Goal: Task Accomplishment & Management: Manage account settings

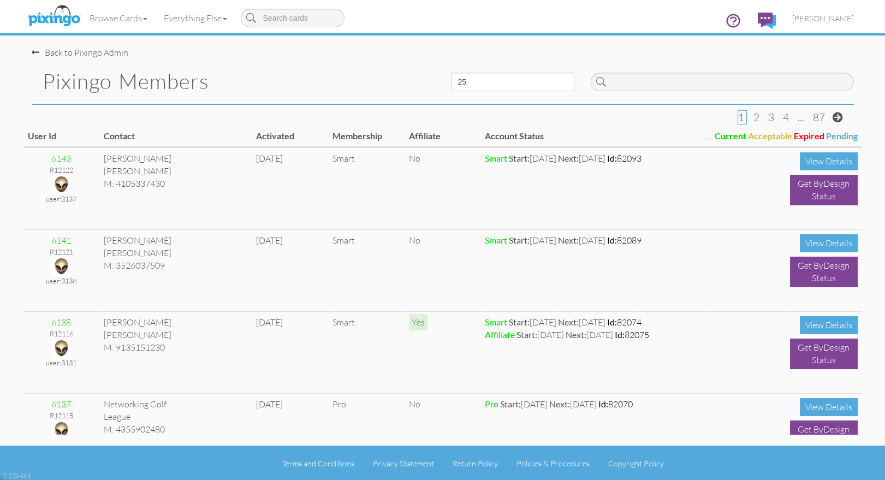
click at [196, 107] on div "Back to Pixingo Admin Pixingo Members 10 25 50 100 1 2 3 4 ... 87 User Id Conta…" at bounding box center [442, 222] width 838 height 445
click at [49, 12] on img at bounding box center [54, 16] width 58 height 27
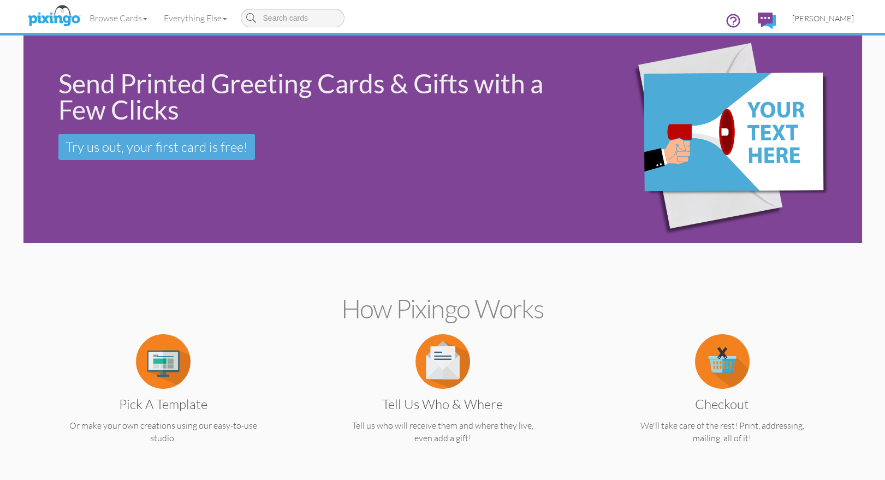
click at [821, 17] on span "[PERSON_NAME]" at bounding box center [823, 18] width 62 height 9
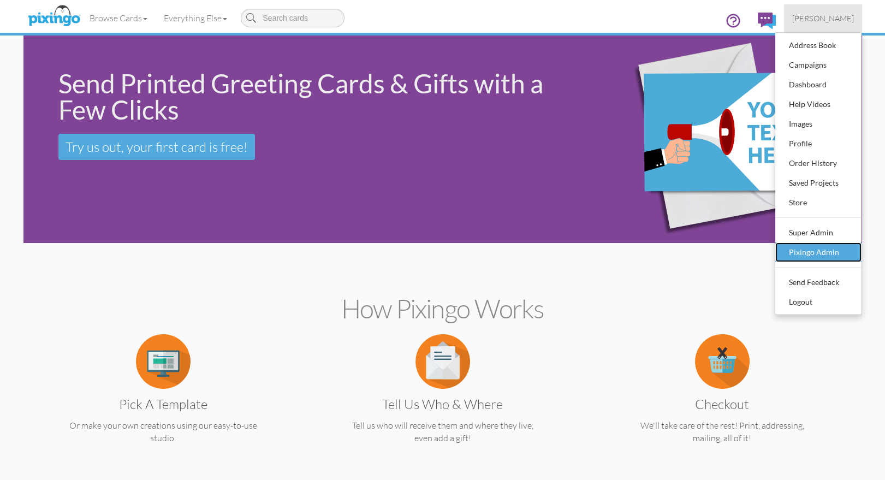
click at [816, 248] on div "Pixingo Admin" at bounding box center [818, 252] width 64 height 16
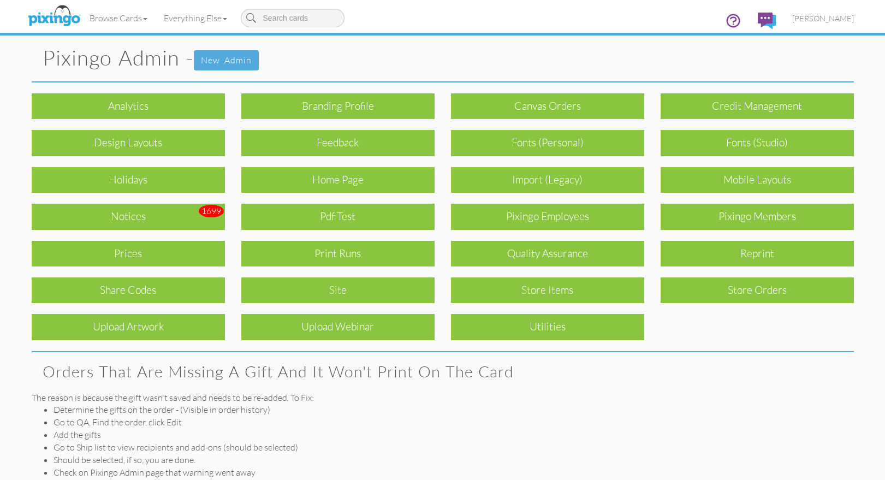
click at [332, 50] on h1 "Pixingo Admin - New admin" at bounding box center [448, 58] width 811 height 24
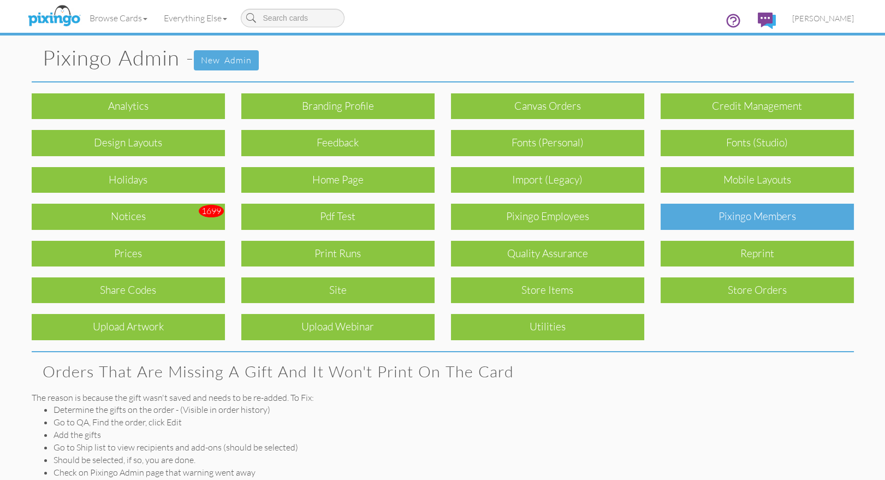
click at [775, 213] on div "Pixingo Members" at bounding box center [756, 217] width 193 height 26
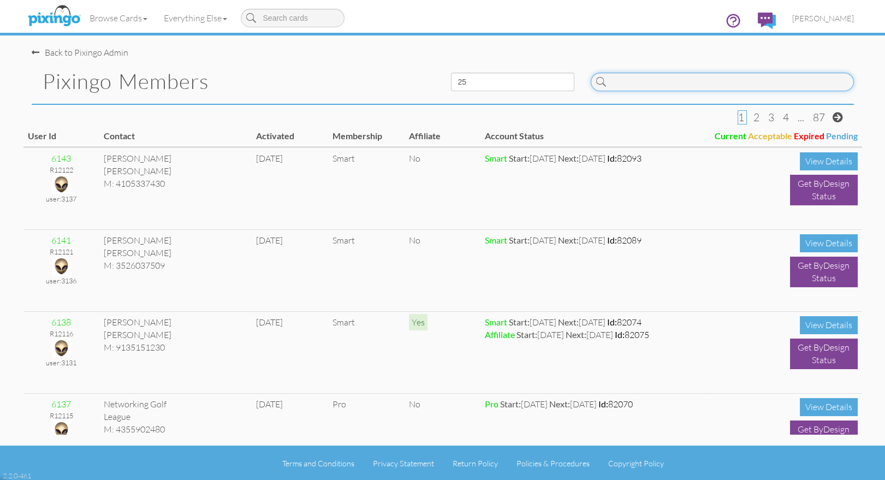
click at [662, 80] on input at bounding box center [721, 82] width 263 height 19
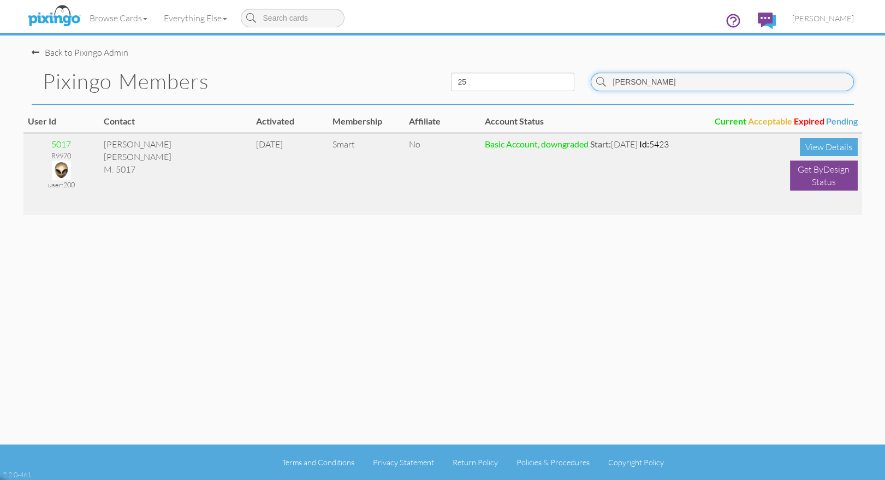
type input "debord"
click at [58, 168] on img at bounding box center [61, 169] width 19 height 19
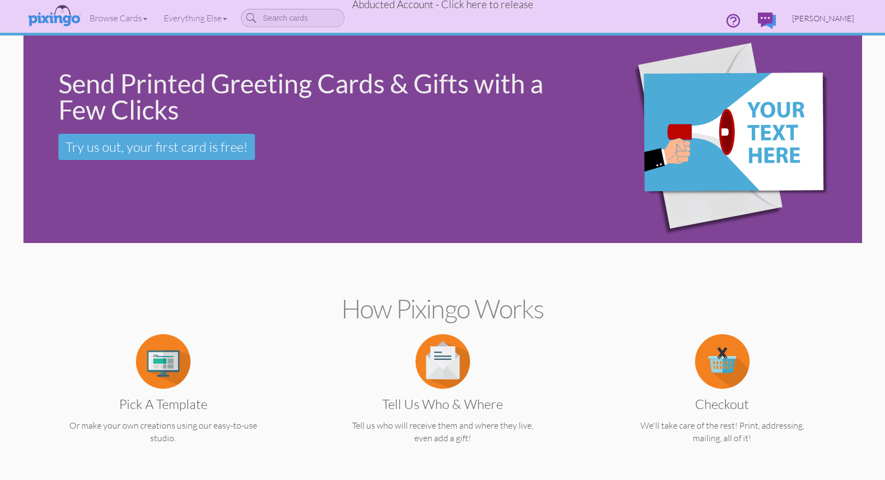
click at [840, 15] on span "Sue DeBord" at bounding box center [823, 18] width 62 height 9
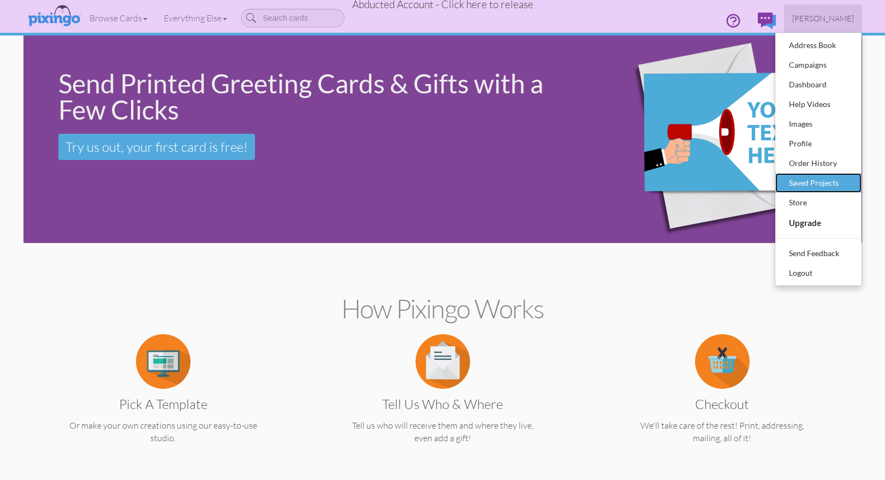
click at [814, 182] on div "Saved Projects" at bounding box center [818, 183] width 64 height 16
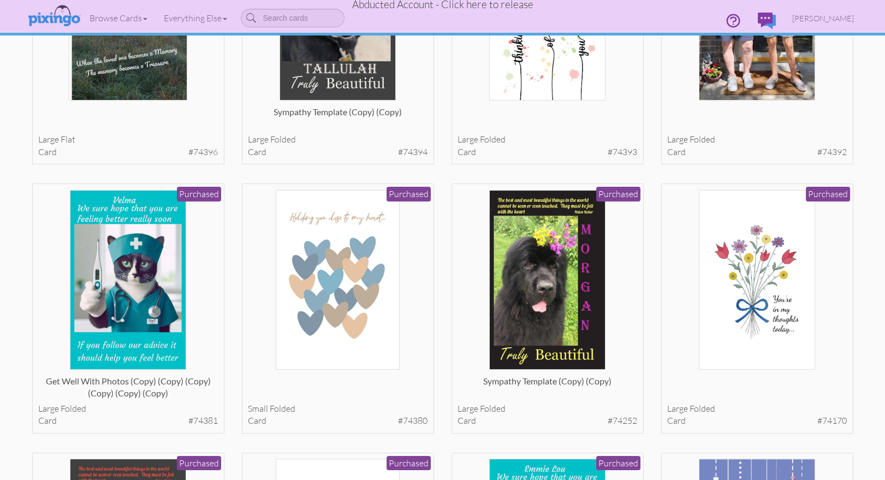
scroll to position [733, 0]
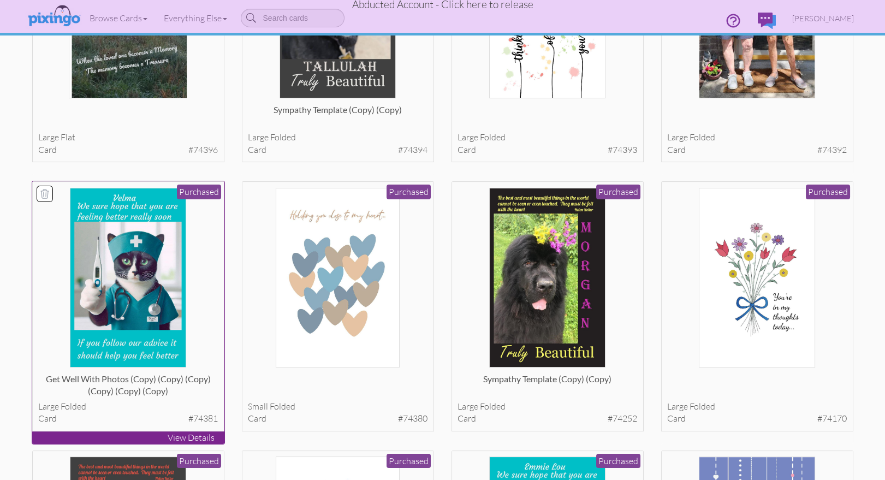
click at [129, 283] on img at bounding box center [128, 278] width 116 height 180
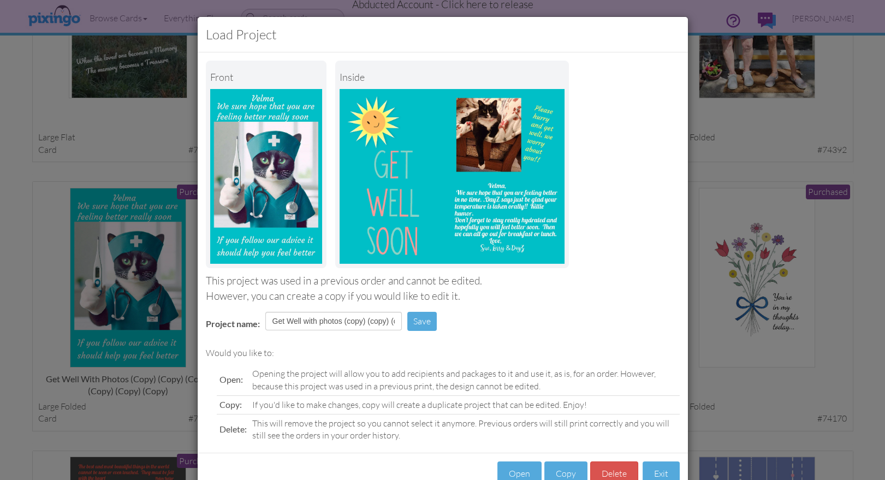
scroll to position [31, 0]
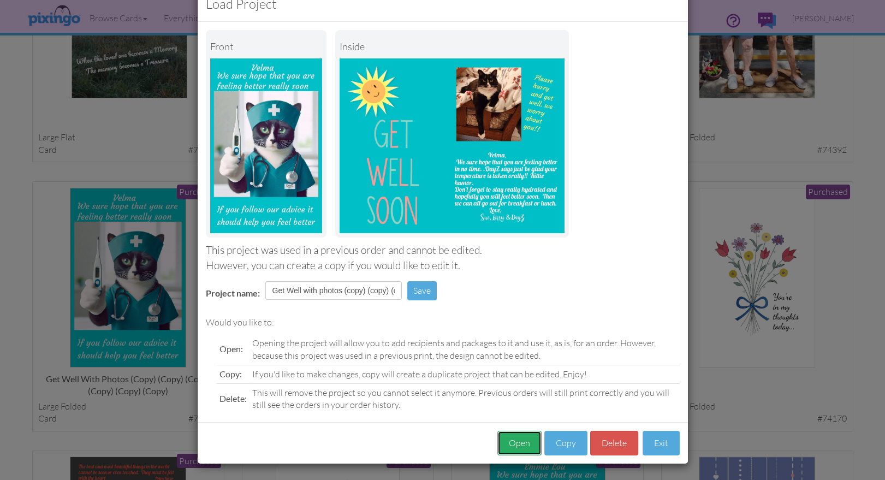
click at [510, 439] on button "Open" at bounding box center [519, 443] width 44 height 25
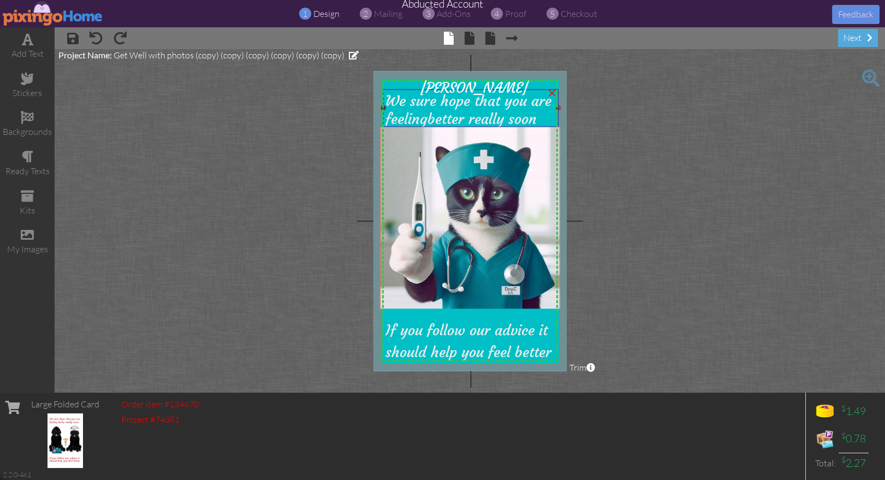
click at [494, 118] on span "better really soon" at bounding box center [481, 119] width 109 height 18
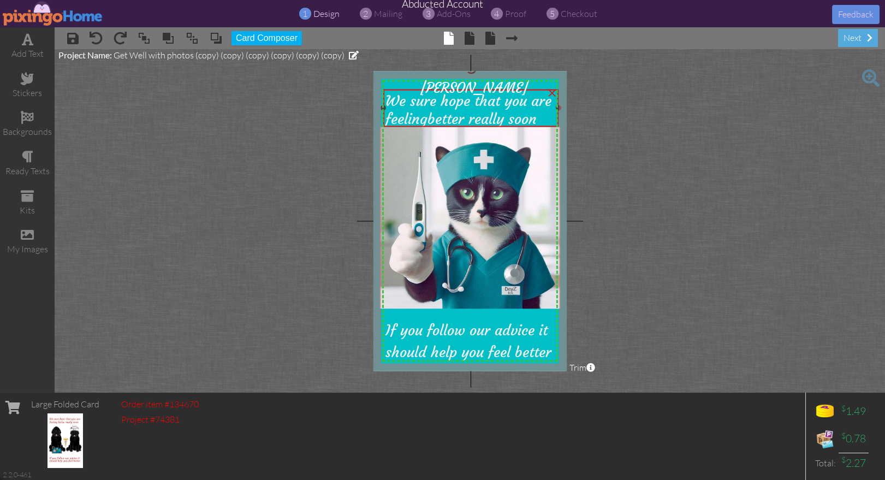
click at [494, 118] on span "better really soon" at bounding box center [481, 119] width 109 height 18
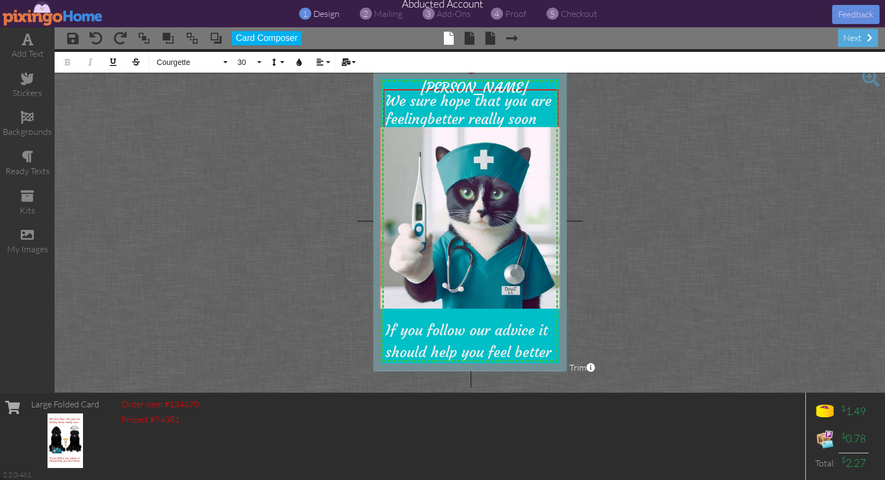
click at [652, 126] on project-studio-wrapper "X X X X X X X X X X X X X X X X X X X X X X X X X X X X X X X X X X X X X X X X…" at bounding box center [470, 220] width 830 height 343
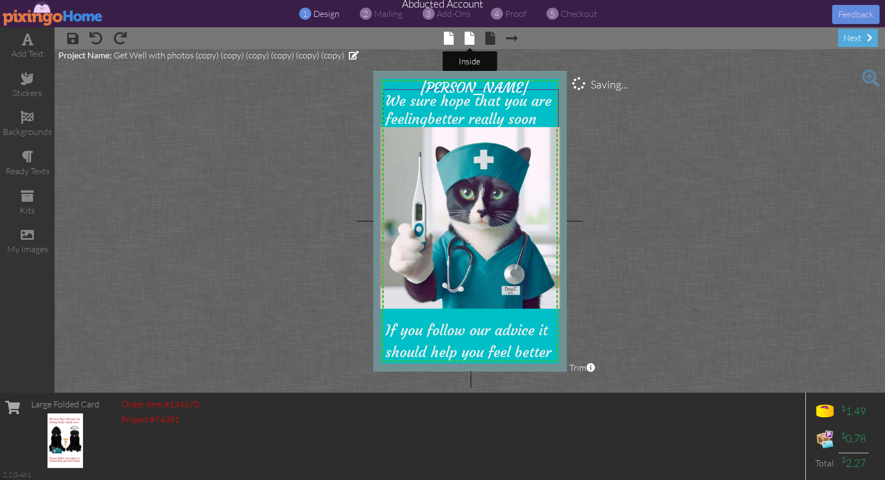
click at [470, 40] on span at bounding box center [469, 38] width 10 height 13
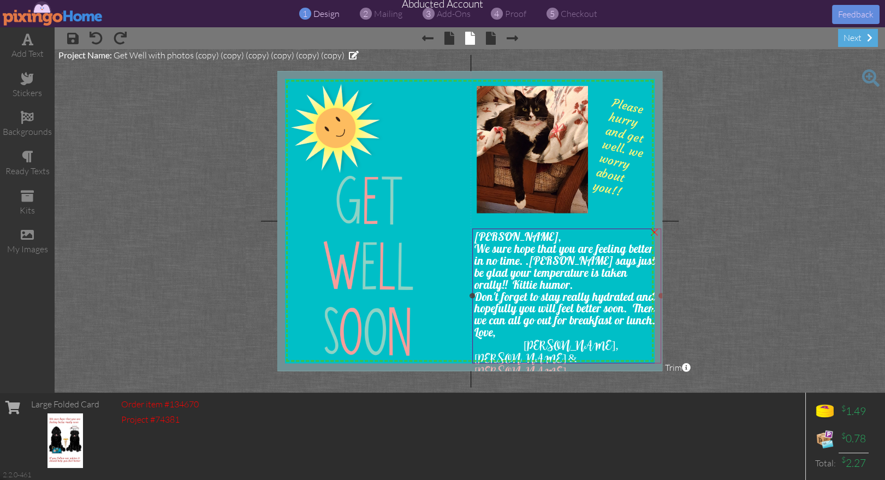
click at [518, 272] on span "We sure hope that you are feeling better in no time. .DayZ says just be glad yo…" at bounding box center [564, 266] width 181 height 50
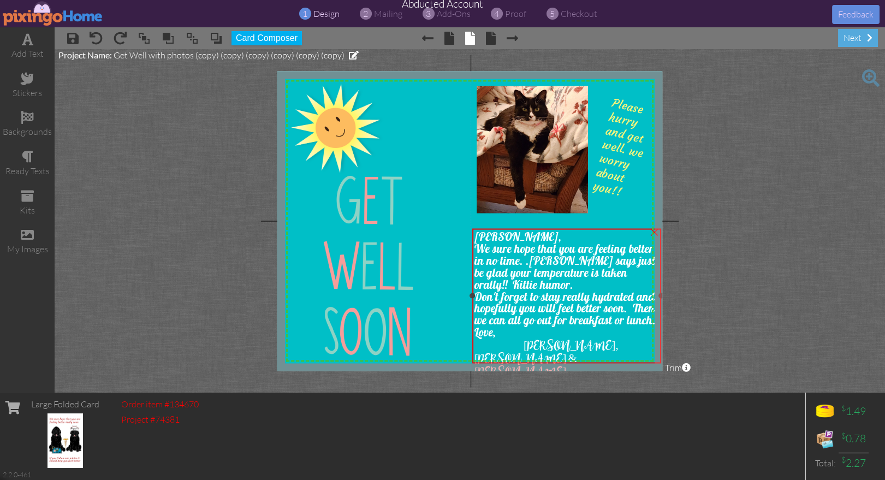
click at [518, 272] on span "We sure hope that you are feeling better in no time. .DayZ says just be glad yo…" at bounding box center [564, 266] width 181 height 50
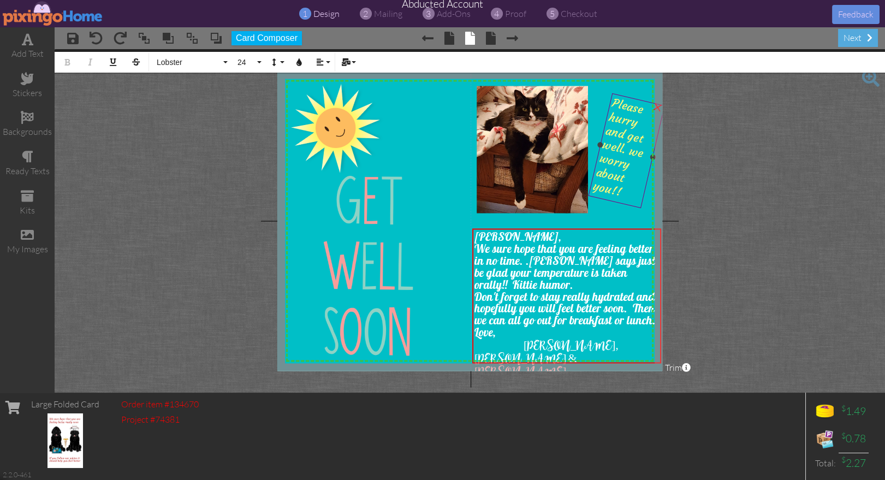
click at [619, 149] on span "Please hurry and get well. we worry about you!!" at bounding box center [617, 147] width 53 height 103
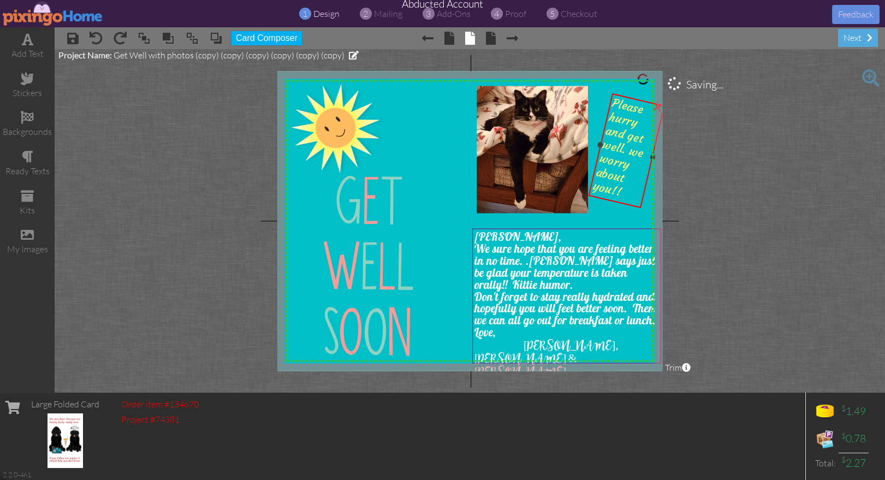
click at [619, 149] on span "Please hurry and get well. we worry about you!!" at bounding box center [617, 147] width 53 height 103
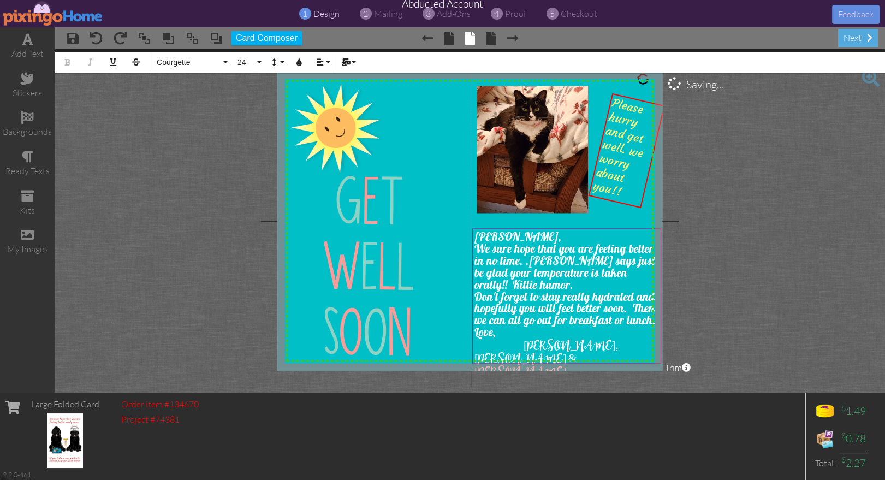
click at [30, 10] on img at bounding box center [53, 13] width 100 height 25
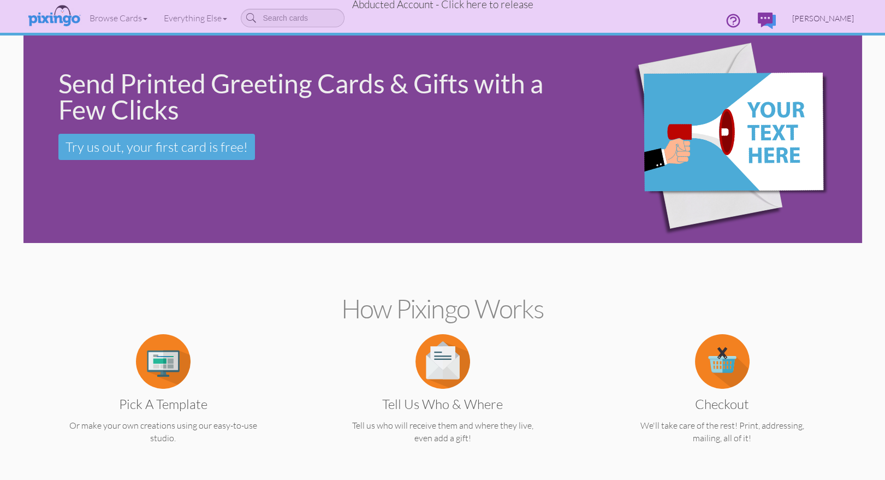
click at [844, 19] on span "Sue DeBord" at bounding box center [823, 18] width 62 height 9
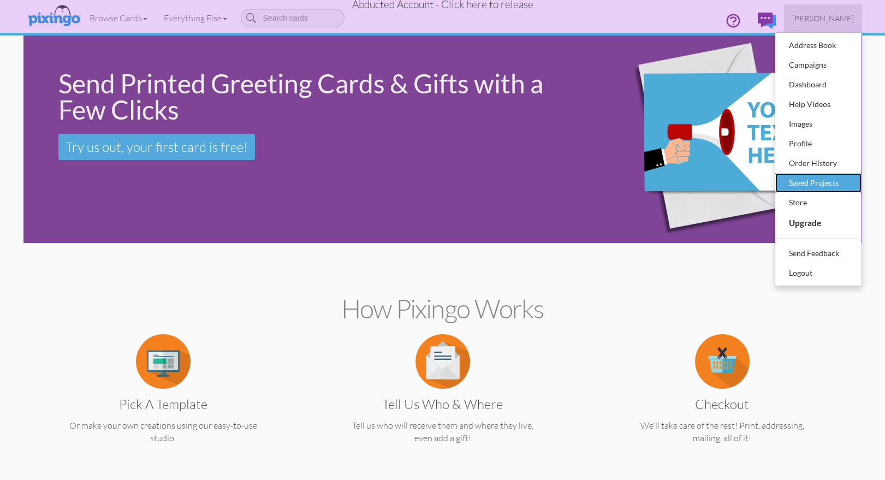
click at [808, 181] on div "Saved Projects" at bounding box center [818, 183] width 64 height 16
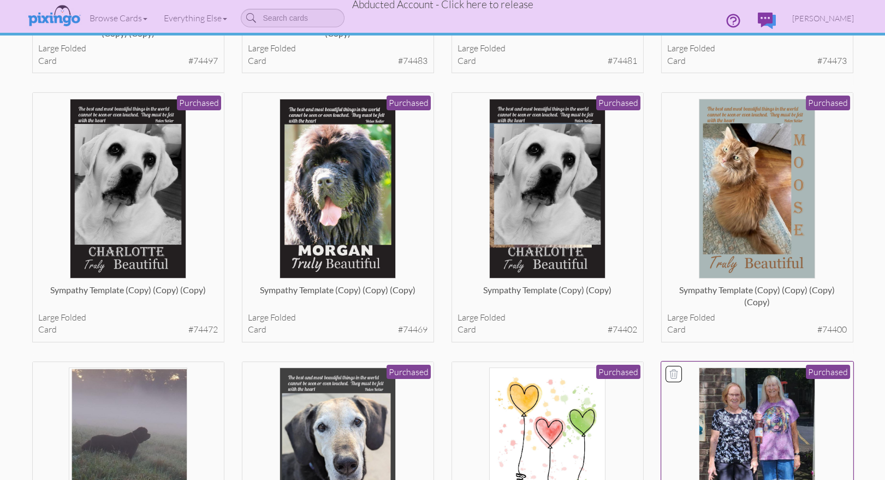
scroll to position [299, 0]
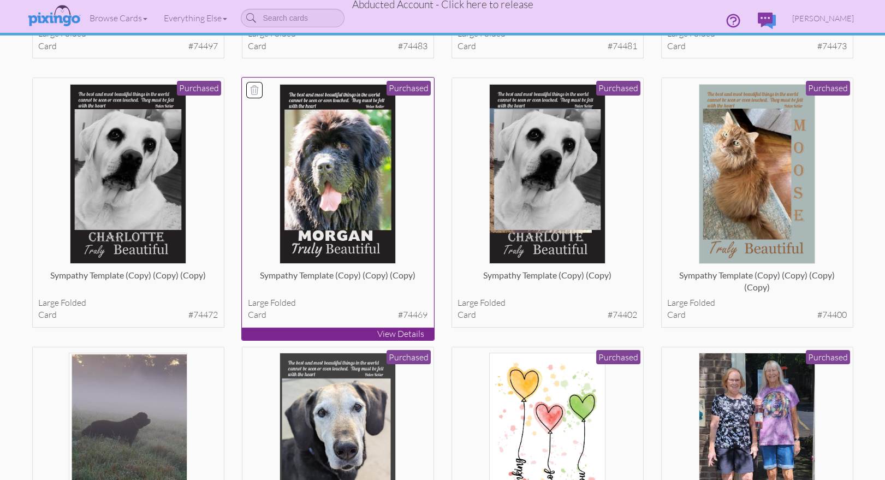
click at [378, 169] on img at bounding box center [337, 174] width 116 height 180
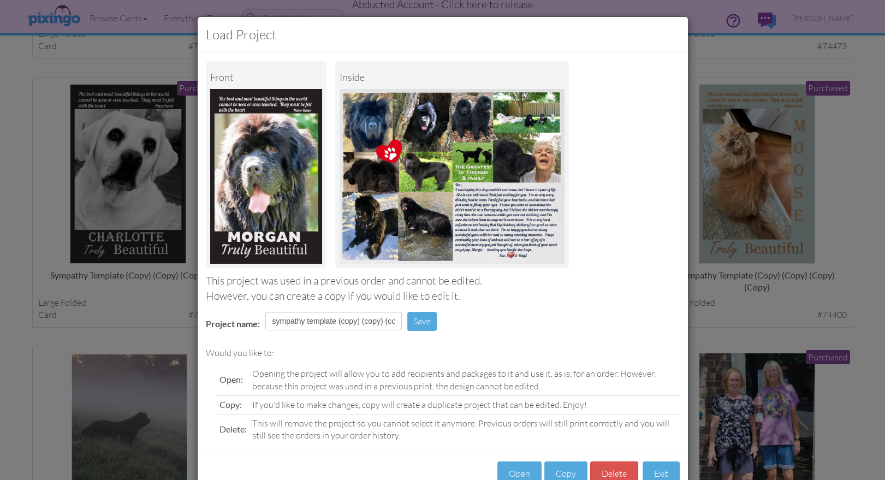
scroll to position [31, 0]
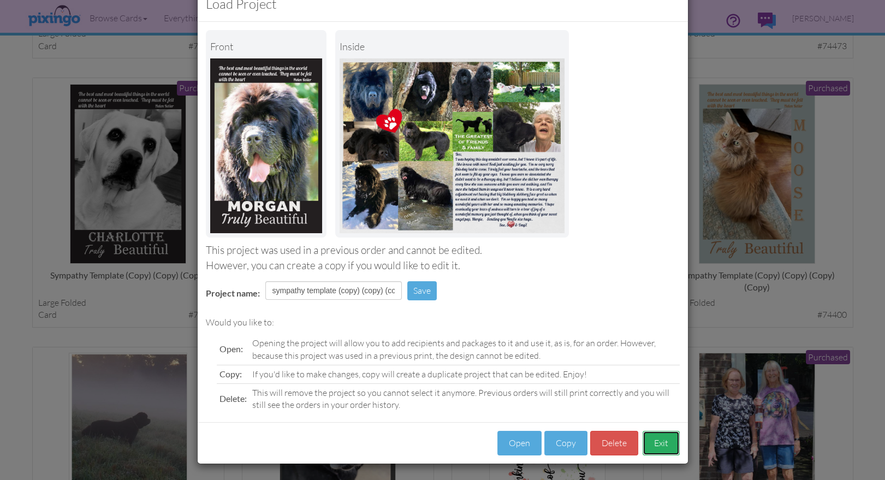
click at [654, 444] on button "Exit" at bounding box center [660, 443] width 37 height 25
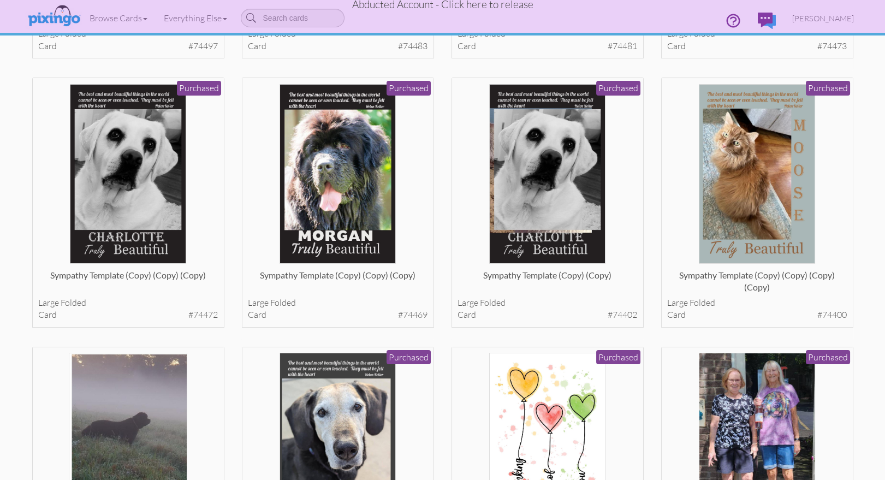
click at [654, 444] on div "Load Project Front inside This project was used in a previous order and cannot …" at bounding box center [442, 240] width 885 height 480
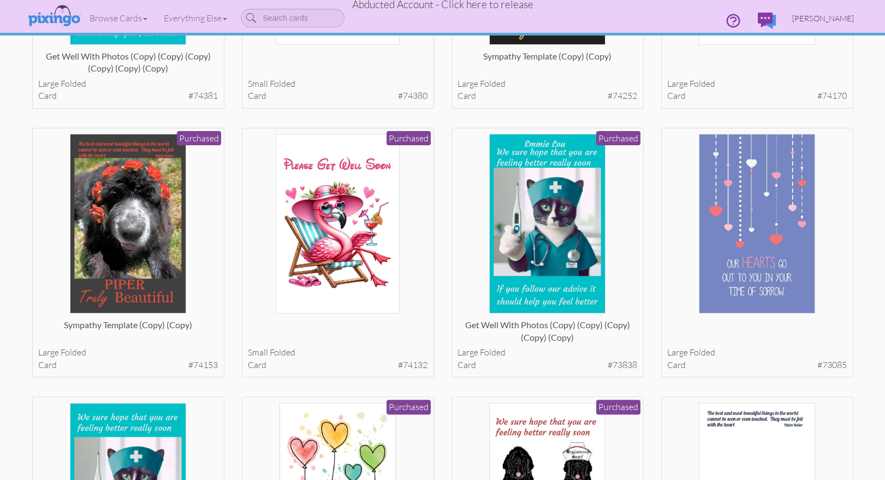
scroll to position [1030, 0]
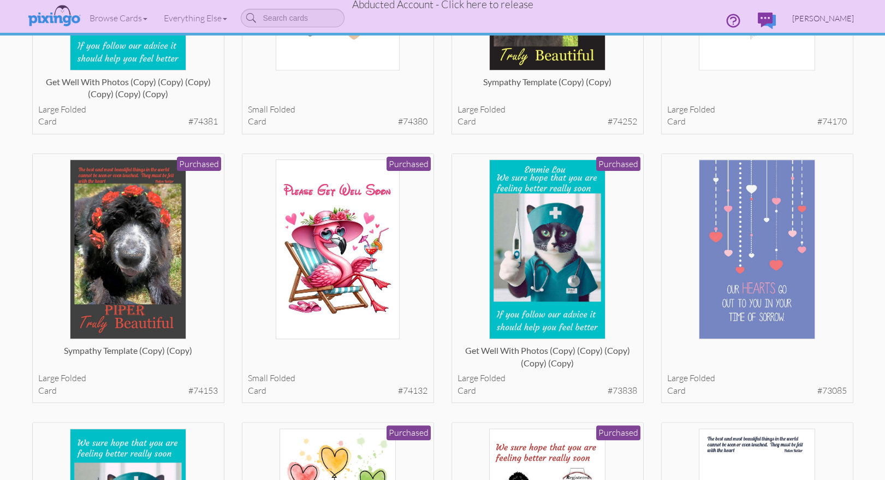
click at [839, 16] on span "Sue DeBord" at bounding box center [823, 18] width 62 height 9
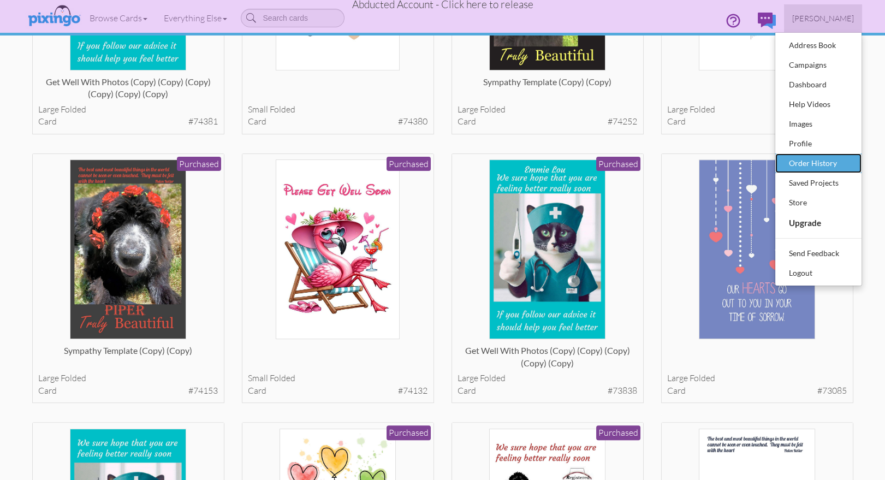
click at [808, 165] on div "Order History" at bounding box center [818, 163] width 64 height 16
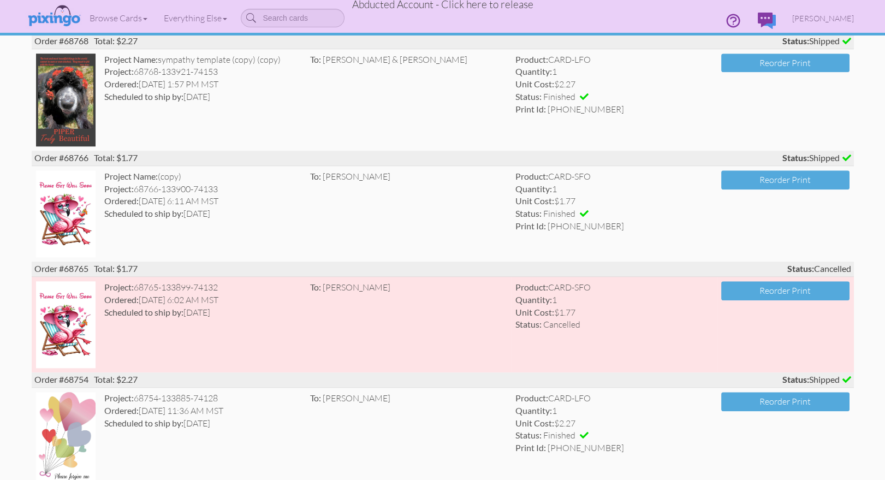
scroll to position [2440, 0]
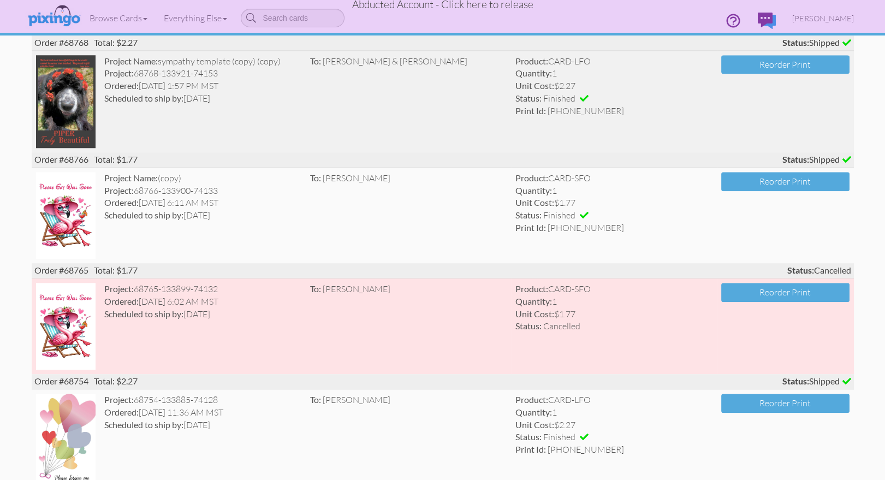
click at [60, 118] on img at bounding box center [66, 101] width 60 height 93
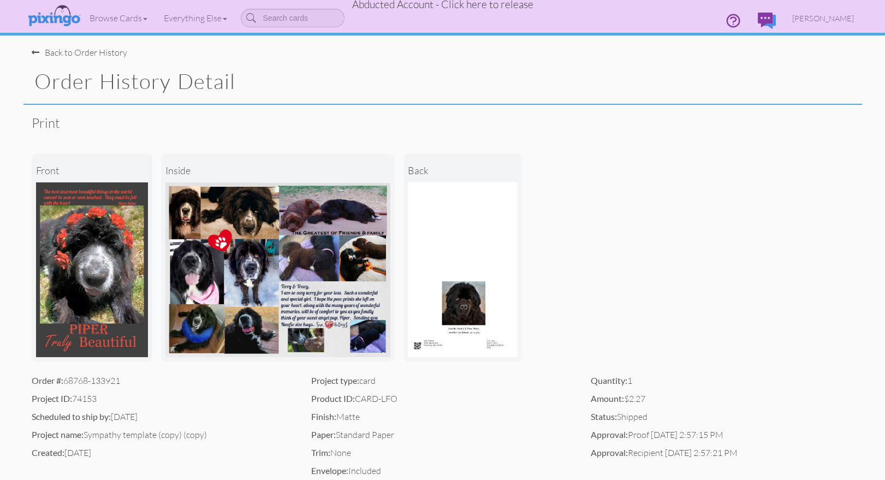
click at [100, 222] on img at bounding box center [92, 269] width 112 height 175
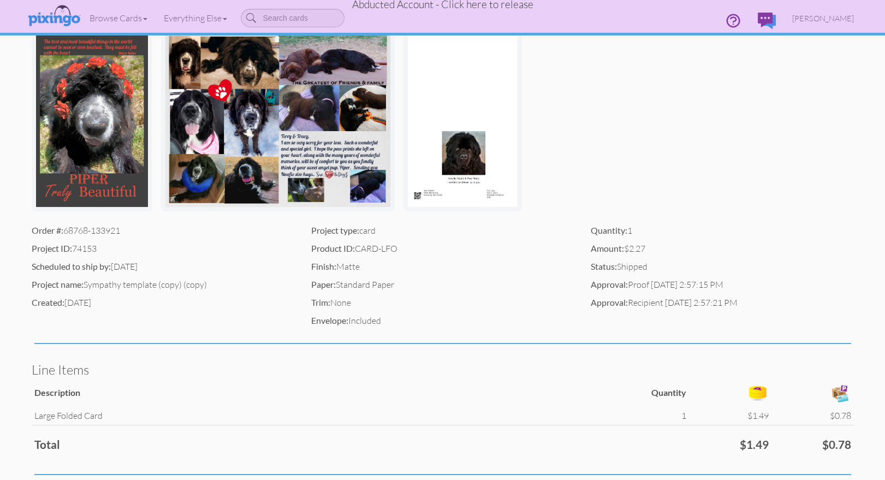
scroll to position [280, 0]
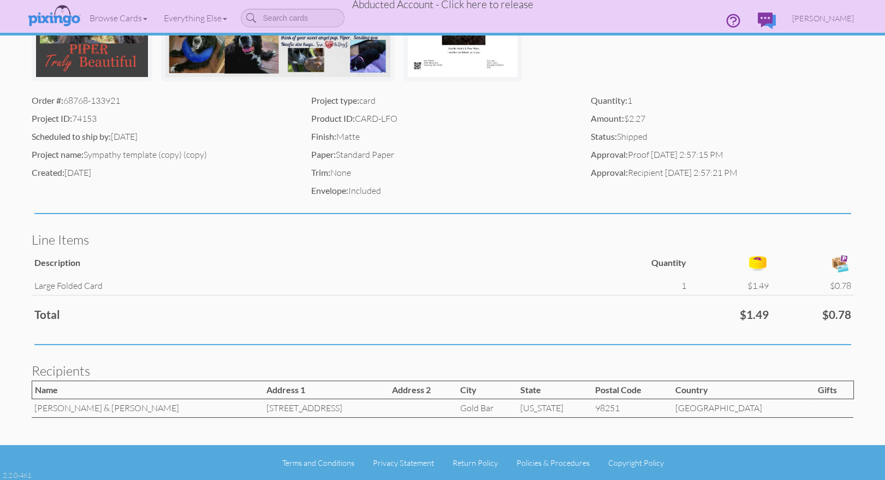
click at [458, 5] on span "Abducted Account - Click here to release" at bounding box center [442, 4] width 181 height 13
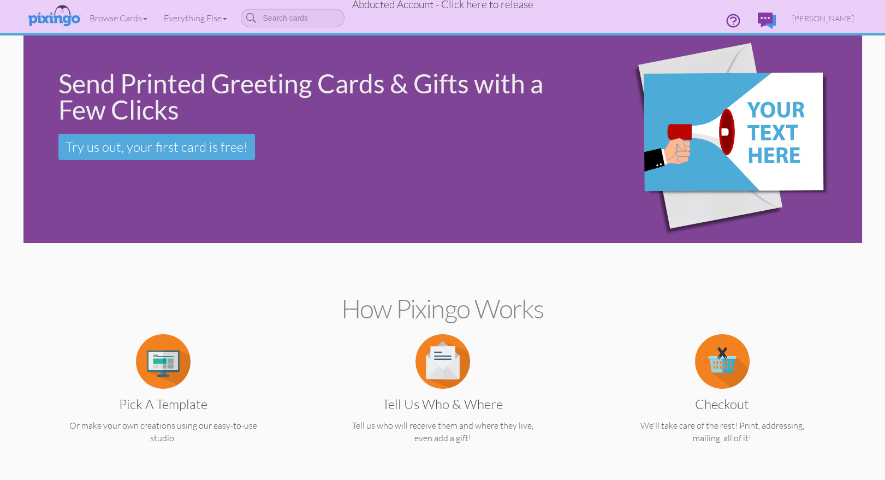
click at [481, 5] on span "Abducted Account - Click here to release" at bounding box center [442, 4] width 181 height 13
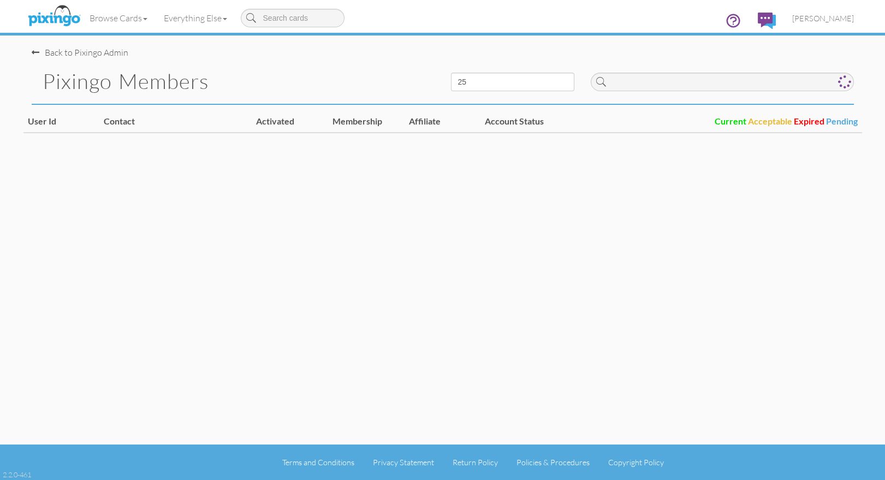
click at [510, 8] on div "Browse Cards Business Accounting Automotive Chiropractor Customer Dental Financ…" at bounding box center [443, 21] width 822 height 43
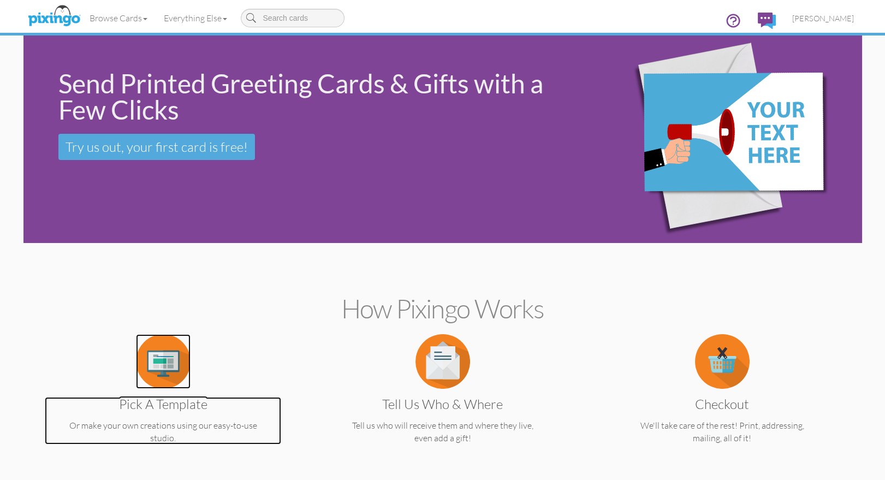
click at [175, 360] on img at bounding box center [163, 361] width 55 height 55
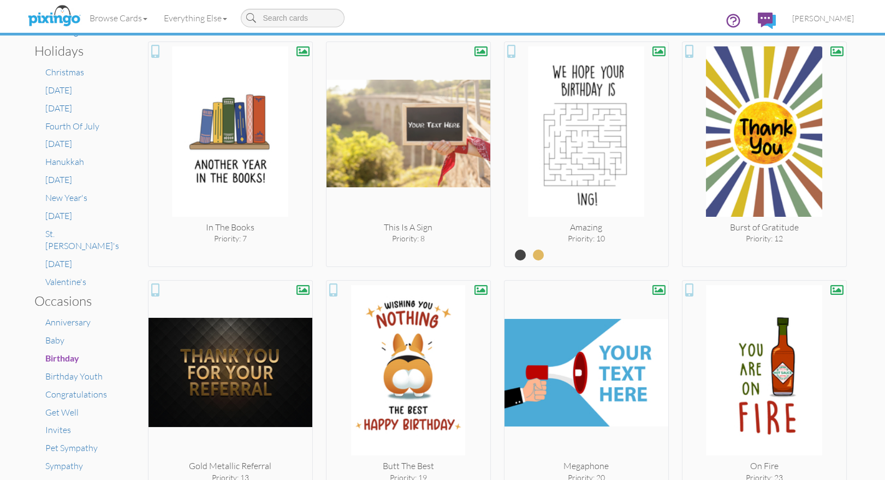
scroll to position [366, 0]
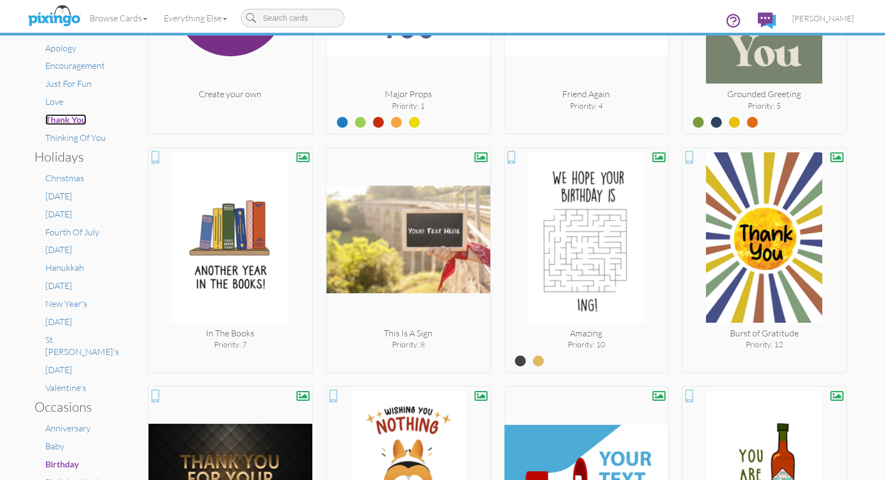
click at [72, 118] on span "Thank You" at bounding box center [65, 119] width 41 height 10
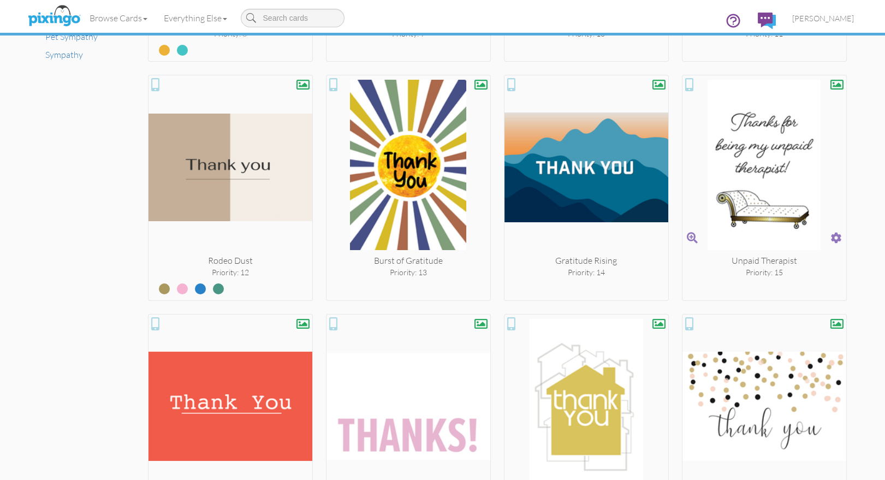
scroll to position [884, 0]
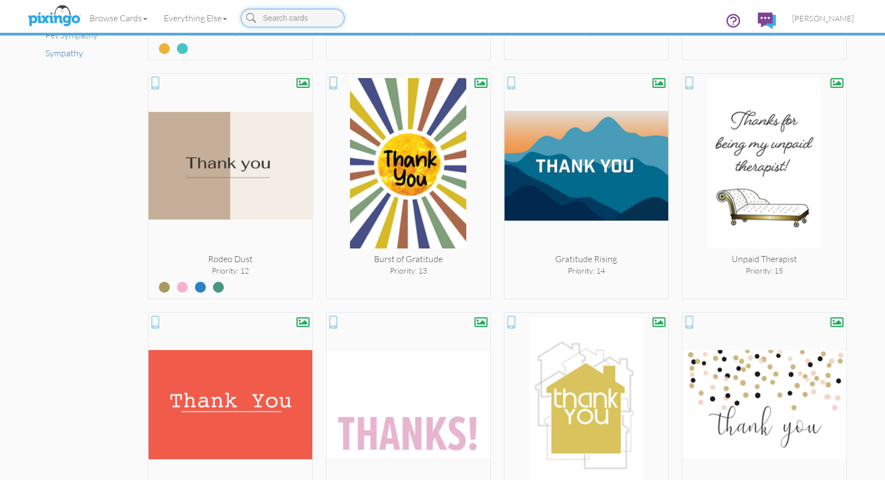
click at [283, 19] on input at bounding box center [293, 18] width 104 height 19
type input "wave"
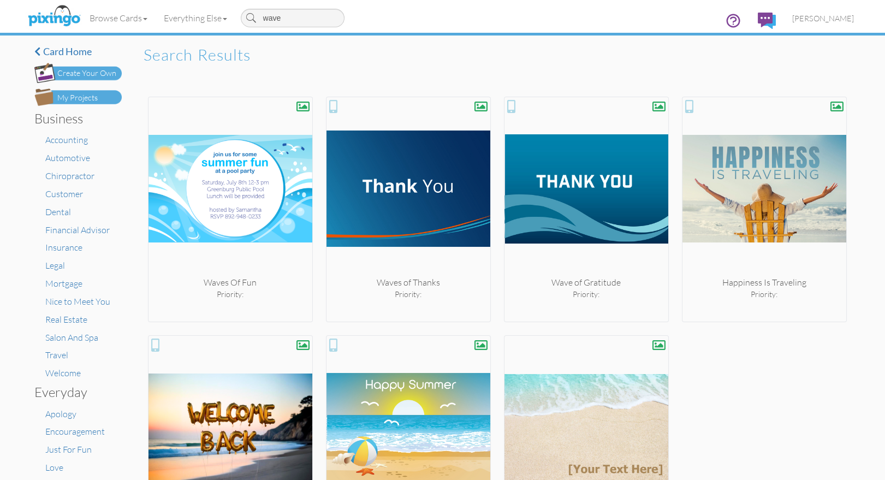
click at [813, 354] on div "Waves Of Fun Priority: Waves of Thanks Priority: Wave of Gratitude Priority: Ha…" at bounding box center [497, 329] width 698 height 464
click at [831, 17] on span "[PERSON_NAME]" at bounding box center [823, 18] width 62 height 9
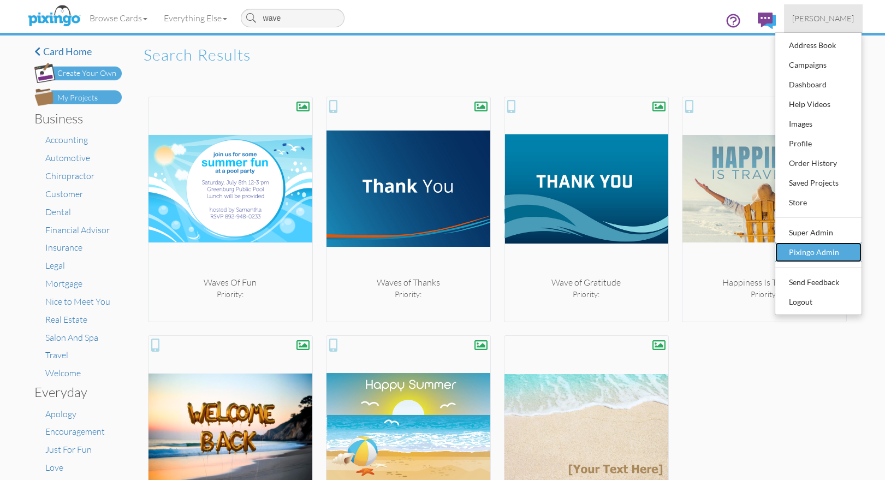
click at [815, 252] on div "Pixingo Admin" at bounding box center [818, 252] width 64 height 16
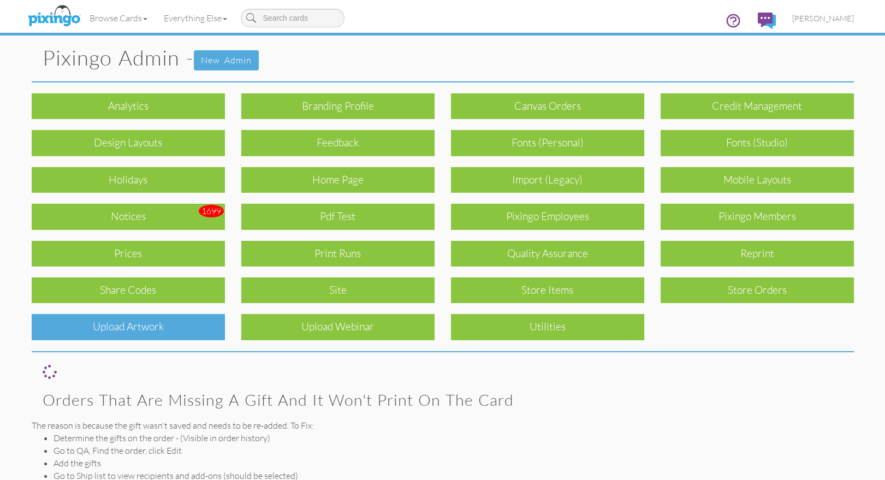
click at [141, 321] on div "Upload Artwork" at bounding box center [128, 327] width 193 height 26
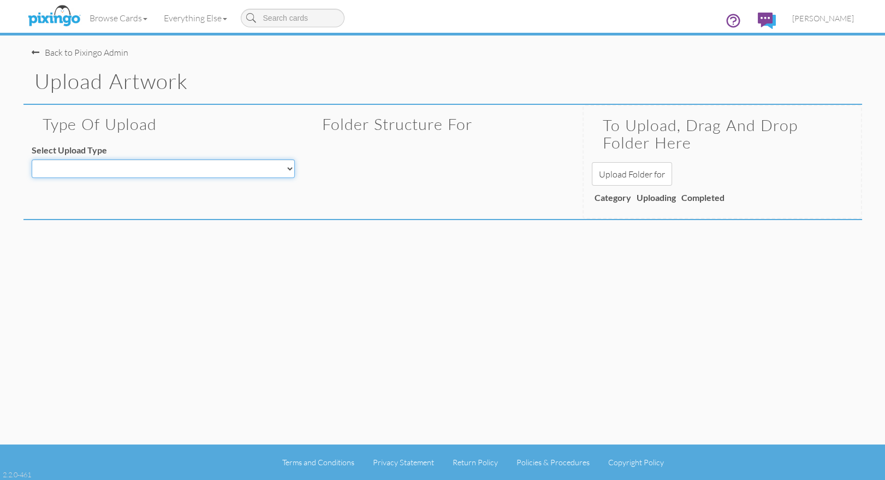
click at [198, 165] on select "Decoration - Backgrounds Decoration - Kits Decoration - Ready Texts Decoration …" at bounding box center [163, 168] width 263 height 19
select select "object:2686"
click at [32, 159] on select "Decoration - Backgrounds Decoration - Kits Decoration - Ready Texts Decoration …" at bounding box center [163, 168] width 263 height 19
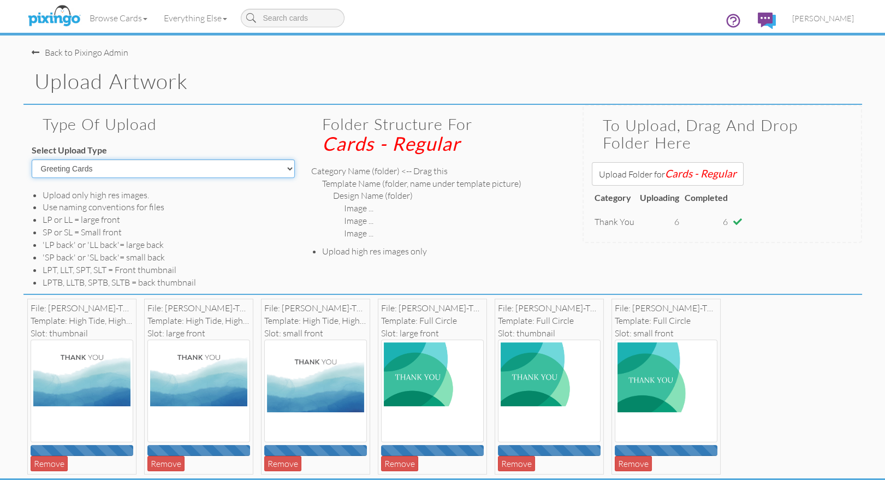
scroll to position [33, 0]
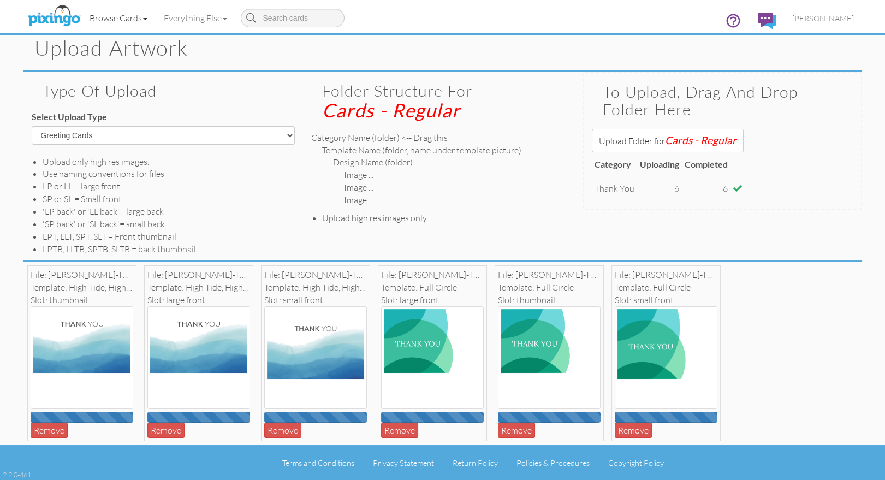
click at [123, 13] on link "Browse Cards" at bounding box center [118, 17] width 74 height 27
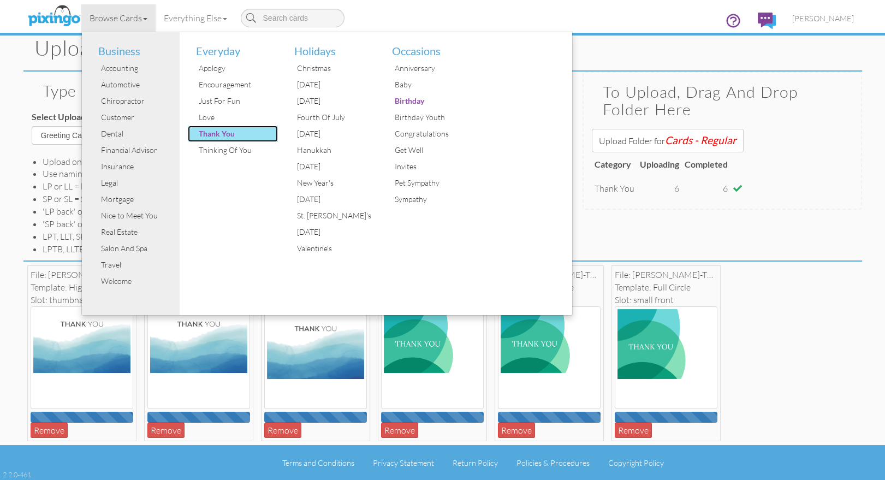
click at [219, 131] on div "Thank You" at bounding box center [237, 134] width 82 height 16
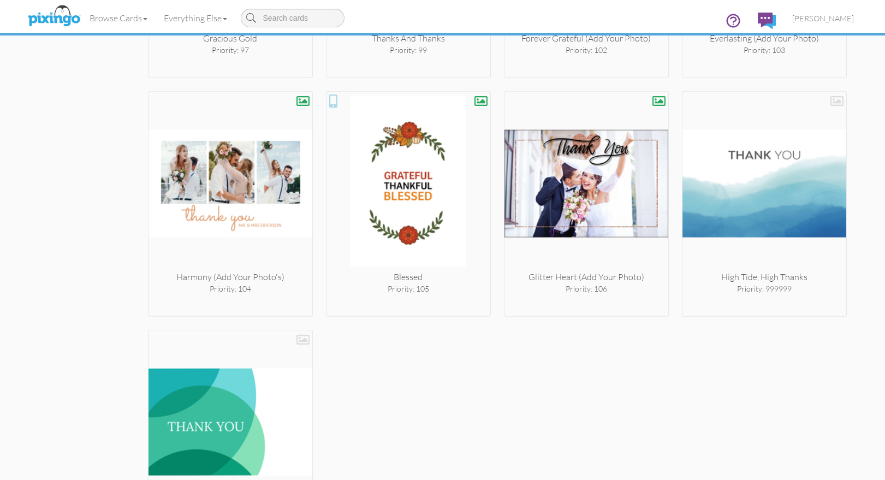
scroll to position [6227, 0]
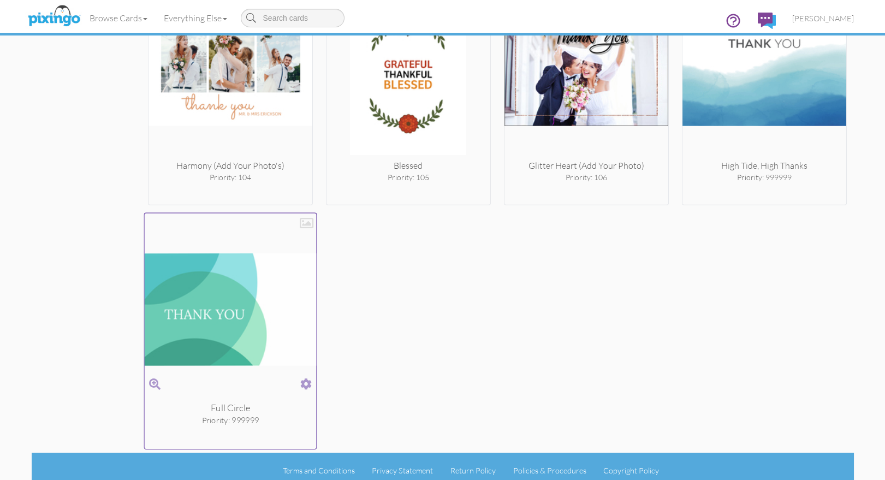
click at [303, 376] on span at bounding box center [305, 384] width 11 height 16
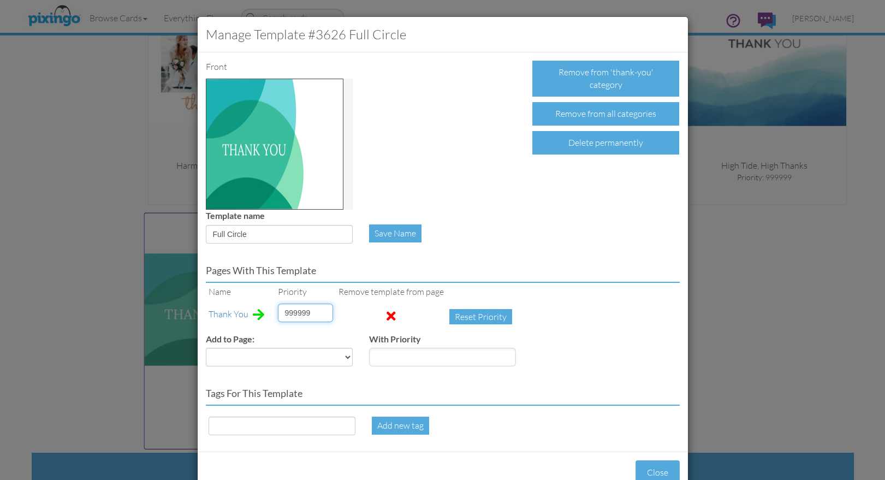
click at [294, 312] on input "999999" at bounding box center [305, 312] width 55 height 19
type input "3"
drag, startPoint x: 255, startPoint y: 237, endPoint x: 219, endPoint y: 234, distance: 36.7
click at [191, 234] on div "Manage Template #3626 Full Circle Front Remove from 'thank-you' category Remove…" at bounding box center [442, 240] width 885 height 480
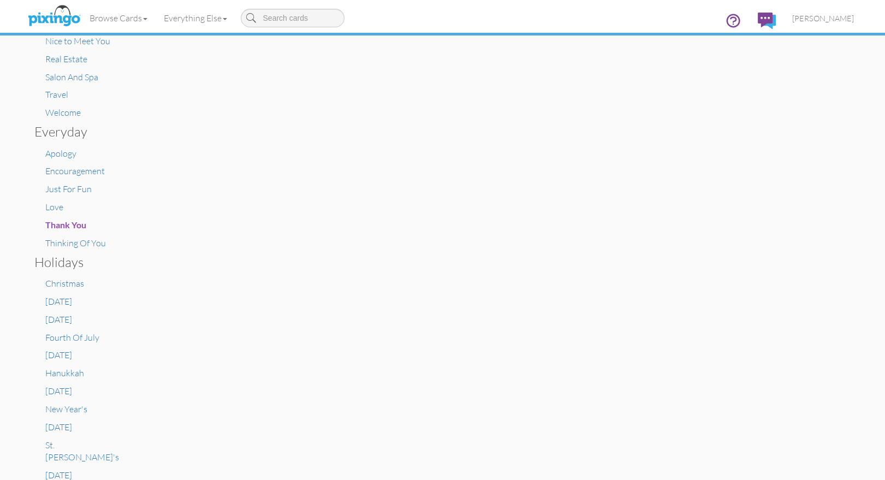
scroll to position [0, 0]
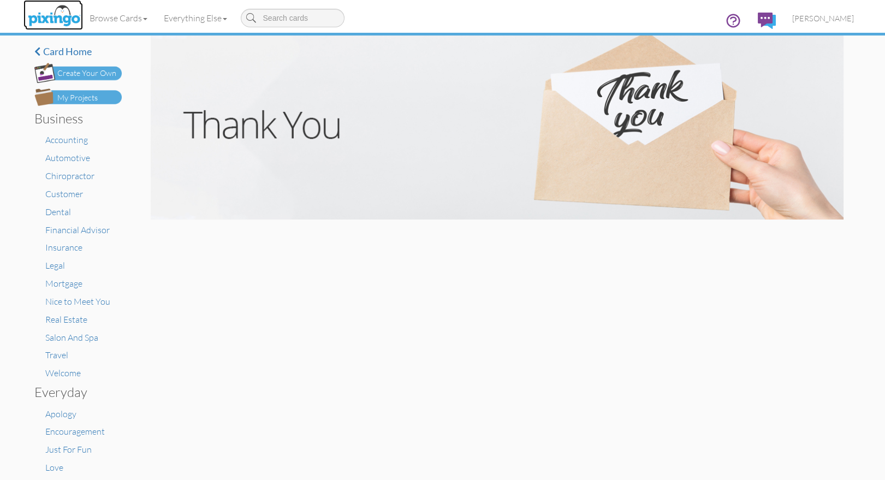
click at [49, 16] on img at bounding box center [54, 16] width 58 height 27
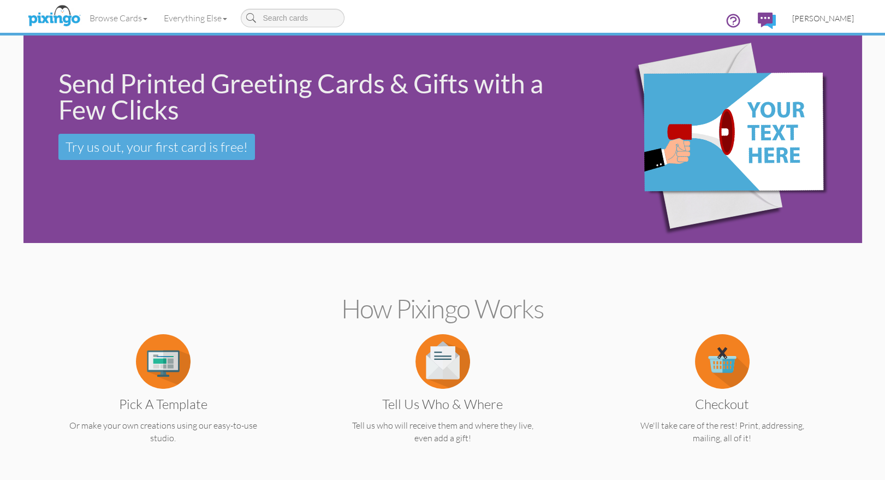
click at [826, 16] on span "[PERSON_NAME]" at bounding box center [823, 18] width 62 height 9
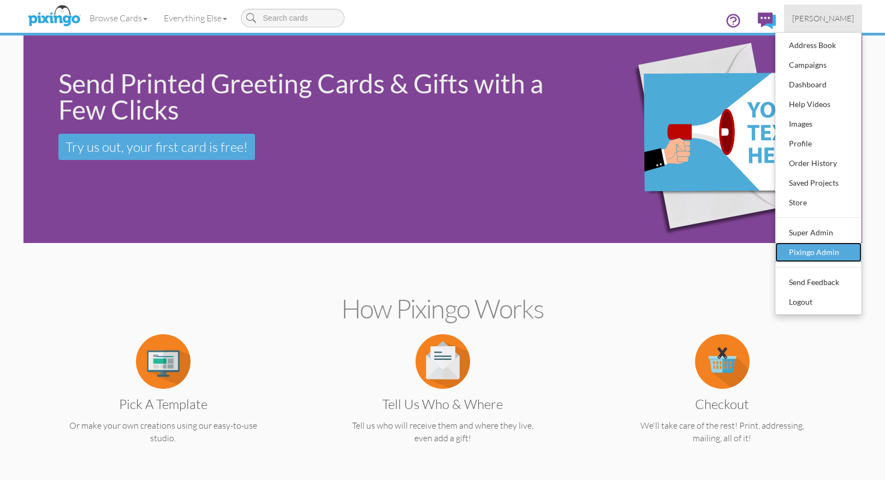
click at [807, 246] on div "Pixingo Admin" at bounding box center [818, 252] width 64 height 16
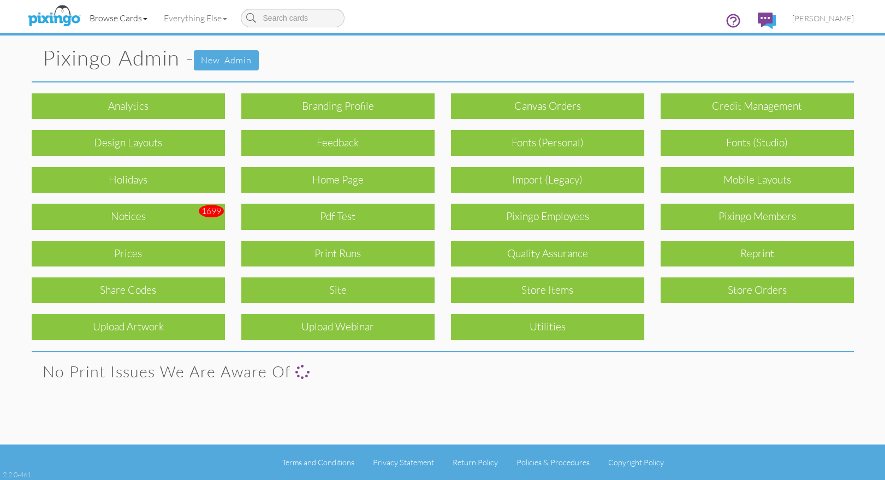
click at [124, 14] on link "Browse Cards" at bounding box center [118, 17] width 74 height 27
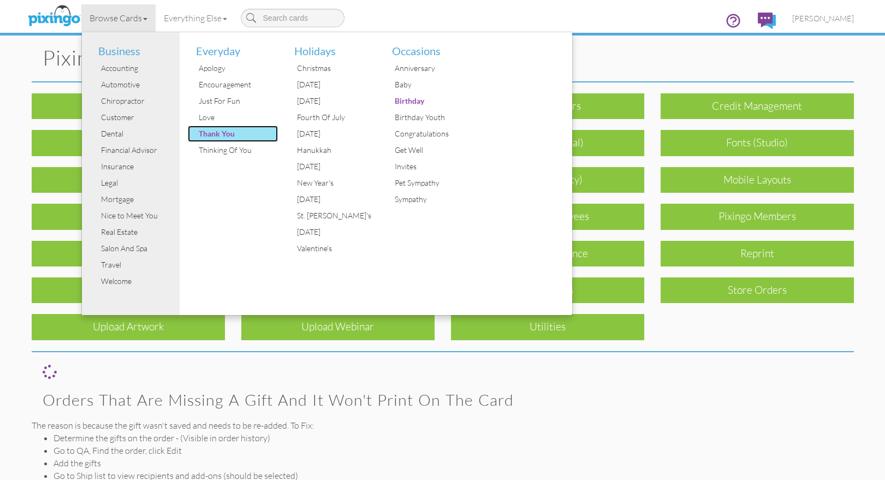
click at [225, 132] on div "Thank You" at bounding box center [237, 134] width 82 height 16
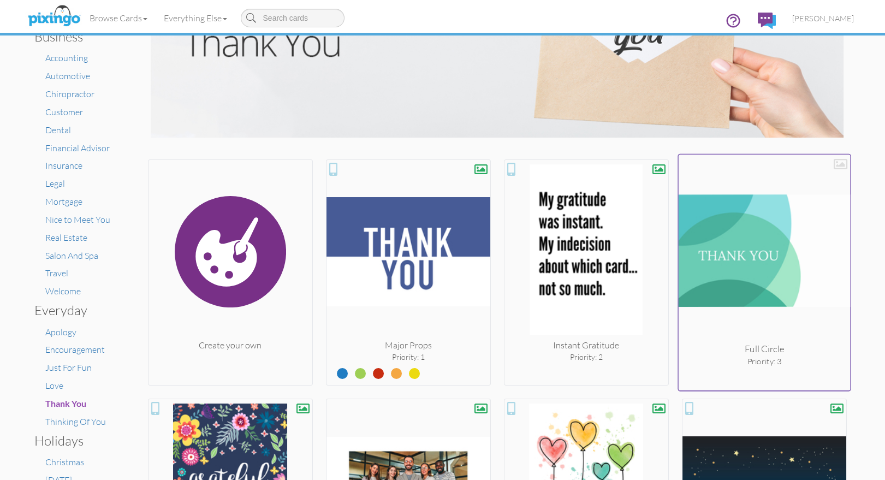
scroll to position [69, 0]
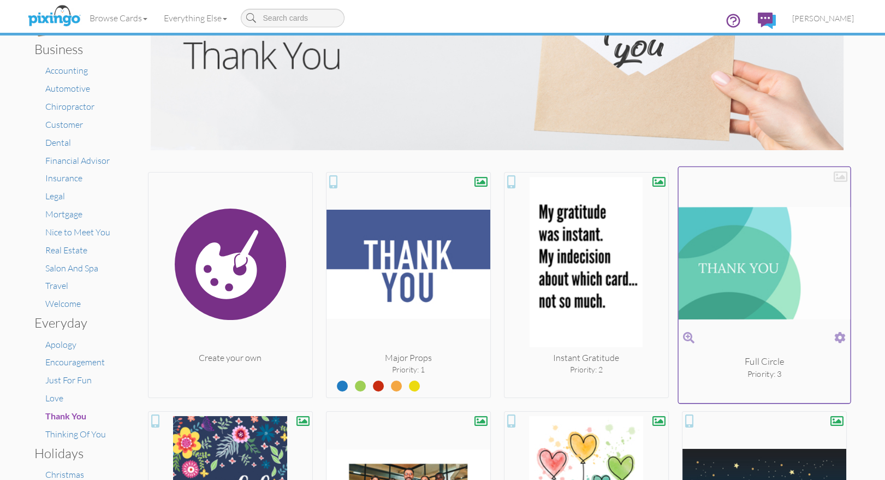
click at [839, 176] on div at bounding box center [840, 177] width 14 height 14
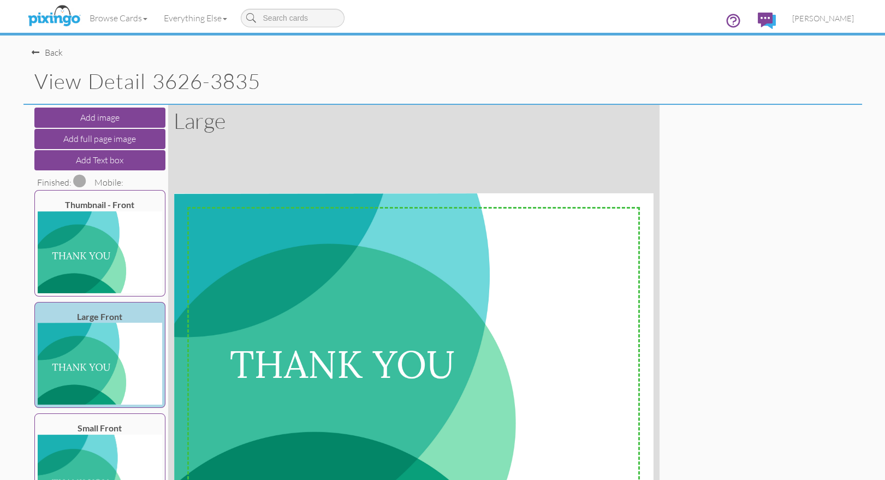
click at [80, 182] on span at bounding box center [79, 180] width 13 height 13
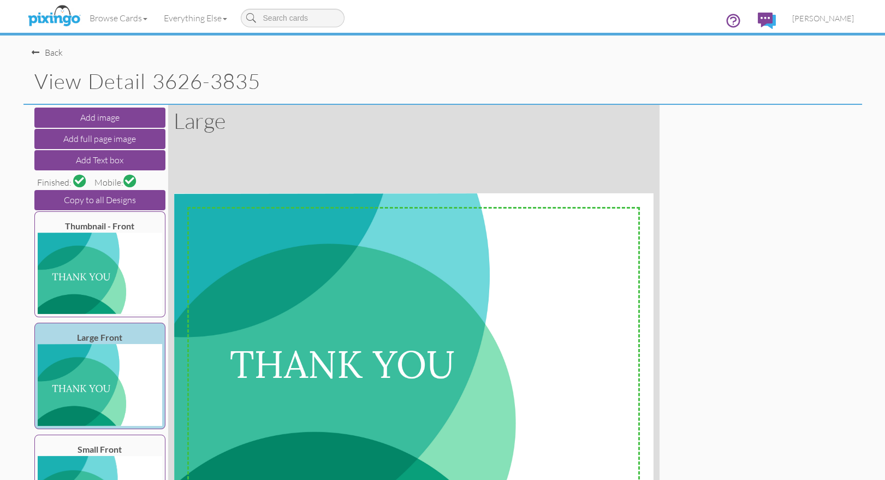
click at [49, 51] on div "Back" at bounding box center [47, 52] width 31 height 13
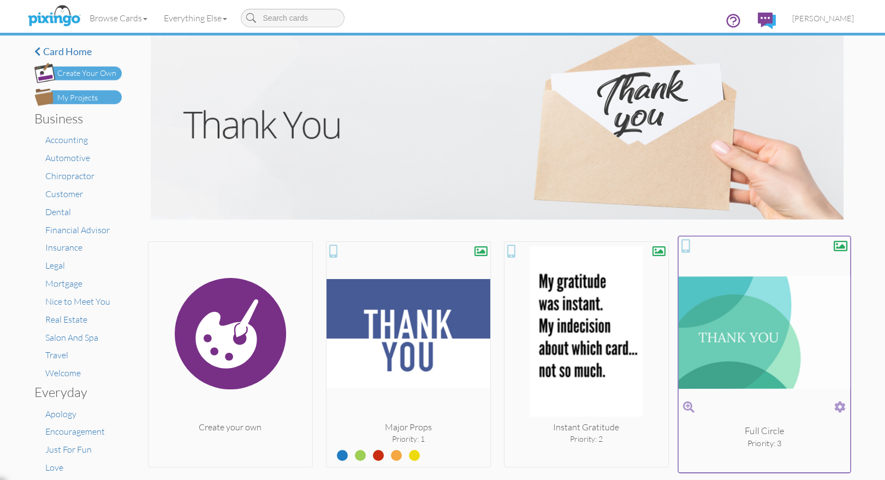
click at [837, 402] on span at bounding box center [839, 407] width 11 height 16
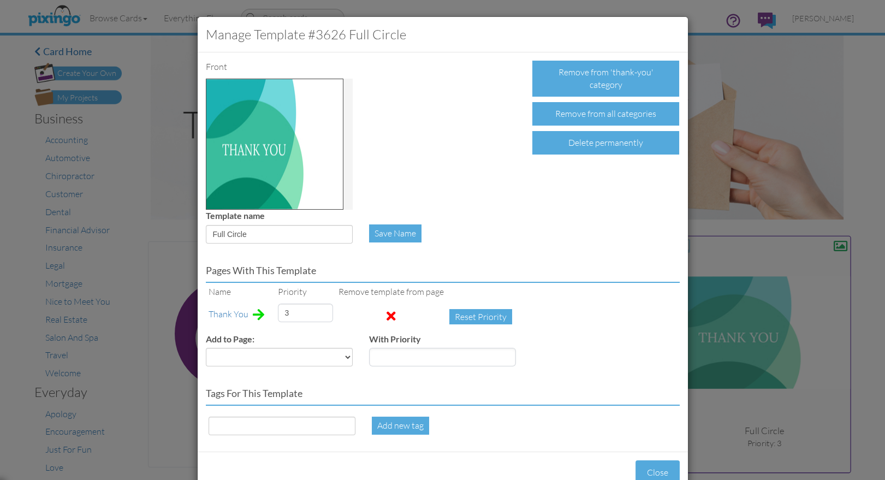
scroll to position [29, 0]
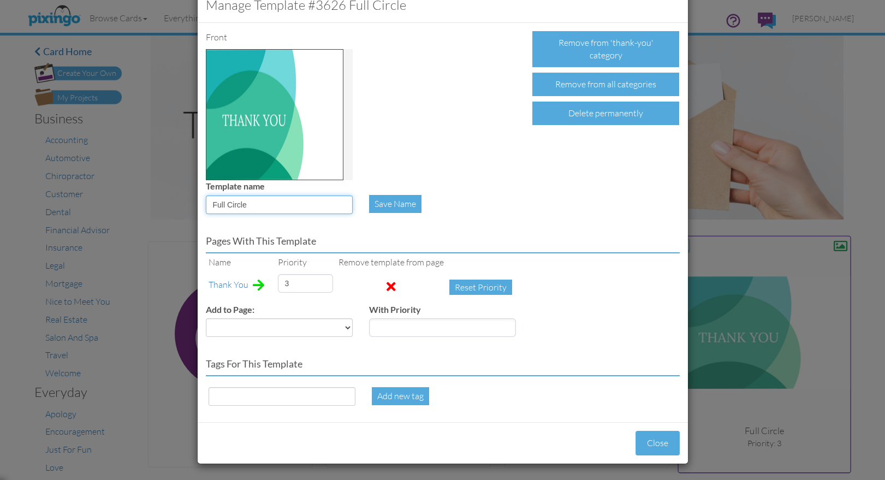
drag, startPoint x: 256, startPoint y: 207, endPoint x: 203, endPoint y: 201, distance: 53.3
click at [203, 201] on div "Template name Full Circle" at bounding box center [279, 201] width 163 height 42
click at [236, 395] on input at bounding box center [281, 396] width 147 height 19
paste input "Full Circle"
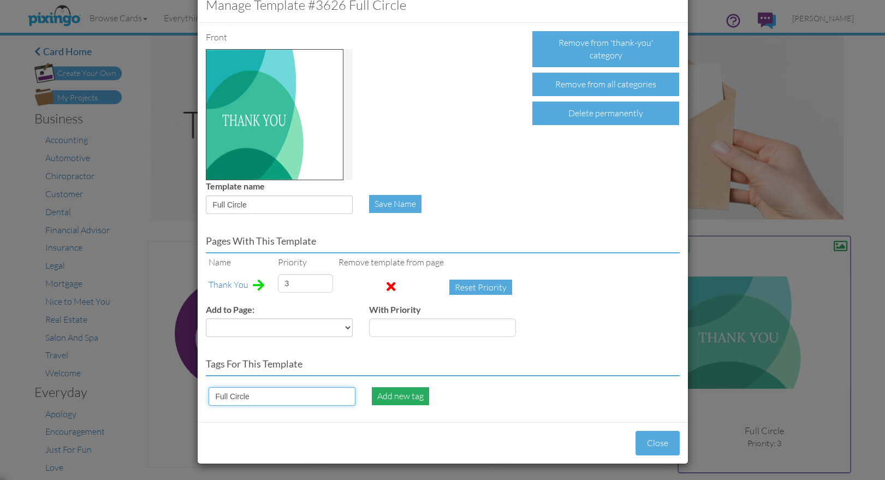
type input "Full Circle"
click at [389, 391] on div "Add new tag" at bounding box center [400, 396] width 57 height 18
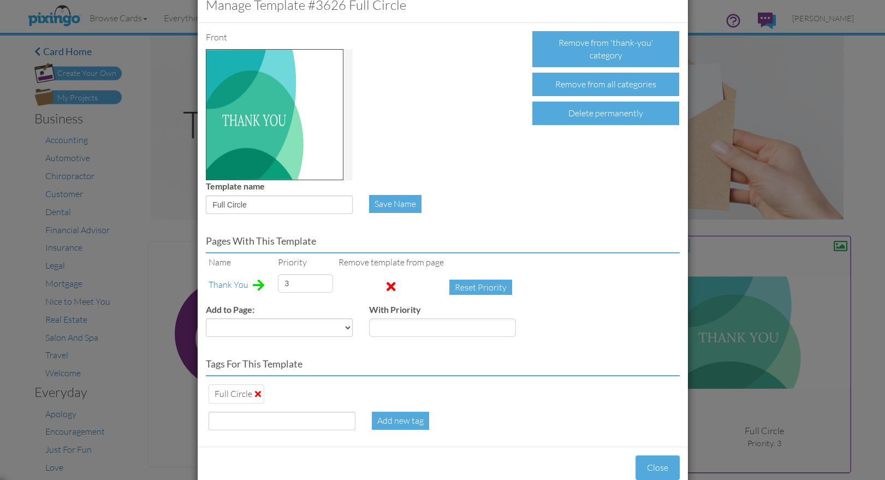
scroll to position [53, 0]
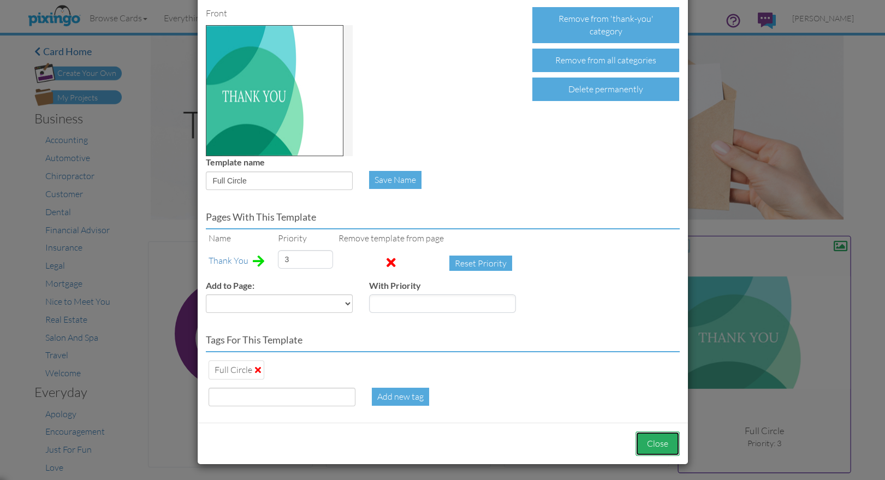
click at [652, 437] on button "Close" at bounding box center [657, 443] width 44 height 25
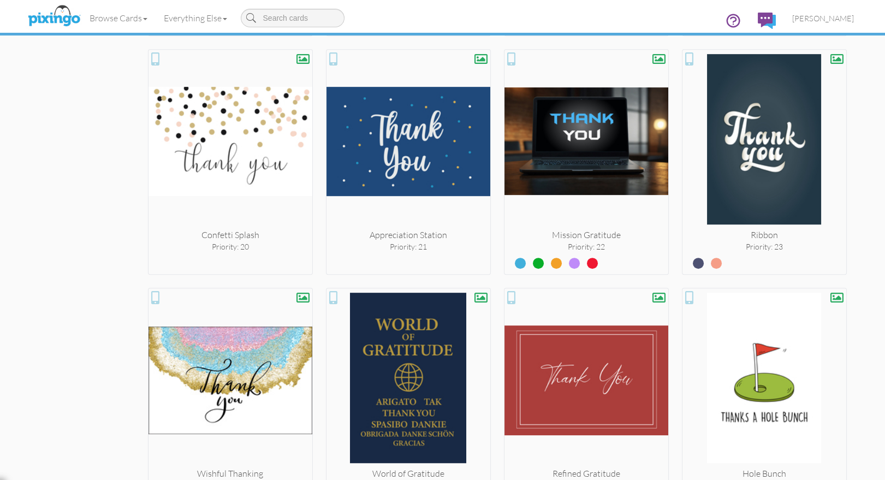
scroll to position [1319, 0]
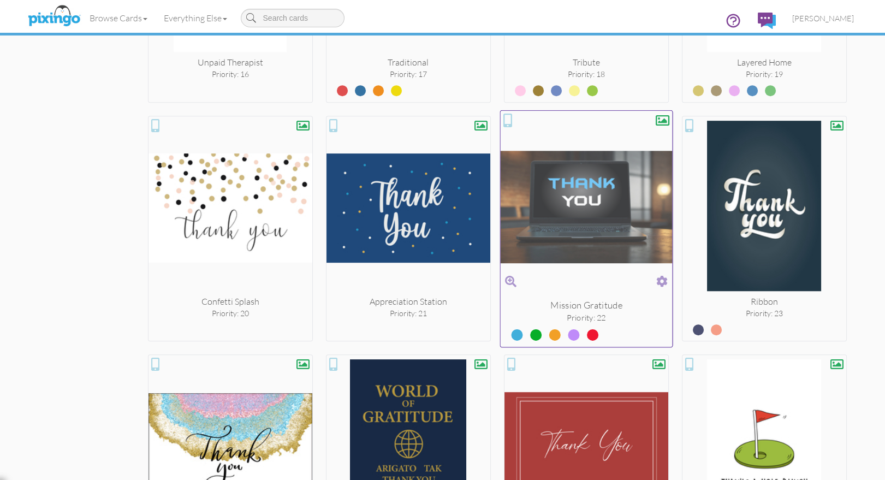
click at [660, 278] on span at bounding box center [661, 281] width 11 height 16
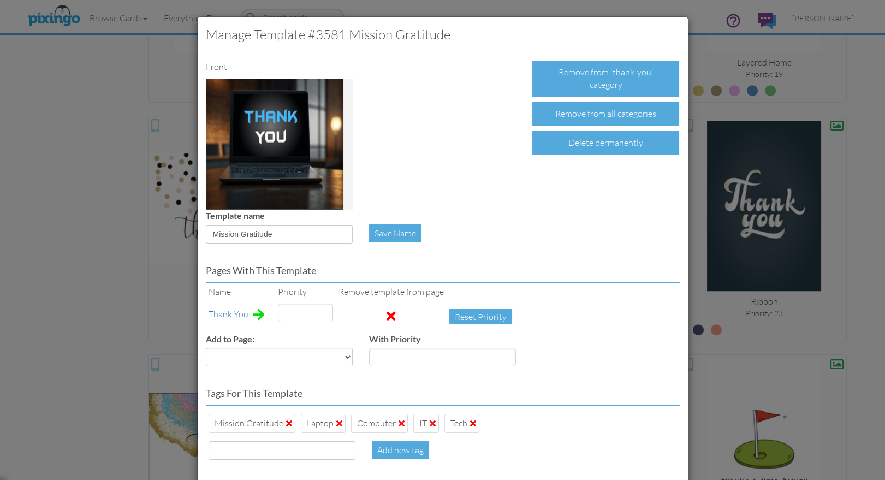
type input "22"
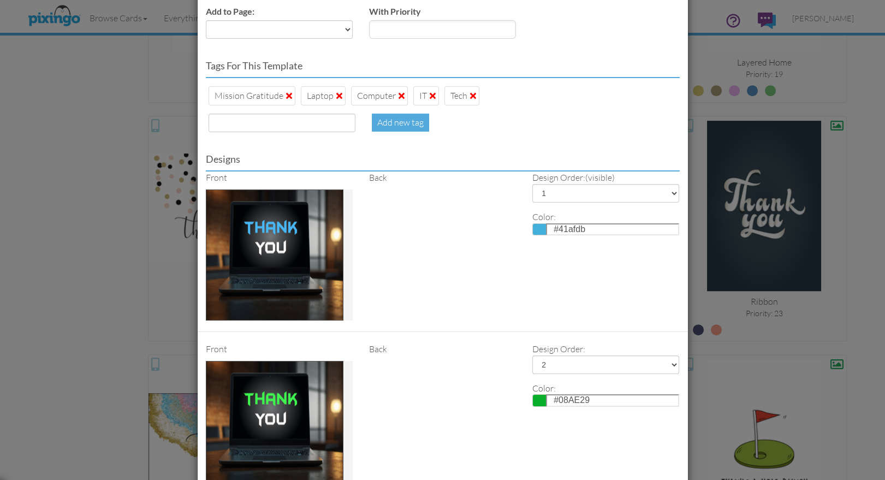
scroll to position [328, 0]
click at [858, 318] on div "Manage Template #3581 Mission Gratitude Front Remove from 'thank-you' category …" at bounding box center [442, 240] width 885 height 480
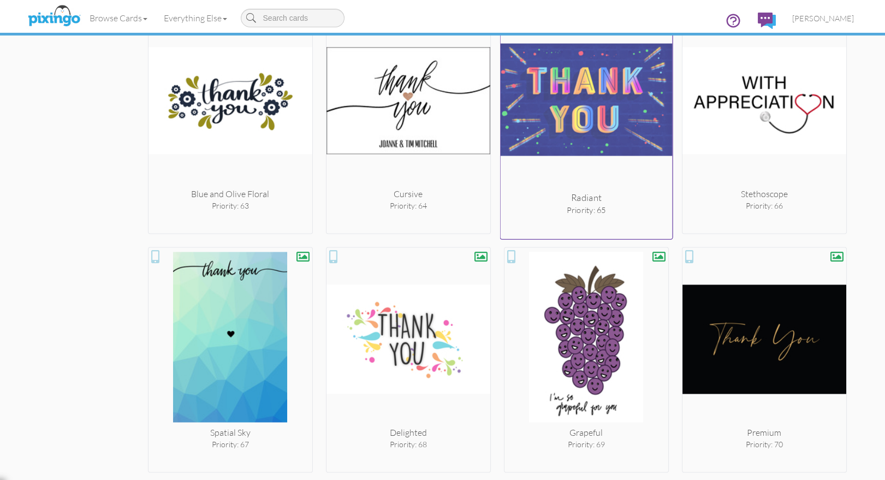
scroll to position [4054, 0]
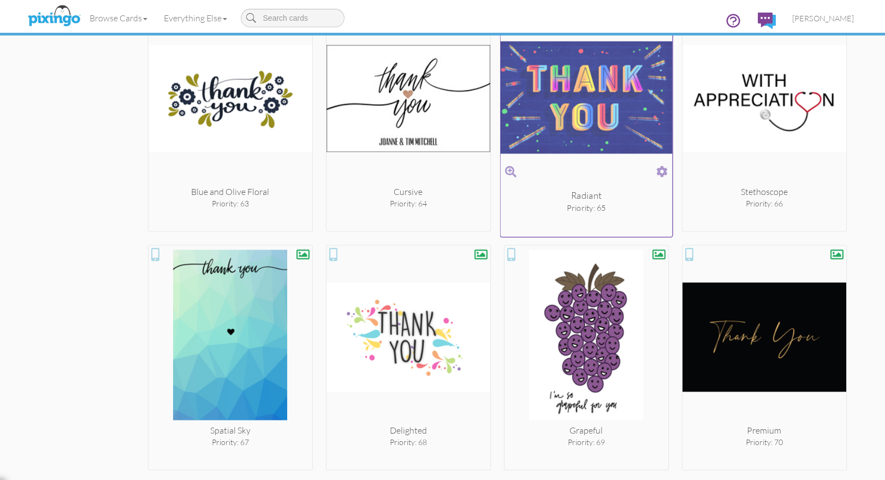
click at [662, 164] on span at bounding box center [661, 172] width 11 height 16
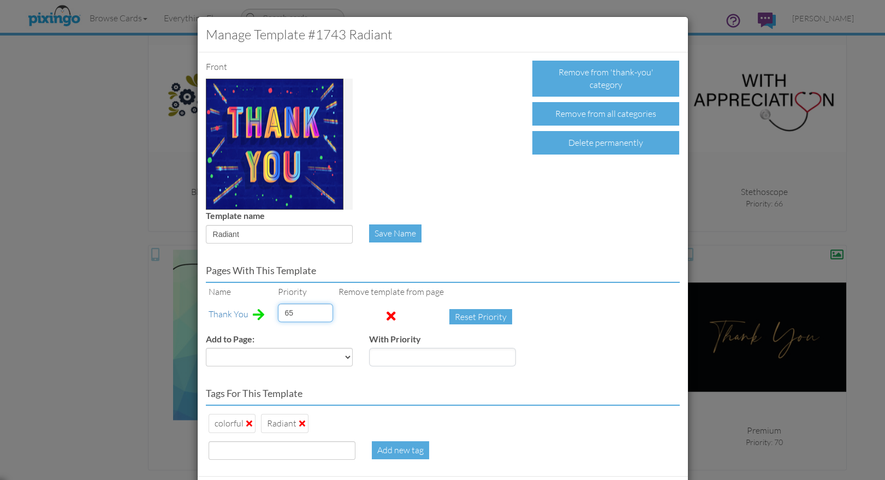
drag, startPoint x: 297, startPoint y: 312, endPoint x: 275, endPoint y: 312, distance: 22.4
click at [275, 312] on td "65" at bounding box center [305, 317] width 61 height 32
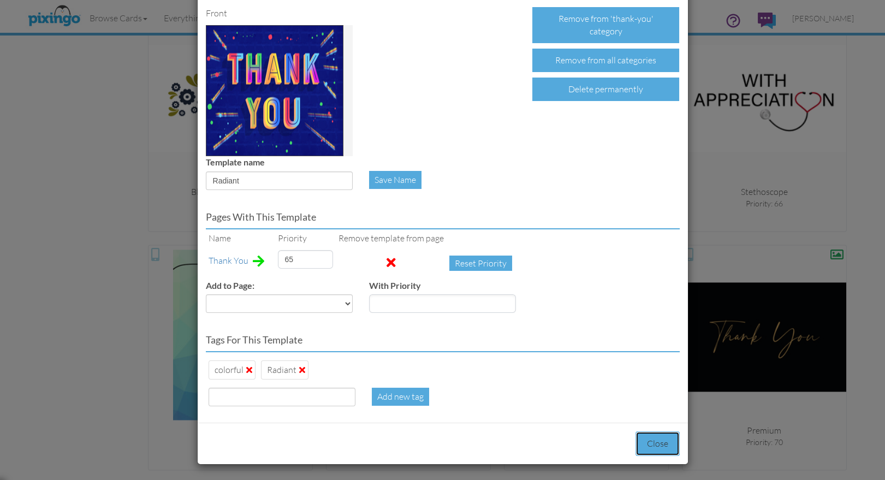
drag, startPoint x: 659, startPoint y: 431, endPoint x: 667, endPoint y: 430, distance: 8.2
click at [659, 431] on button "Close" at bounding box center [657, 443] width 44 height 25
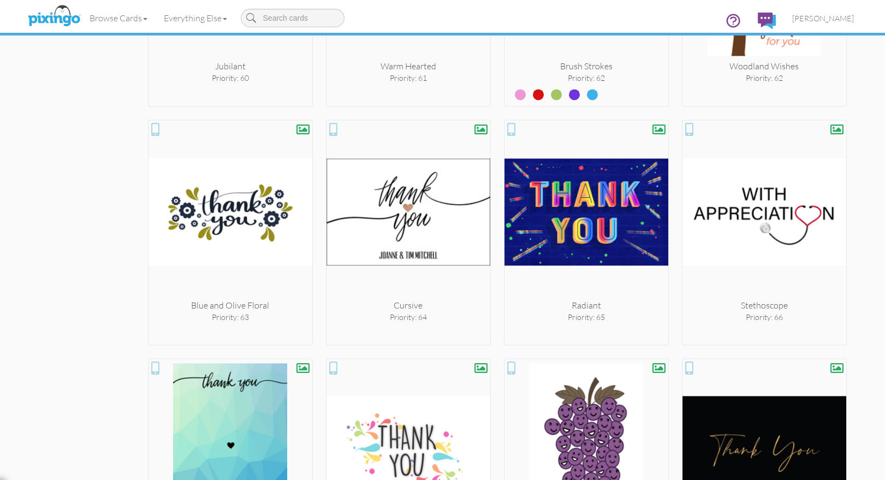
scroll to position [3887, 0]
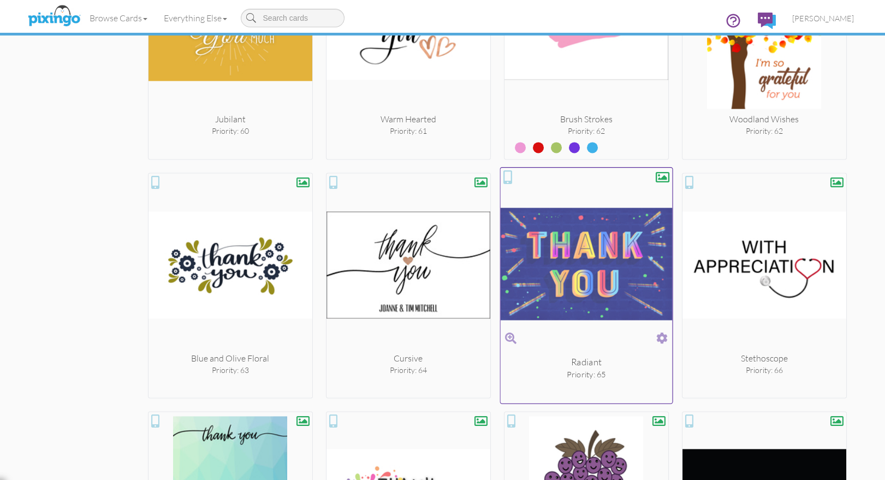
click at [660, 330] on span at bounding box center [661, 338] width 11 height 16
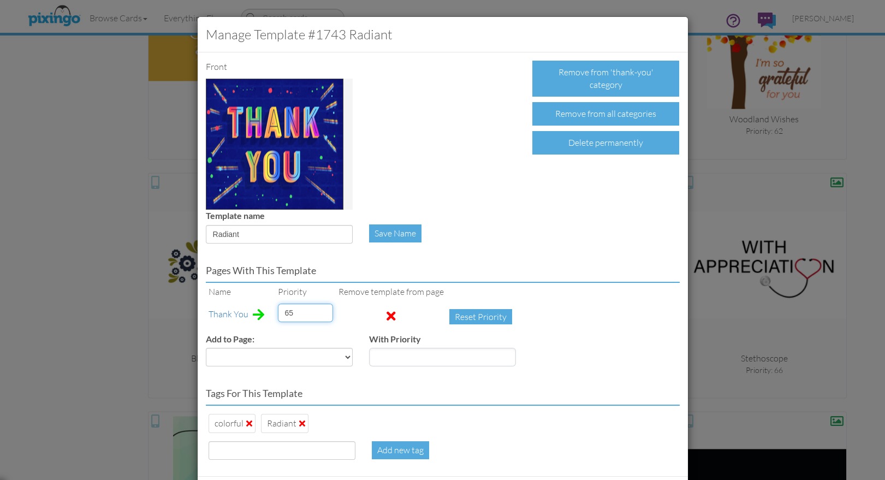
drag, startPoint x: 283, startPoint y: 313, endPoint x: 274, endPoint y: 312, distance: 9.3
click at [275, 312] on td "65" at bounding box center [305, 317] width 61 height 32
type input "6"
type input "90"
click at [595, 342] on div "Add to Page: Accounting Anniversary Apology Automotive Baby Baby Shower Birthda…" at bounding box center [443, 354] width 490 height 42
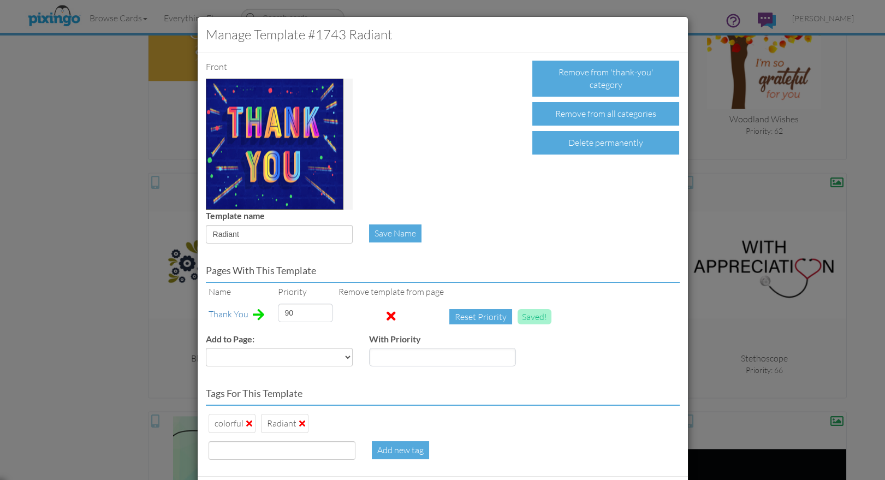
scroll to position [53, 0]
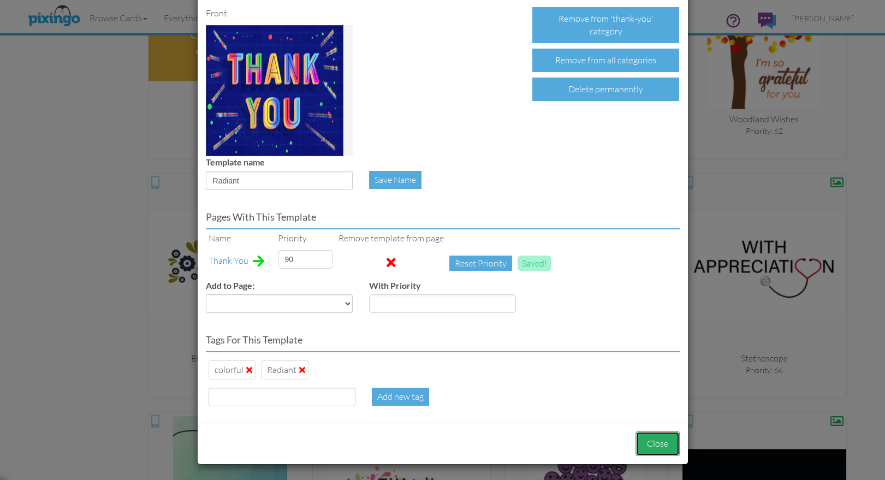
click at [648, 434] on button "Close" at bounding box center [657, 443] width 44 height 25
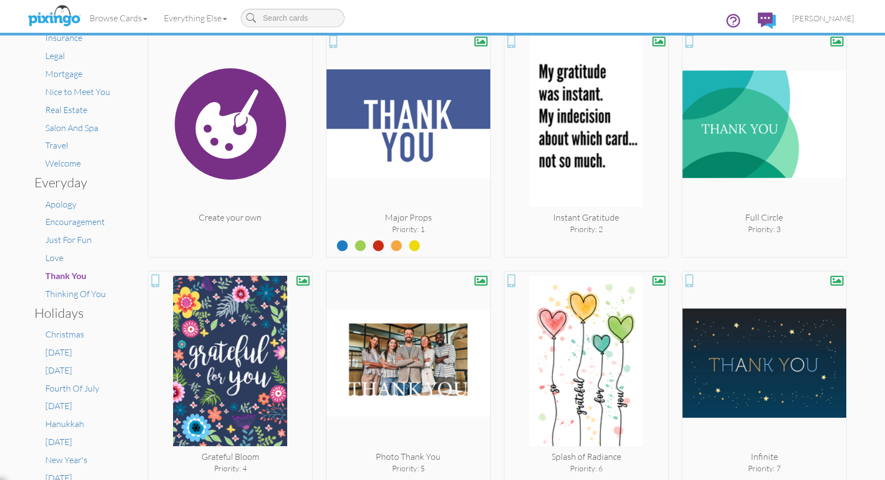
scroll to position [0, 0]
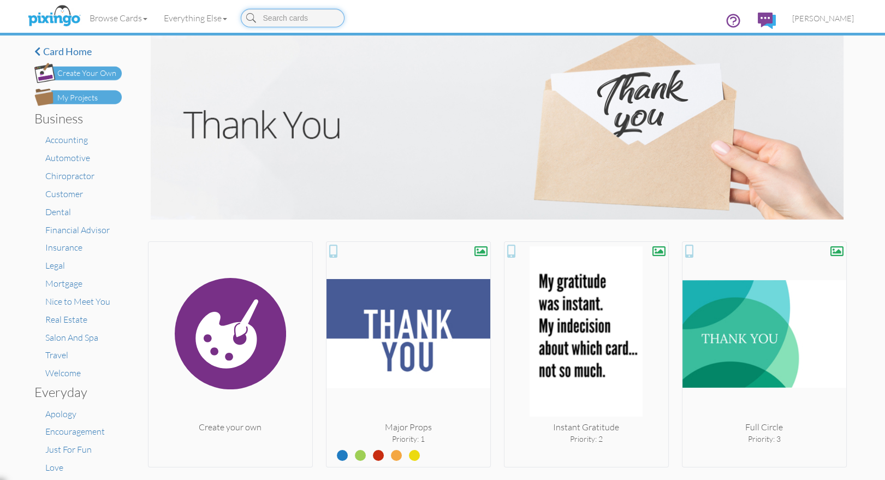
click at [279, 20] on input at bounding box center [293, 18] width 104 height 19
type input "mountain"
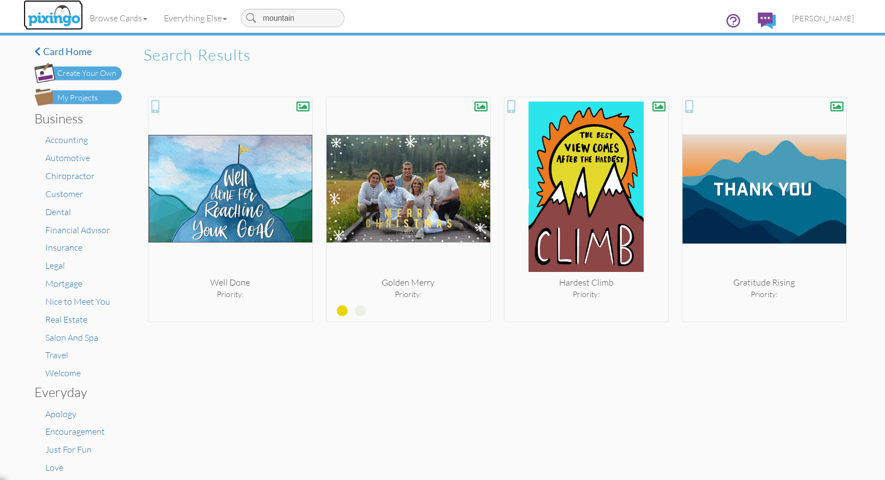
click at [42, 13] on img at bounding box center [54, 16] width 58 height 27
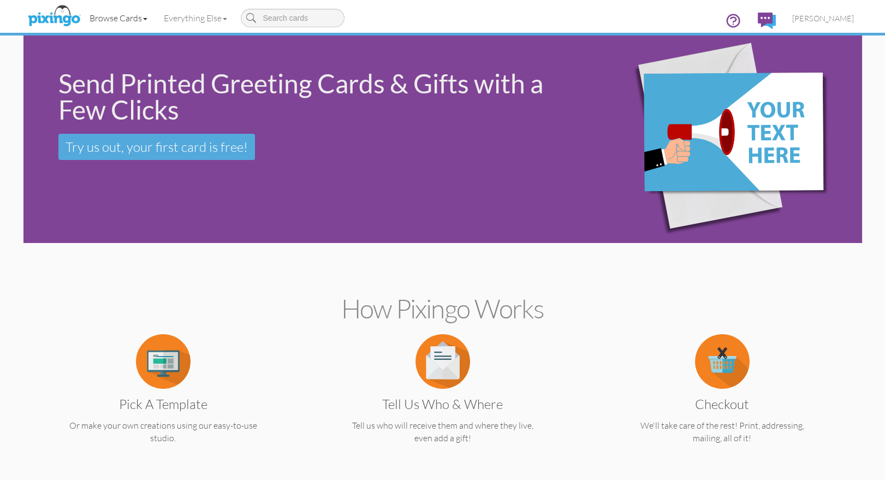
click at [124, 14] on link "Browse Cards" at bounding box center [118, 17] width 74 height 27
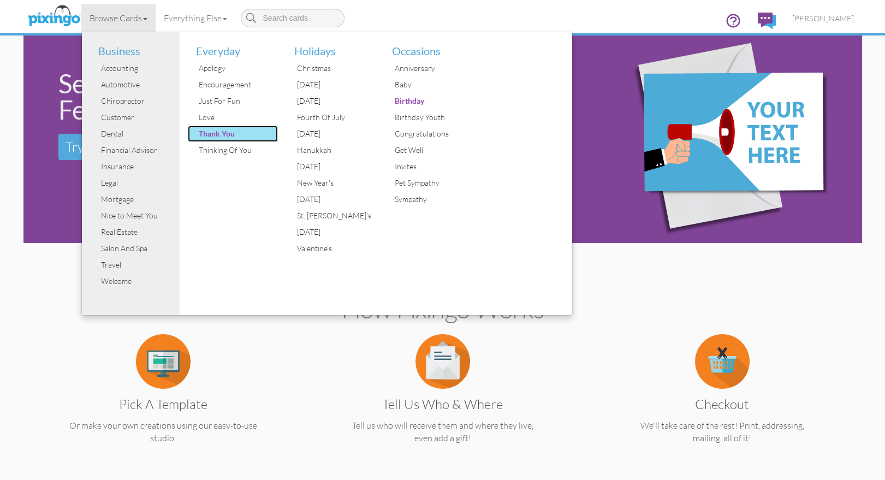
click at [207, 133] on div "Thank You" at bounding box center [237, 134] width 82 height 16
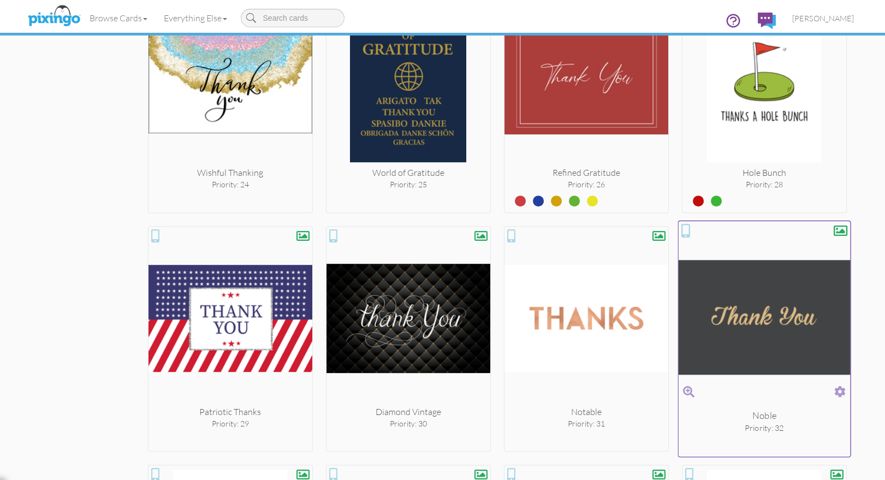
scroll to position [1688, 0]
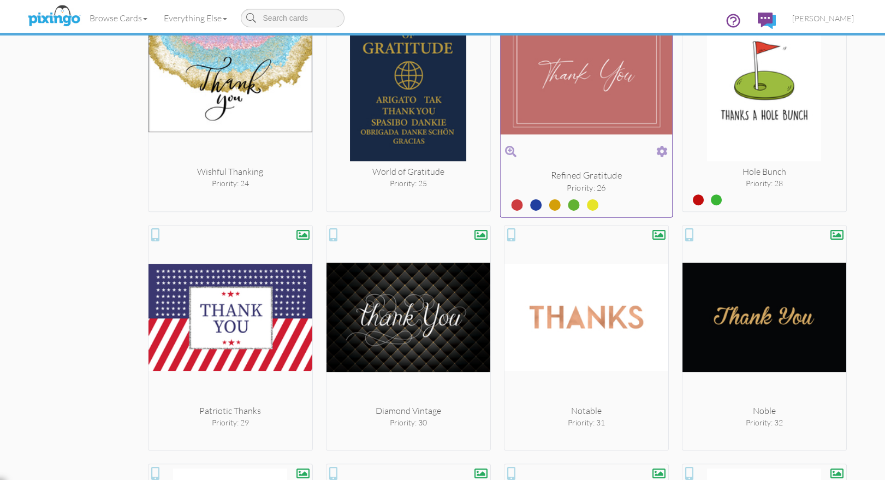
click at [527, 198] on label at bounding box center [527, 201] width 0 height 14
click at [0, 0] on input "radio" at bounding box center [0, 0] width 0 height 0
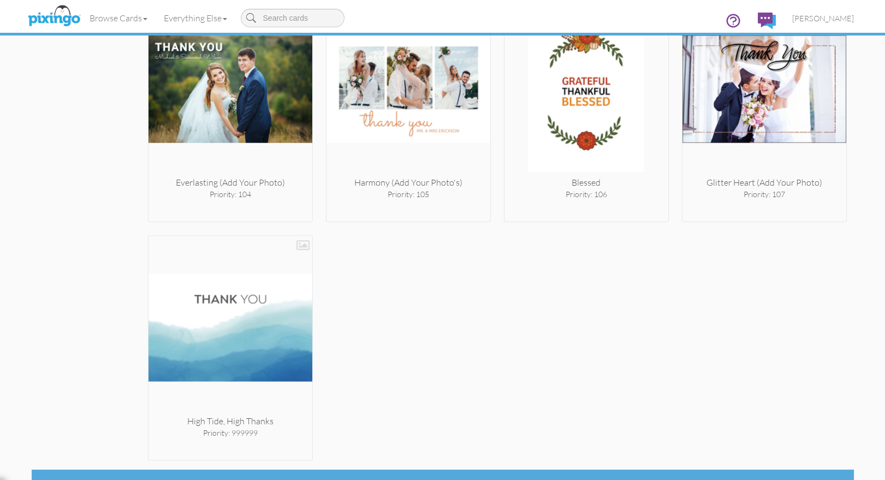
scroll to position [6227, 0]
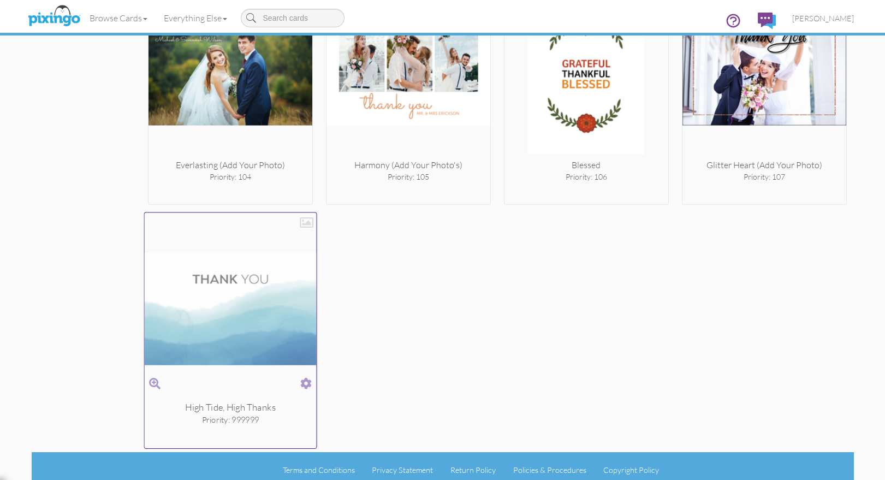
click at [309, 375] on span at bounding box center [305, 383] width 11 height 16
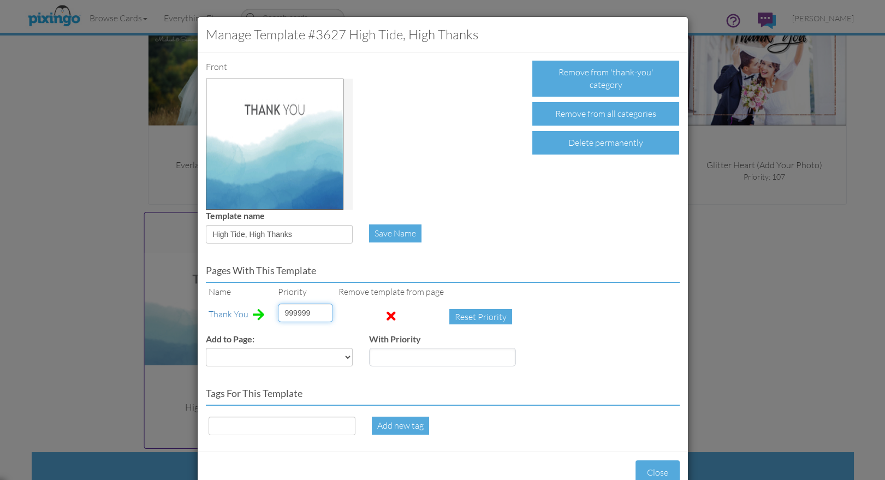
click at [294, 309] on input "999999" at bounding box center [305, 312] width 55 height 19
type input "50"
drag, startPoint x: 212, startPoint y: 235, endPoint x: 246, endPoint y: 234, distance: 33.3
click at [246, 234] on input "High Tide, High Thanks" at bounding box center [279, 234] width 147 height 19
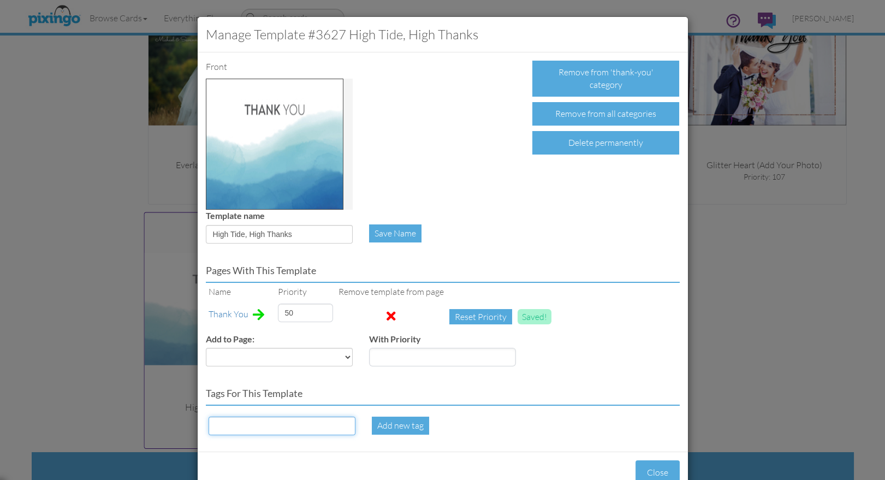
click at [273, 425] on input at bounding box center [281, 425] width 147 height 19
paste input "High Tide"
type input "High Tide"
click at [400, 427] on div "Add new tag" at bounding box center [400, 425] width 57 height 18
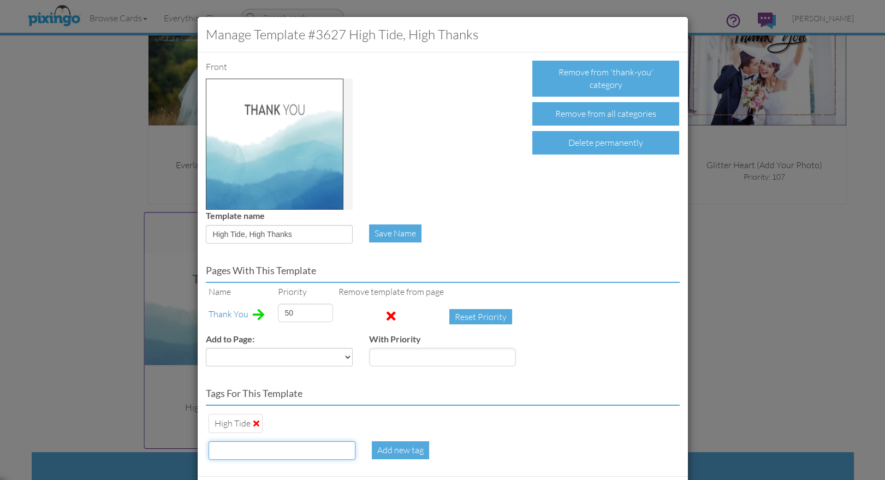
drag, startPoint x: 243, startPoint y: 450, endPoint x: 264, endPoint y: 448, distance: 21.3
click at [243, 450] on input at bounding box center [281, 450] width 147 height 19
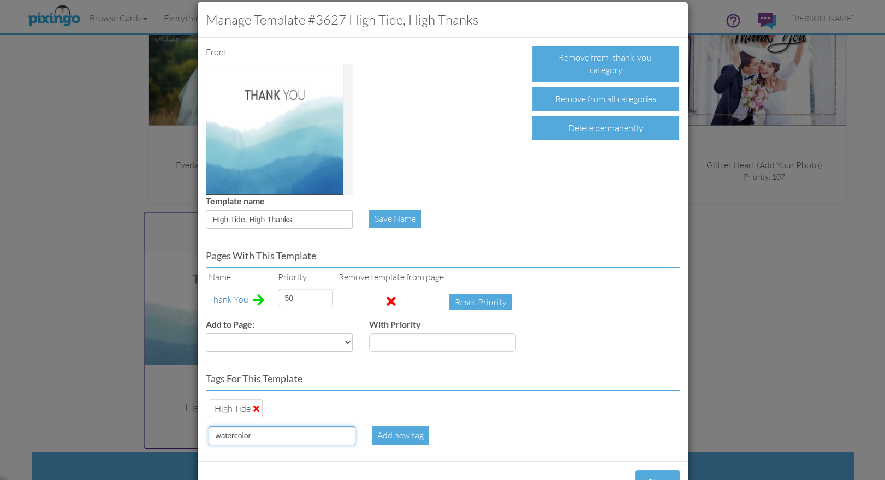
scroll to position [28, 0]
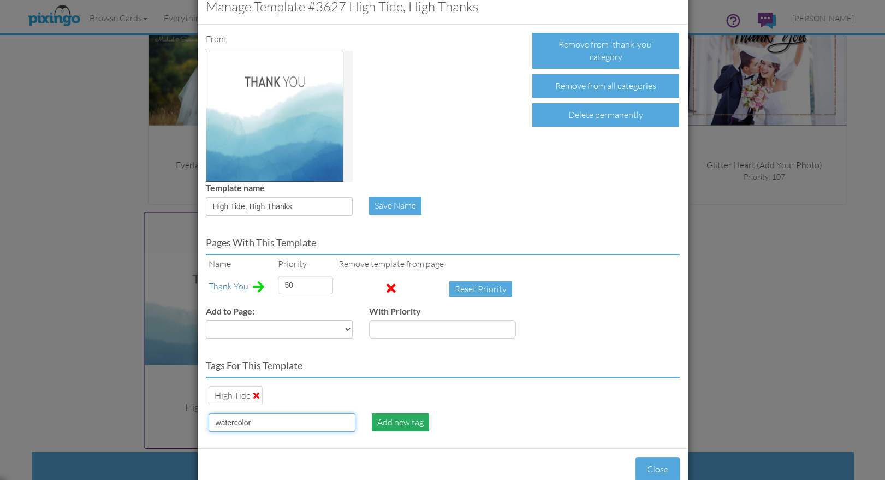
type input "watercolor"
click at [396, 422] on div "Add new tag" at bounding box center [400, 422] width 57 height 18
click at [543, 387] on div "High Tide Watercolor" at bounding box center [443, 395] width 474 height 25
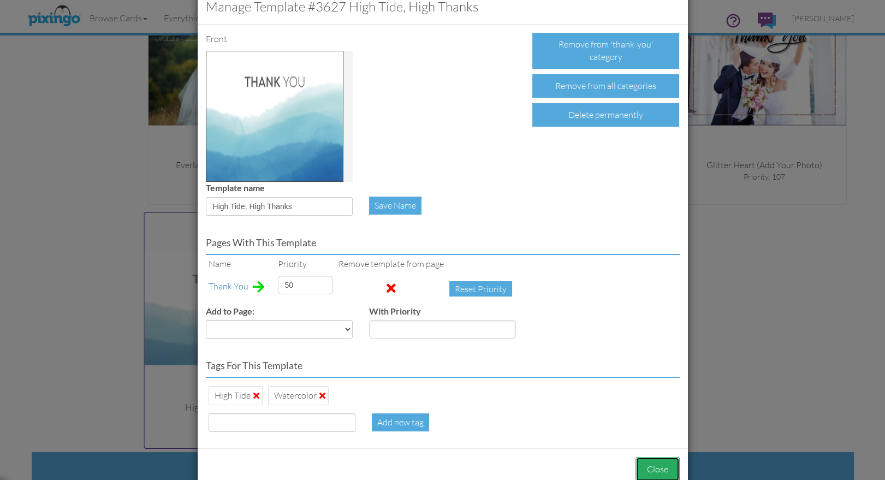
click at [662, 464] on button "Close" at bounding box center [657, 469] width 44 height 25
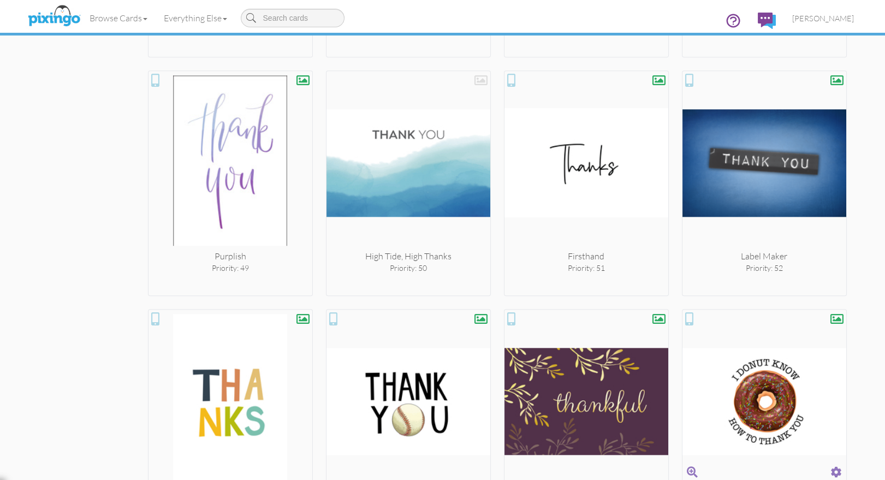
scroll to position [3034, 0]
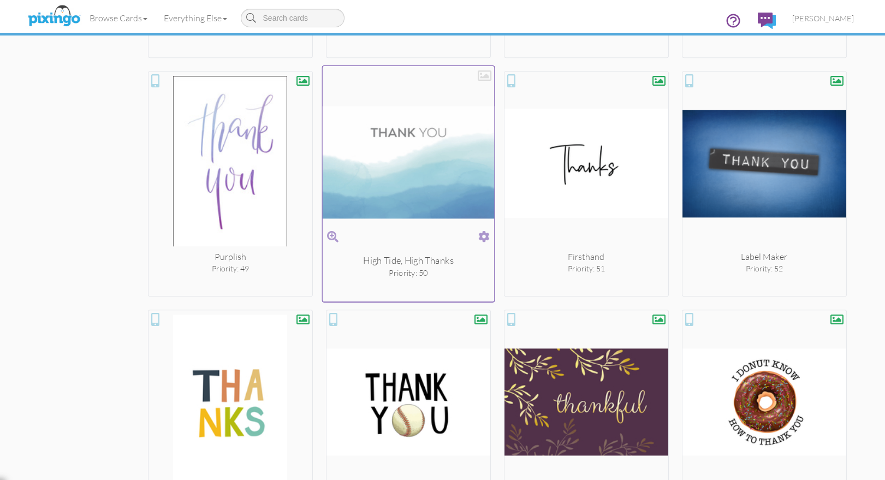
click at [483, 75] on div at bounding box center [484, 76] width 14 height 14
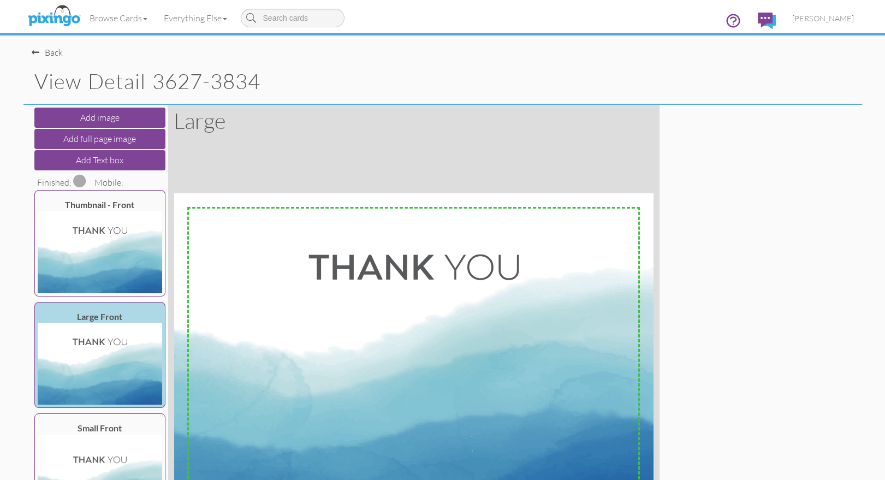
click at [77, 177] on span at bounding box center [79, 180] width 13 height 13
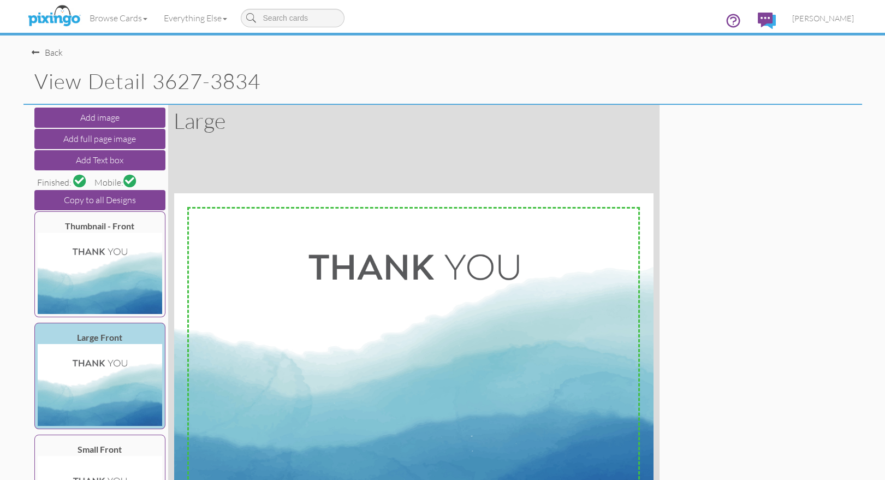
click at [773, 280] on div "Add image Add full page image Add Text box Finished: Mobile: Copy to all Design…" at bounding box center [443, 350] width 822 height 491
click at [54, 51] on div "Back" at bounding box center [47, 52] width 31 height 13
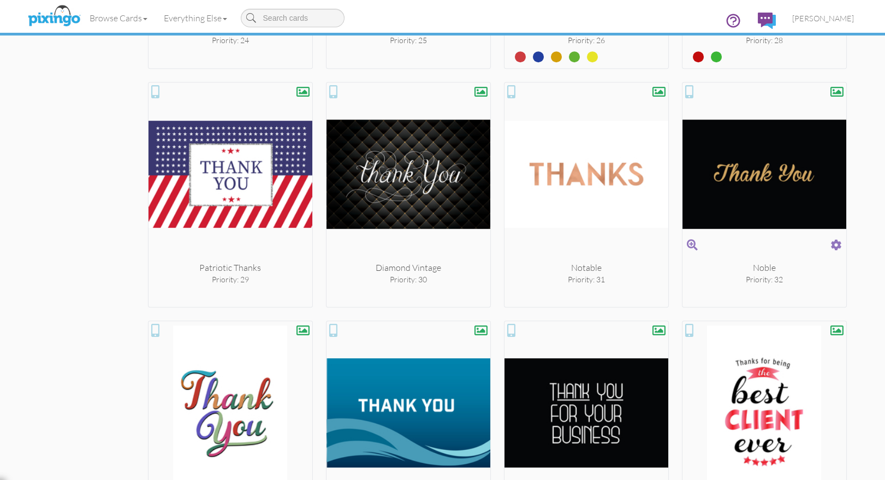
scroll to position [1856, 0]
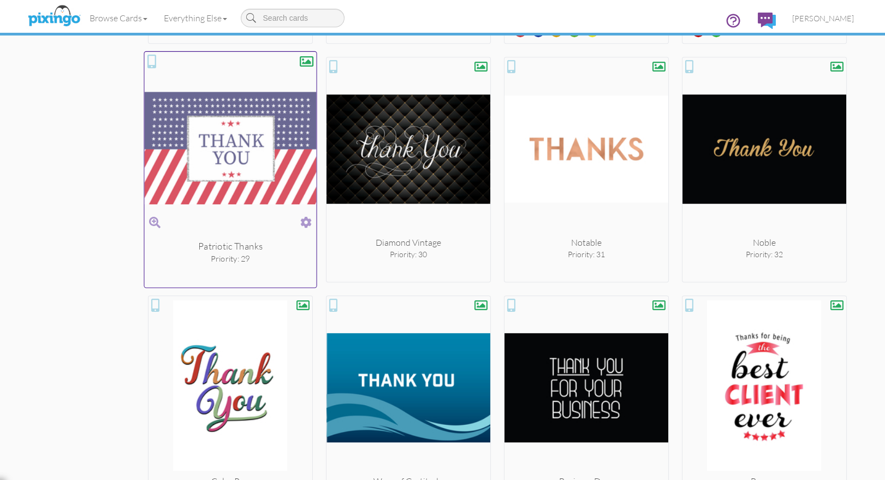
click at [306, 221] on span at bounding box center [305, 222] width 11 height 16
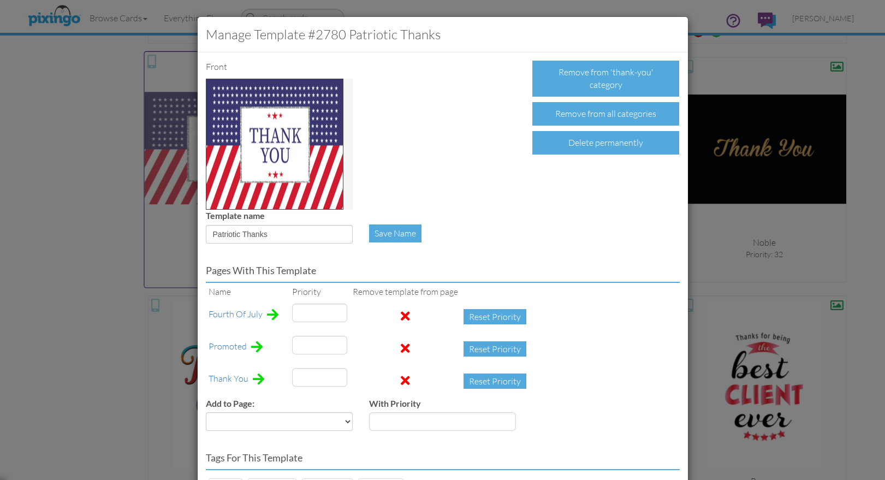
type input "34"
type input "29"
type input "2"
drag, startPoint x: 308, startPoint y: 379, endPoint x: 291, endPoint y: 378, distance: 17.0
click at [292, 378] on input "29" at bounding box center [319, 377] width 55 height 19
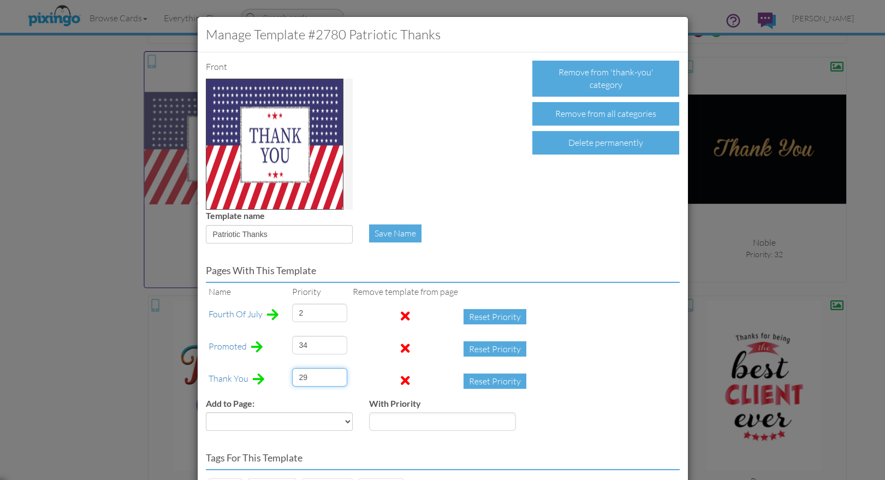
type input "5"
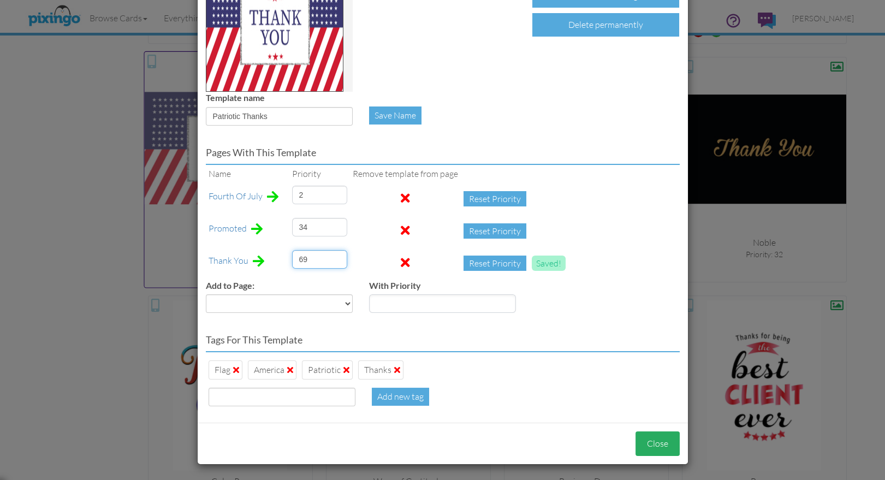
type input "69"
click at [658, 451] on button "Close" at bounding box center [657, 443] width 44 height 25
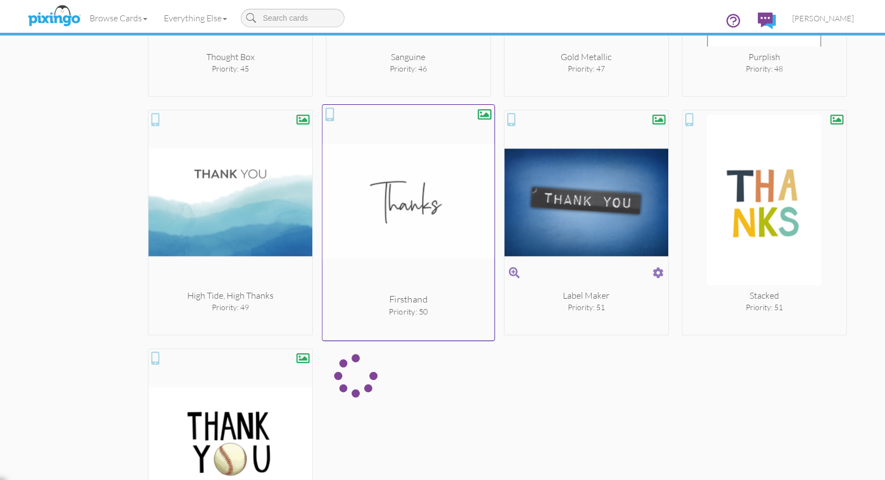
scroll to position [2996, 0]
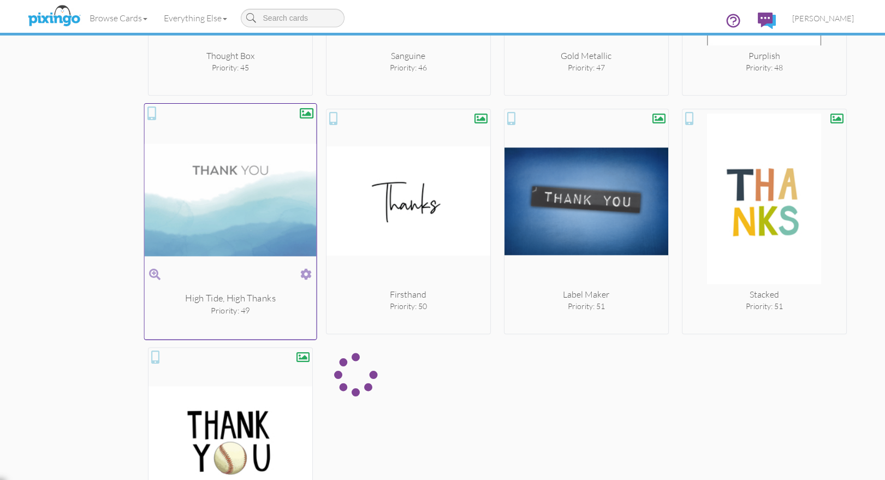
click at [306, 269] on span at bounding box center [305, 274] width 11 height 16
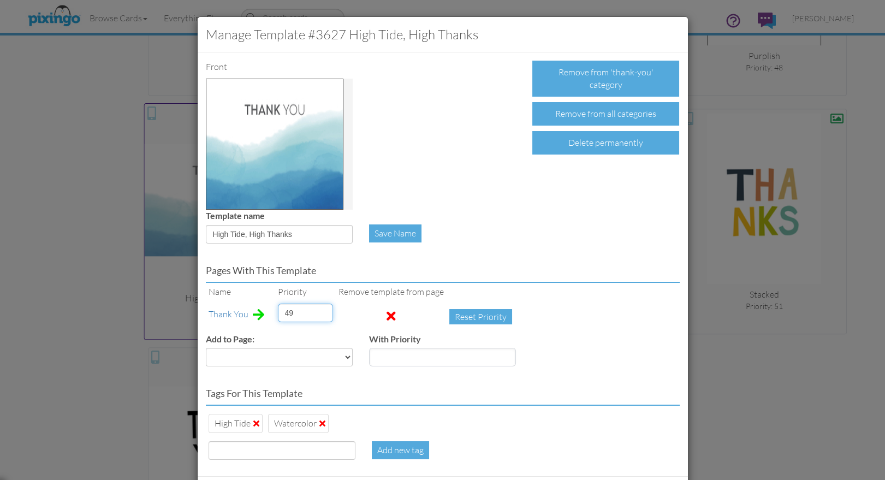
drag, startPoint x: 289, startPoint y: 311, endPoint x: 272, endPoint y: 311, distance: 16.9
click at [275, 311] on td "49" at bounding box center [305, 317] width 61 height 32
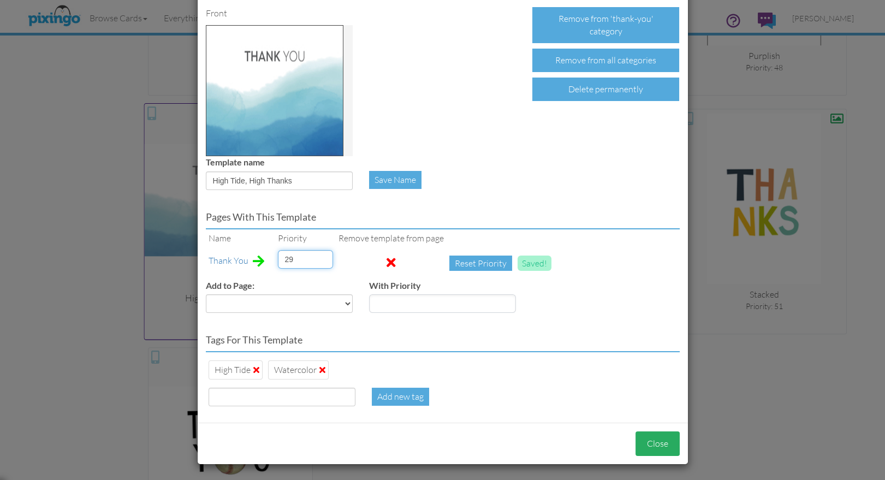
type input "29"
click at [656, 431] on button "Close" at bounding box center [657, 443] width 44 height 25
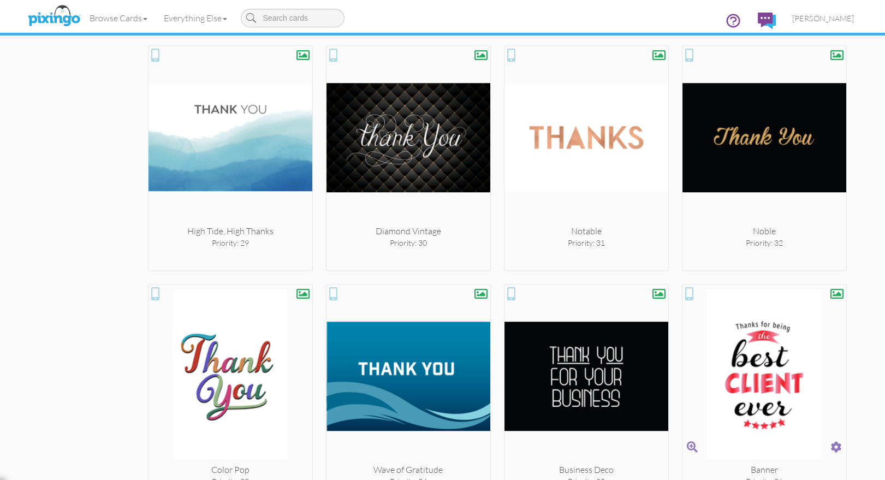
scroll to position [1873, 0]
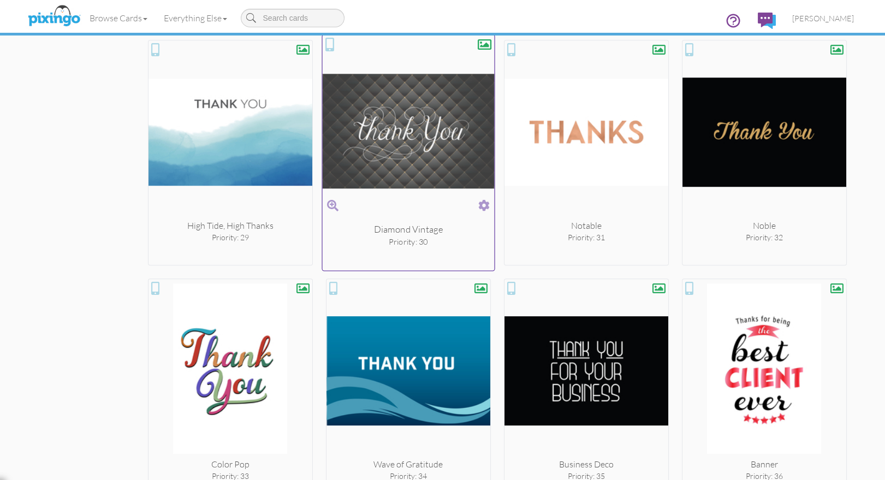
click at [483, 198] on span at bounding box center [483, 206] width 11 height 16
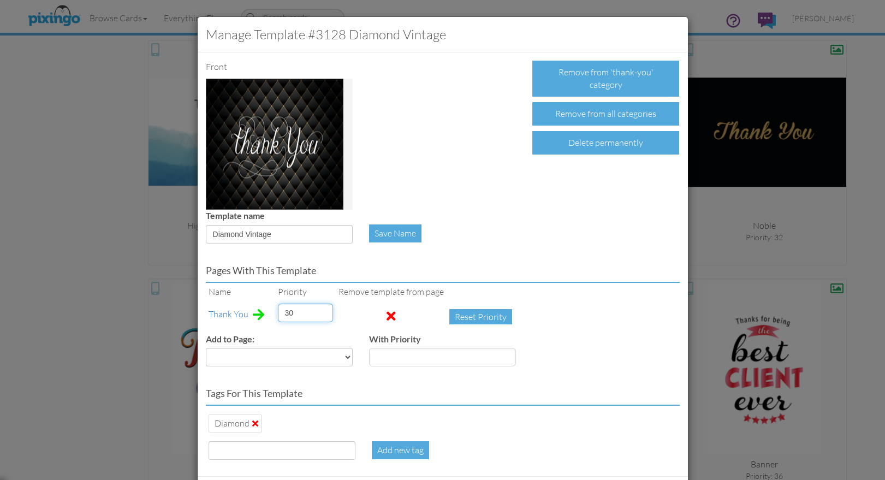
drag, startPoint x: 292, startPoint y: 312, endPoint x: 278, endPoint y: 312, distance: 14.2
click at [278, 312] on input "30" at bounding box center [305, 312] width 55 height 19
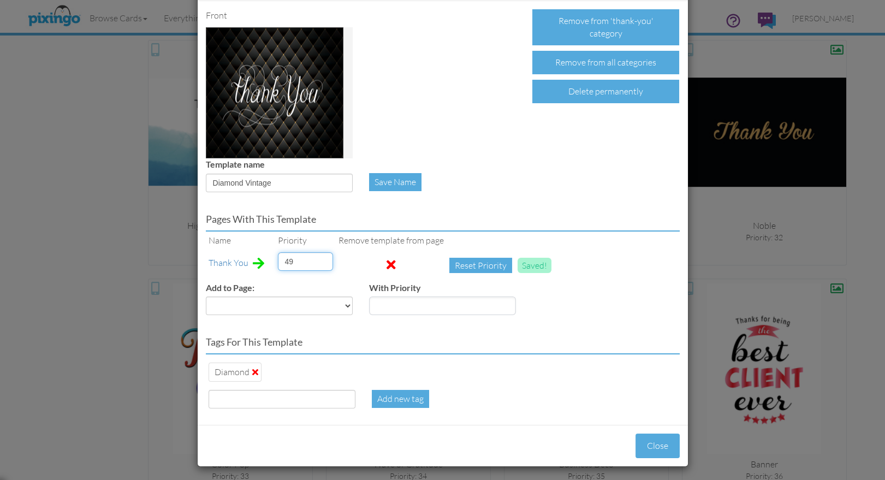
scroll to position [53, 0]
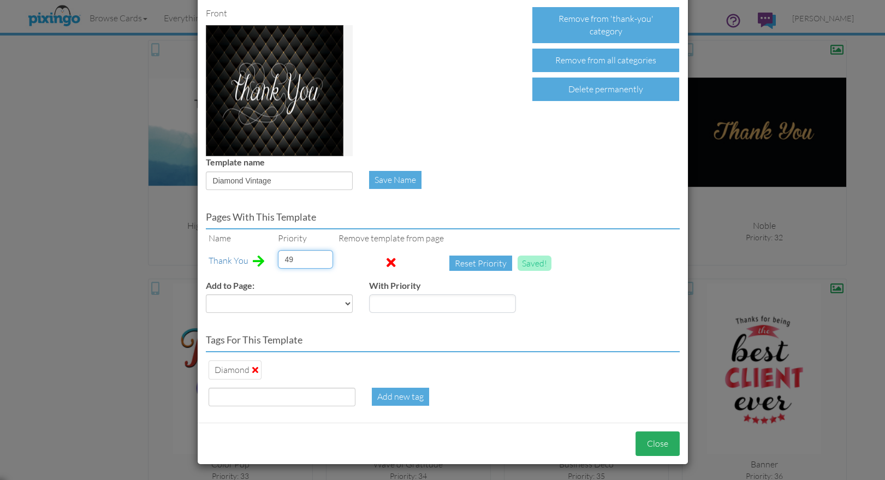
type input "49"
click at [650, 445] on button "Close" at bounding box center [657, 443] width 44 height 25
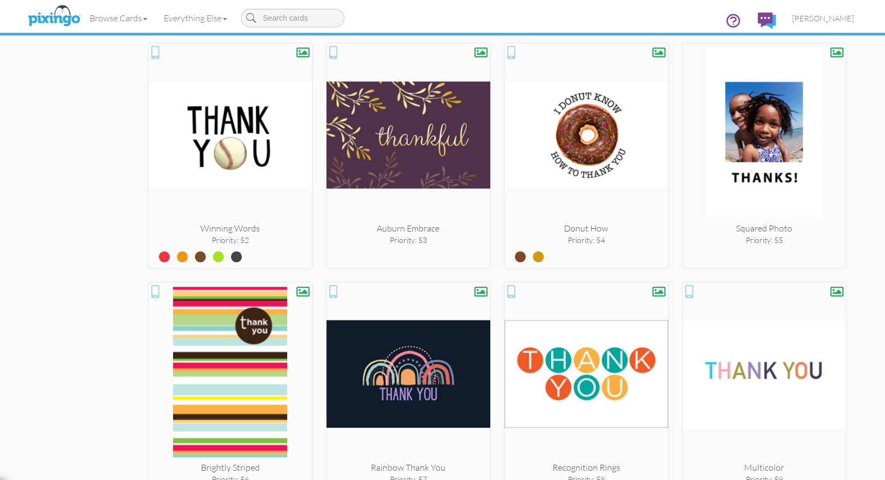
scroll to position [3301, 0]
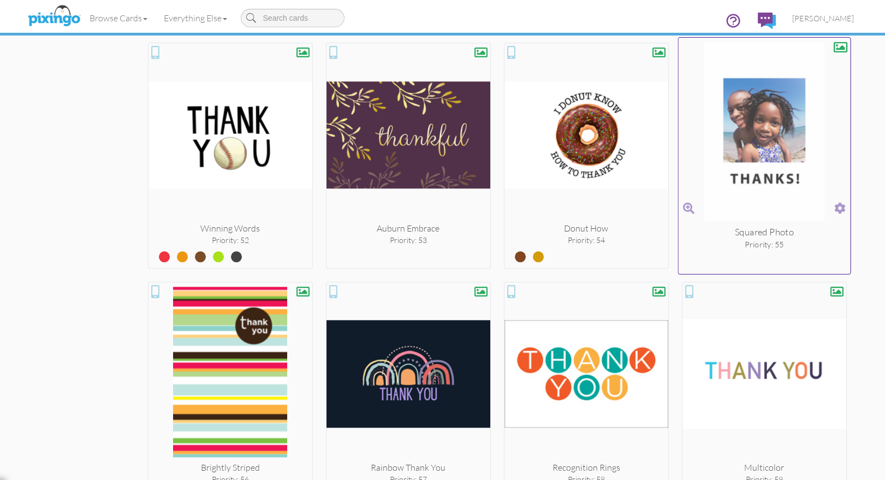
click at [840, 204] on span at bounding box center [839, 208] width 11 height 16
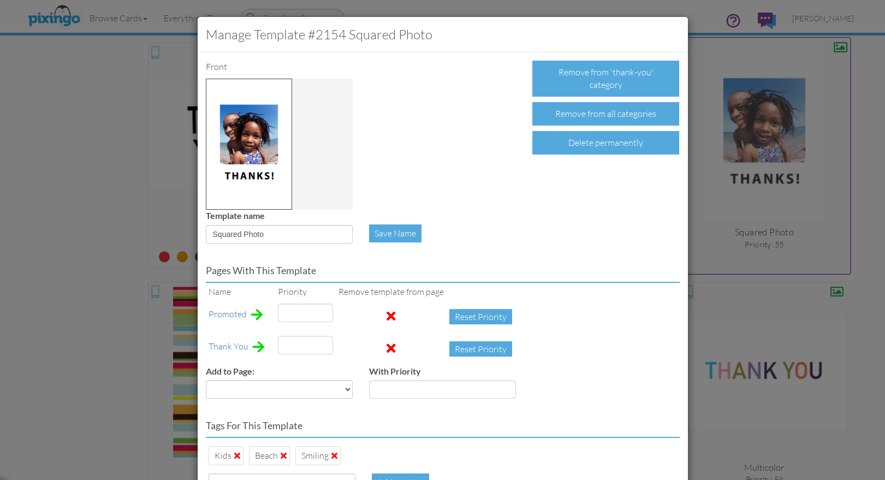
type input "173"
type input "55"
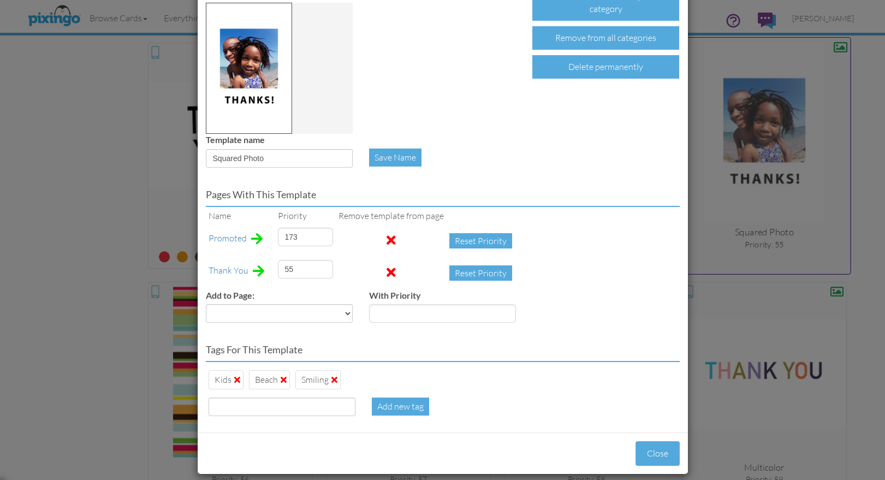
scroll to position [86, 0]
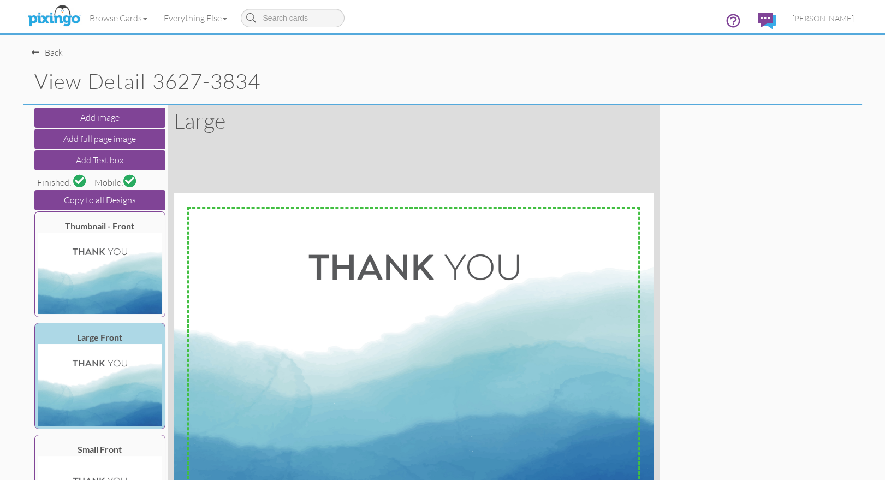
click at [46, 54] on div "Back" at bounding box center [47, 52] width 31 height 13
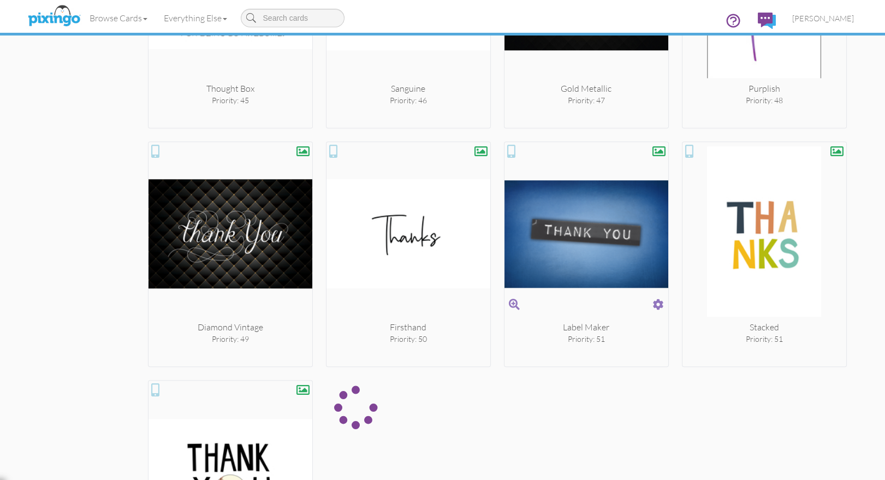
scroll to position [3129, 0]
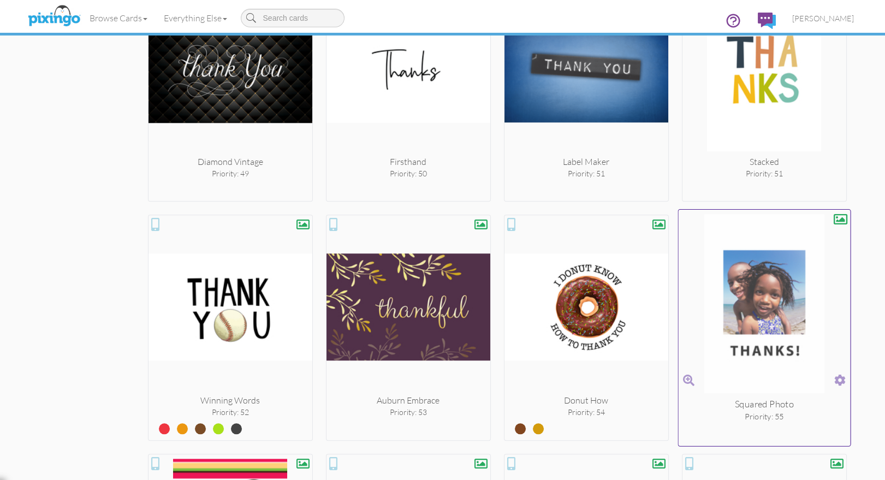
click at [843, 375] on span at bounding box center [839, 380] width 11 height 16
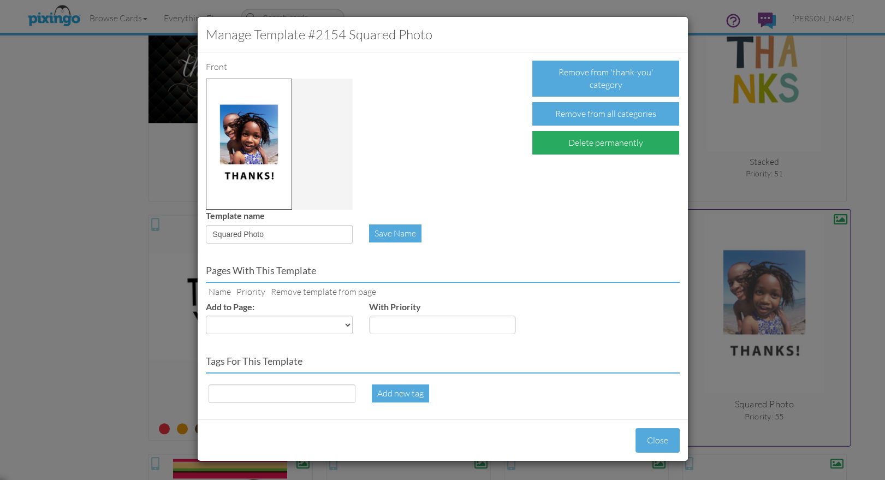
click at [592, 139] on div "Delete permanently" at bounding box center [605, 142] width 147 height 23
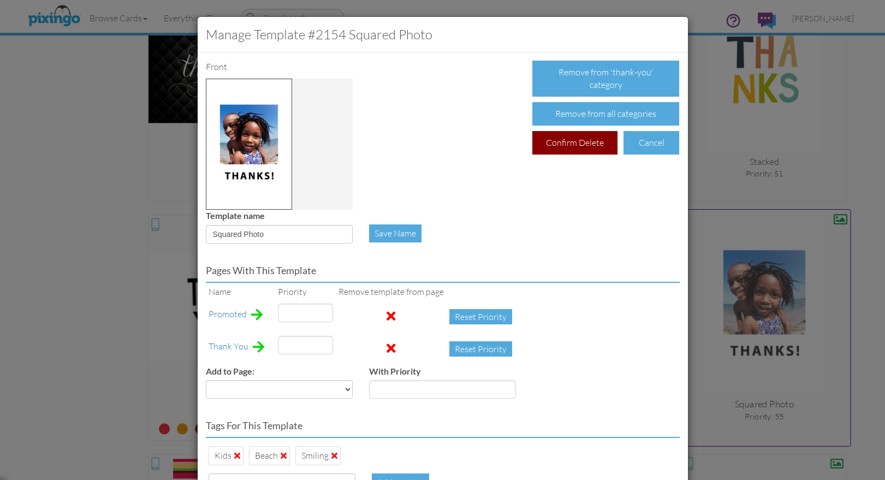
click at [579, 144] on div "Confirm Delete" at bounding box center [574, 142] width 85 height 23
type input "173"
type input "55"
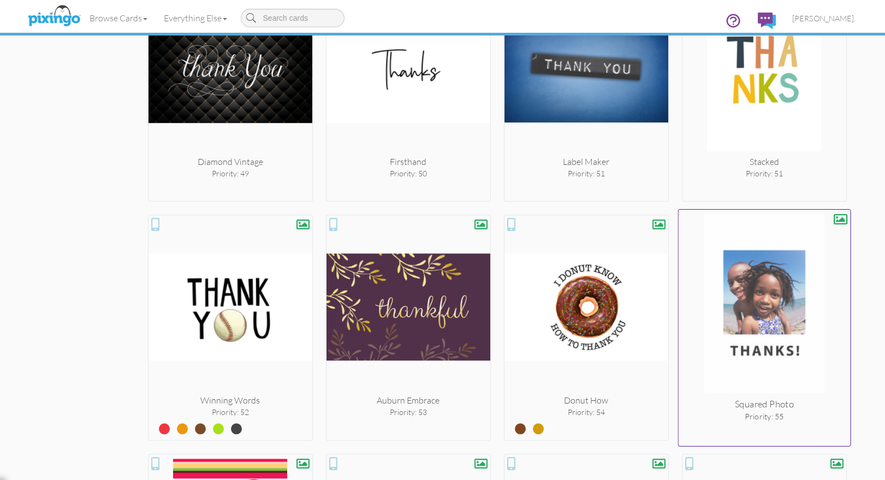
scroll to position [269, 0]
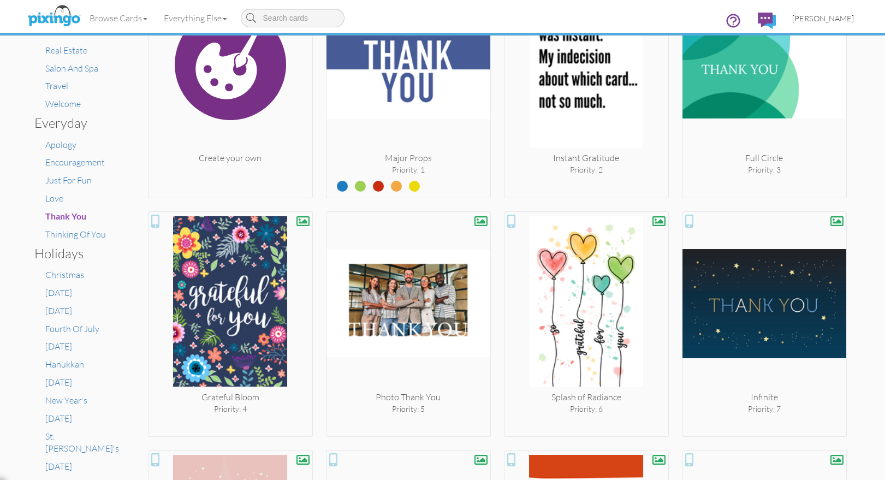
click at [820, 18] on span "[PERSON_NAME]" at bounding box center [823, 18] width 62 height 9
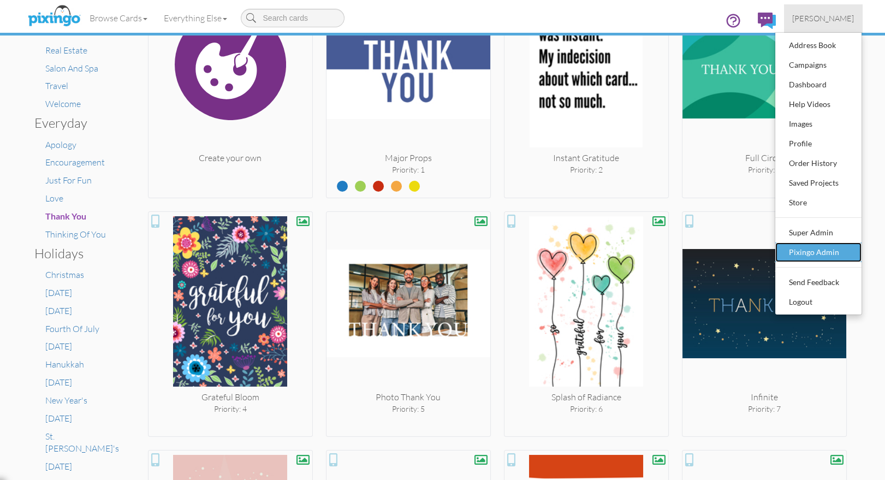
click at [807, 248] on div "Pixingo Admin" at bounding box center [818, 252] width 64 height 16
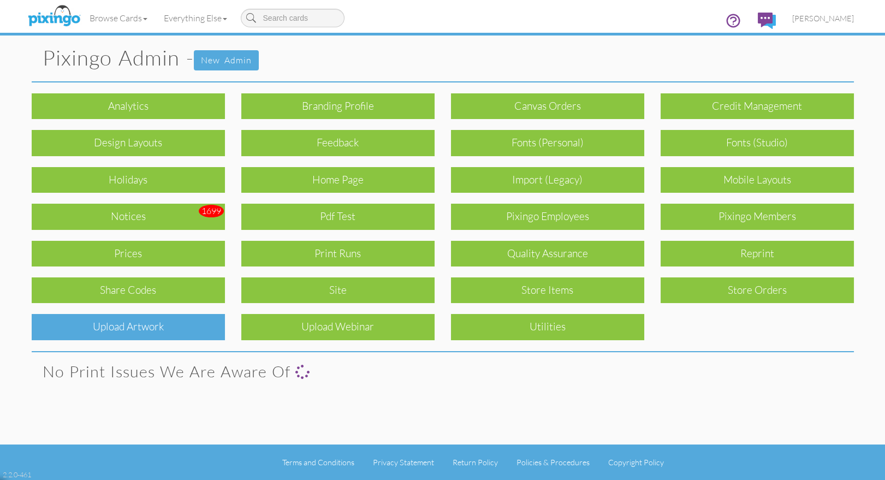
click at [184, 319] on div "Upload Artwork" at bounding box center [128, 327] width 193 height 26
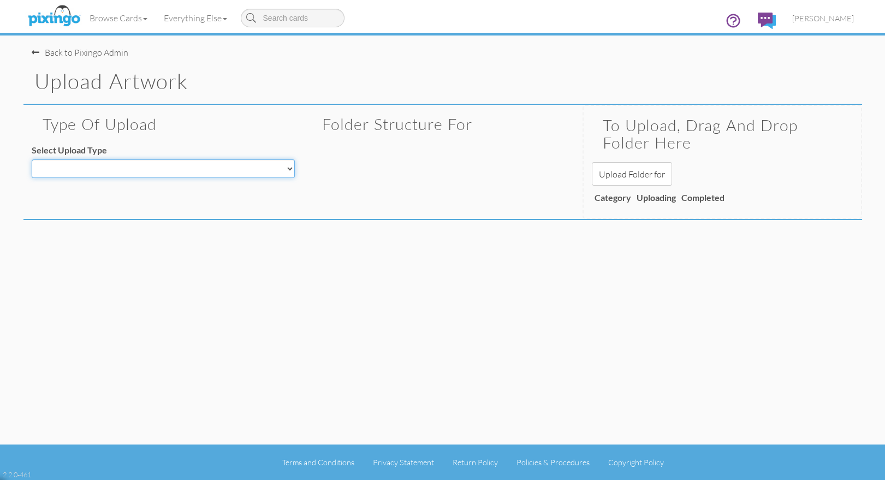
click at [160, 163] on select "Decoration - Backgrounds Decoration - Kits Decoration - Ready Texts Decoration …" at bounding box center [163, 168] width 263 height 19
select select "object:17712"
click at [32, 159] on select "Decoration - Backgrounds Decoration - Kits Decoration - Ready Texts Decoration …" at bounding box center [163, 168] width 263 height 19
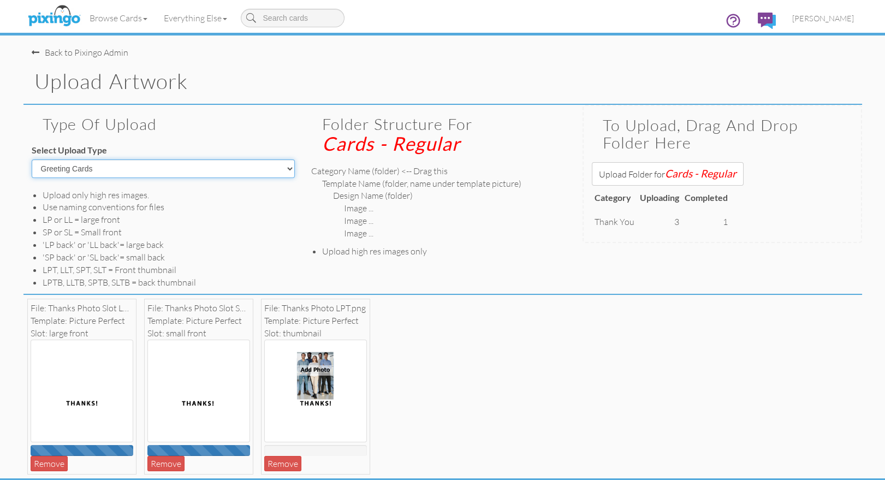
scroll to position [33, 0]
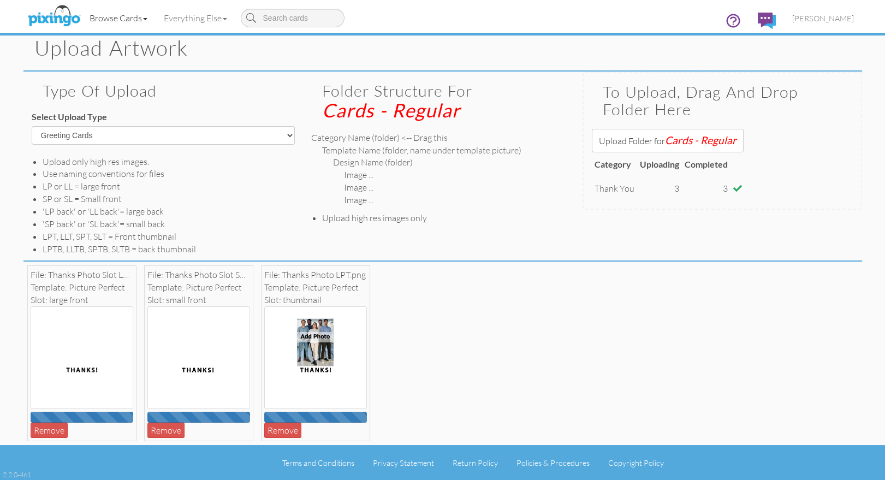
click at [113, 20] on link "Browse Cards" at bounding box center [118, 17] width 74 height 27
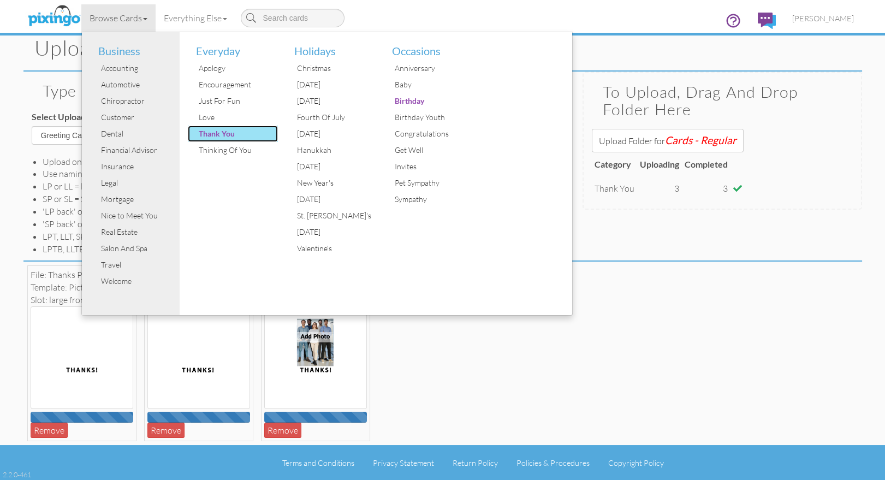
click at [207, 134] on div "Thank You" at bounding box center [237, 134] width 82 height 16
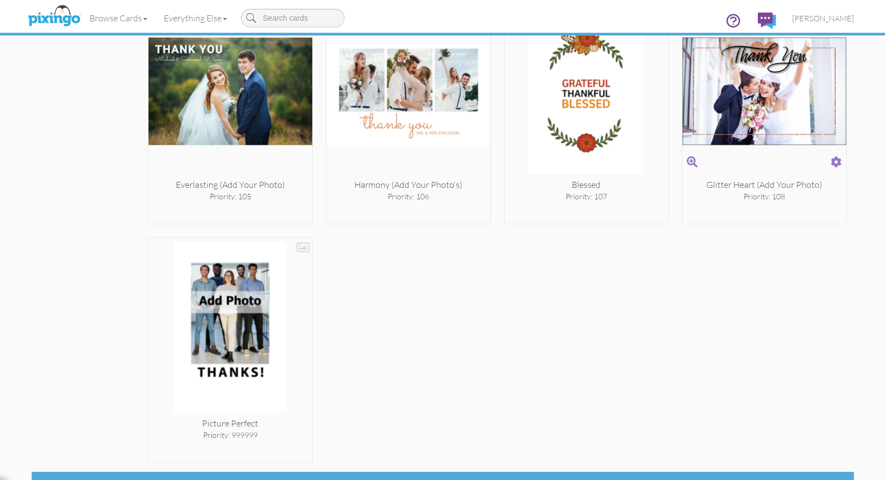
scroll to position [6227, 0]
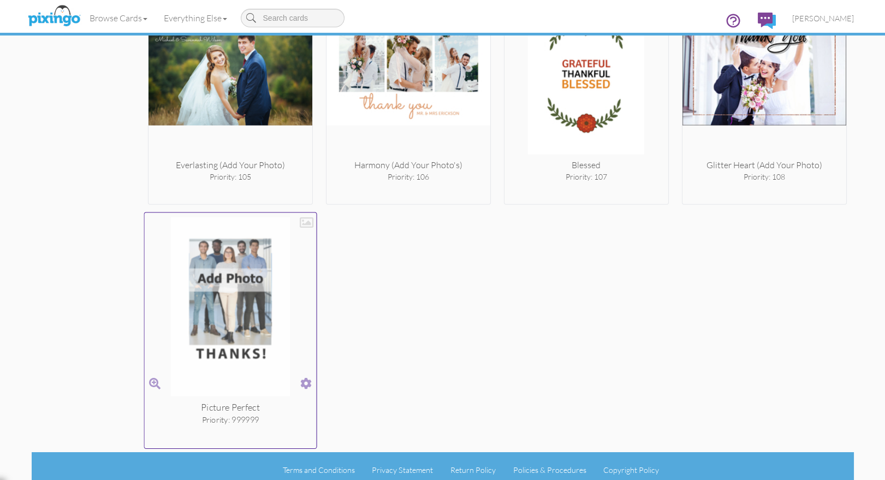
click at [307, 375] on span at bounding box center [305, 383] width 11 height 16
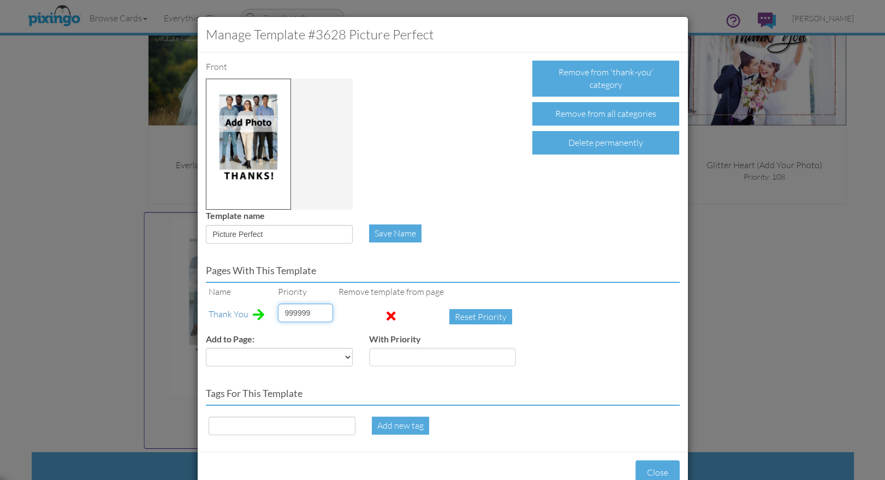
click at [294, 310] on input "999999" at bounding box center [305, 312] width 55 height 19
type input "35"
drag, startPoint x: 216, startPoint y: 233, endPoint x: 265, endPoint y: 232, distance: 49.1
click at [265, 232] on input "Picture Perfect" at bounding box center [279, 234] width 147 height 19
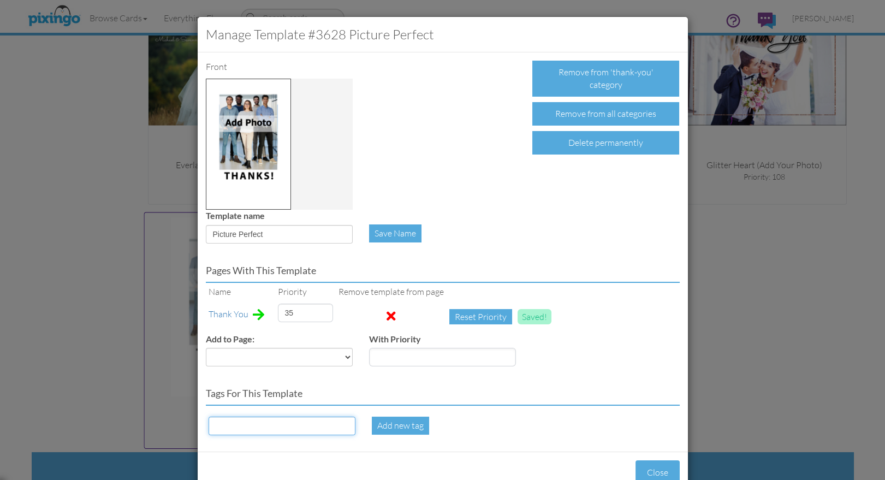
click at [239, 416] on input at bounding box center [281, 425] width 147 height 19
paste input "Picture Perfect"
type input "Picture Perfect"
click at [395, 422] on div "Add new tag" at bounding box center [400, 425] width 57 height 18
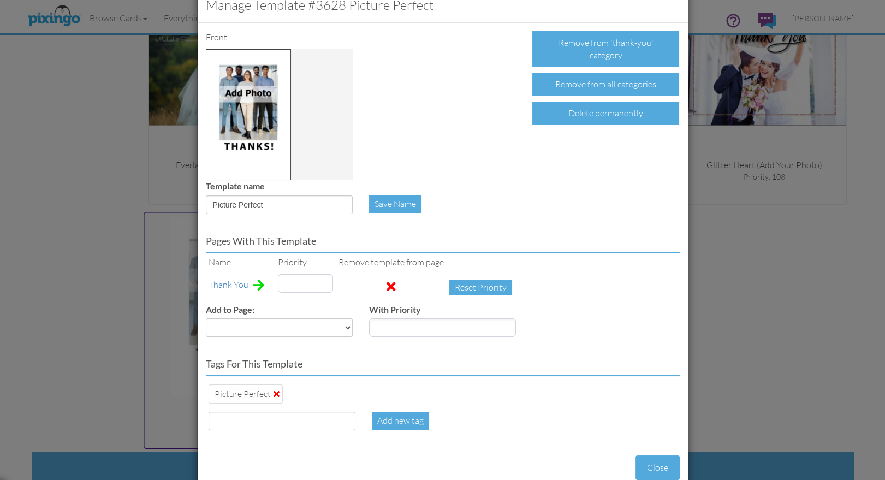
type input "35"
click at [648, 461] on button "Close" at bounding box center [657, 467] width 44 height 25
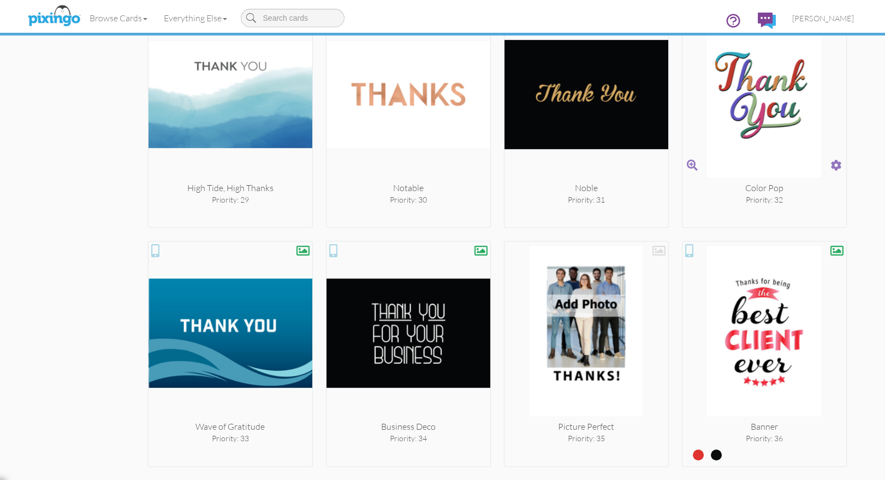
scroll to position [1970, 0]
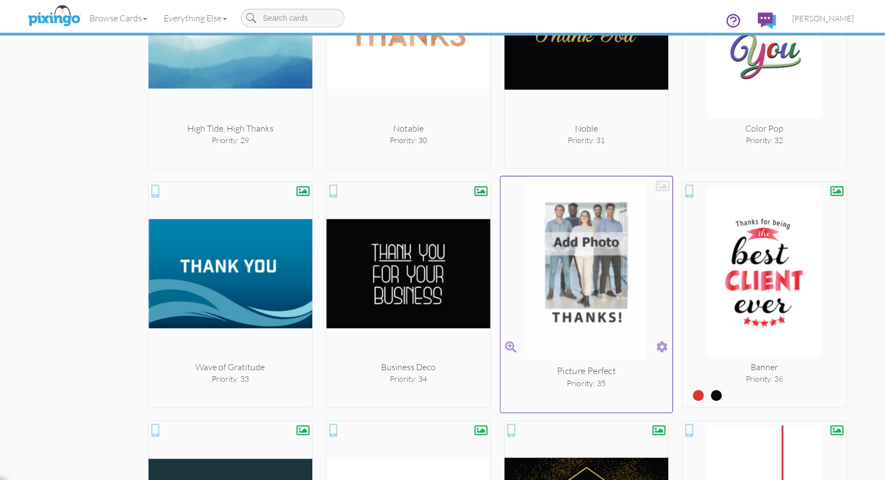
click at [660, 342] on span at bounding box center [661, 347] width 11 height 16
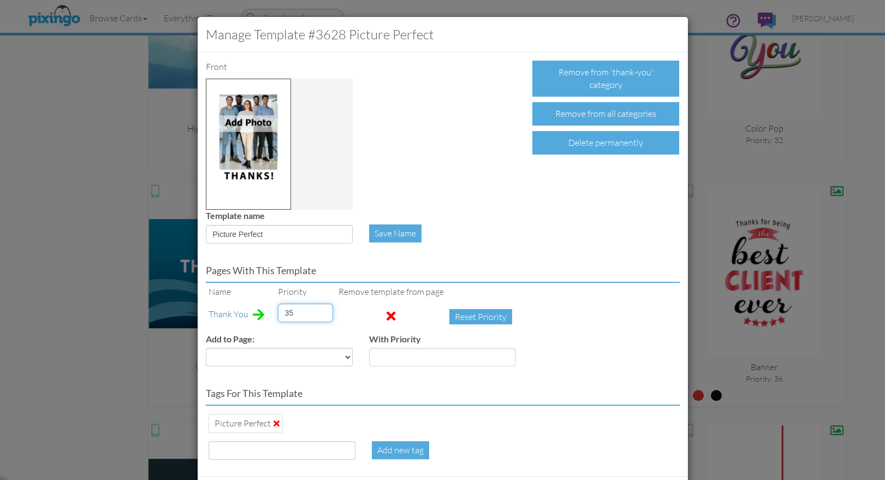
click at [302, 313] on input "35" at bounding box center [305, 312] width 55 height 19
type input "34"
click at [554, 258] on div "Pages with this template Name Priority Remove template from page Thank You 34 R…" at bounding box center [443, 313] width 490 height 123
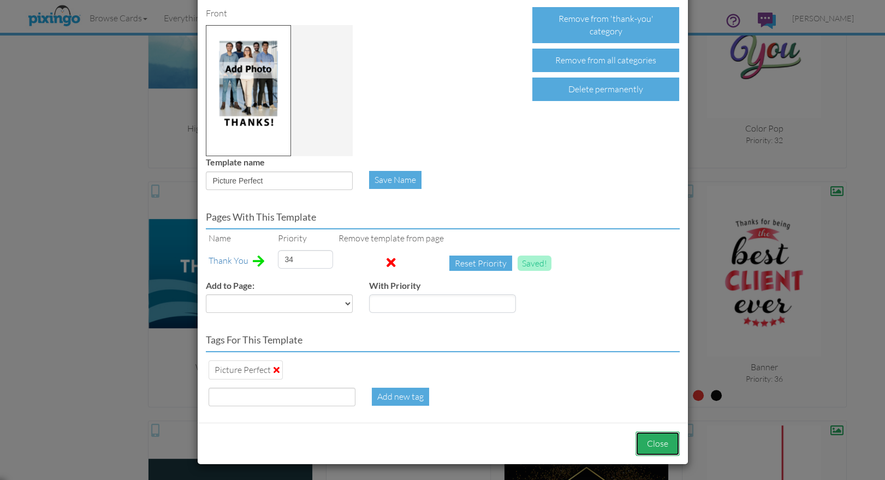
click at [656, 441] on button "Close" at bounding box center [657, 443] width 44 height 25
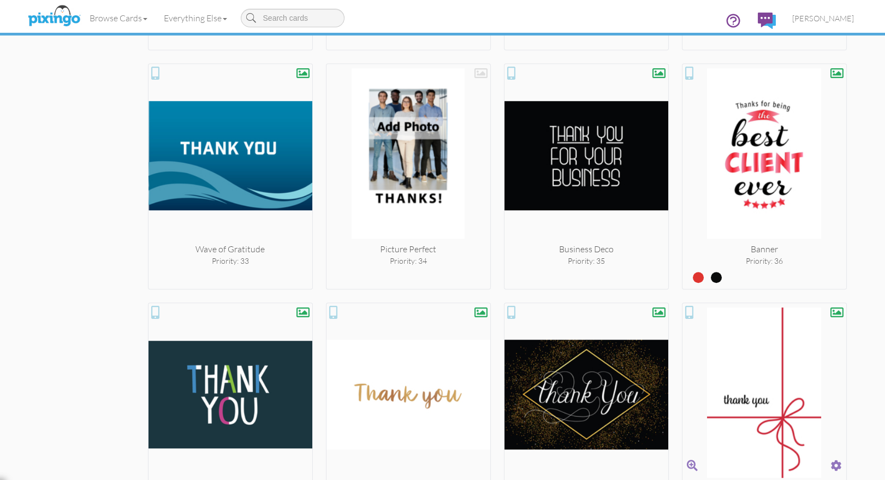
scroll to position [2087, 0]
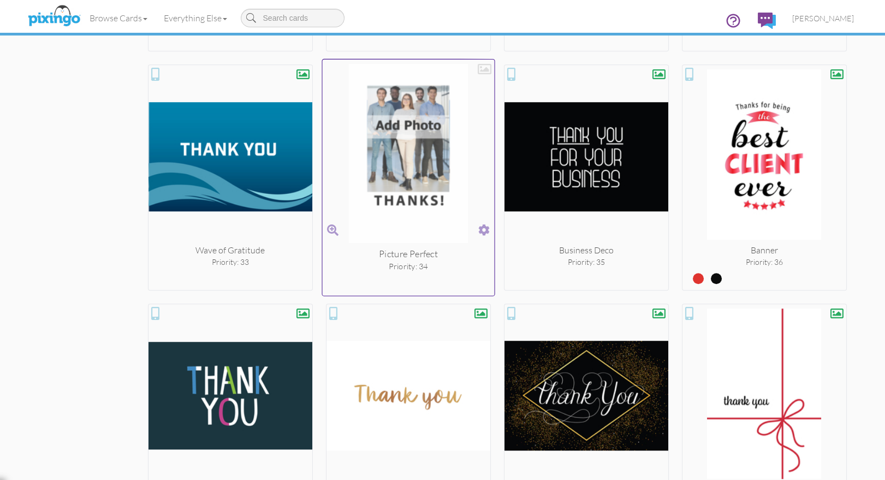
click at [483, 67] on div at bounding box center [484, 69] width 14 height 14
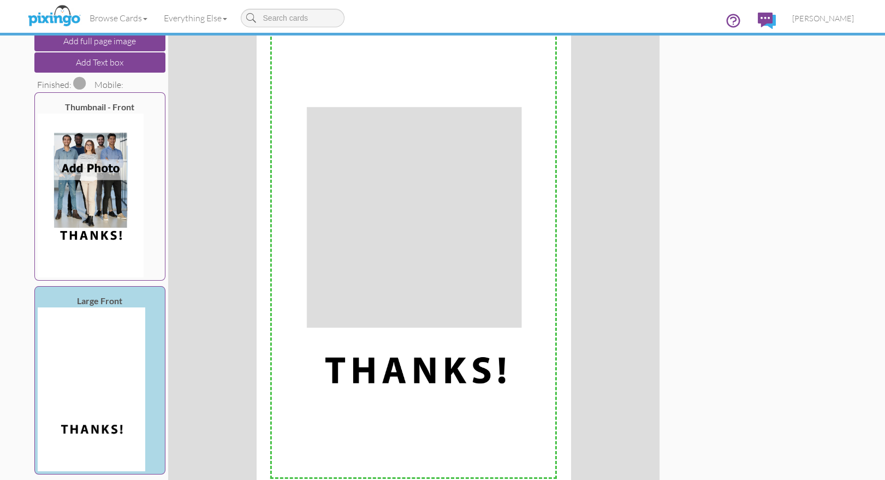
scroll to position [151, 0]
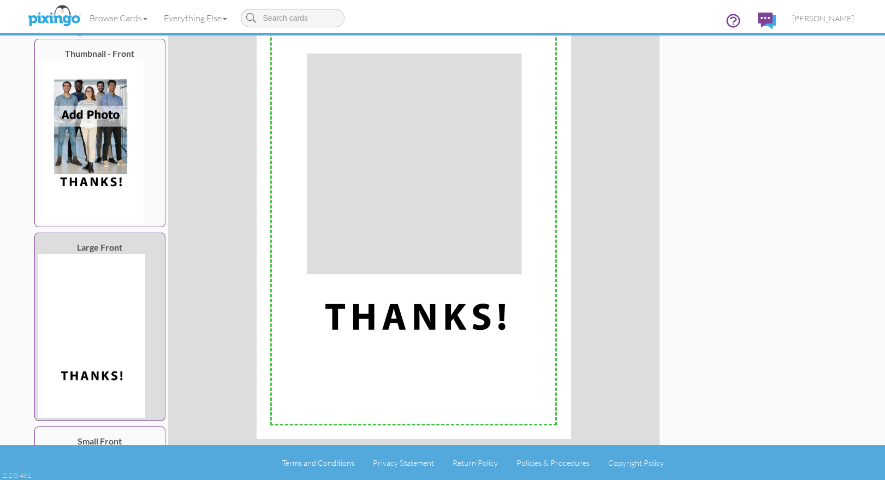
click at [126, 301] on img at bounding box center [91, 336] width 107 height 164
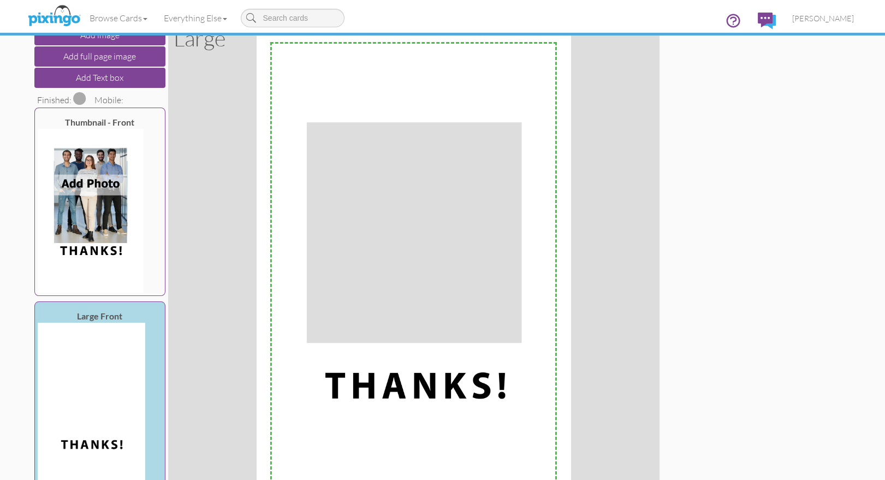
scroll to position [0, 0]
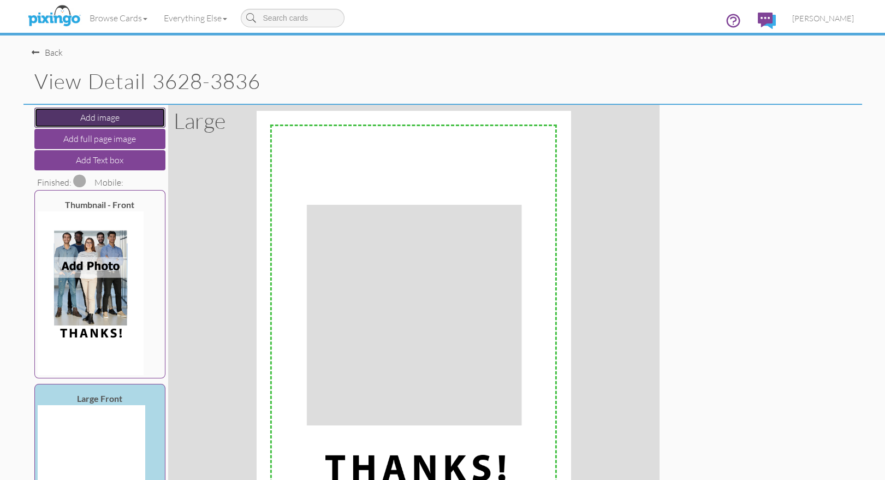
click at [113, 120] on button "Add image" at bounding box center [99, 117] width 131 height 20
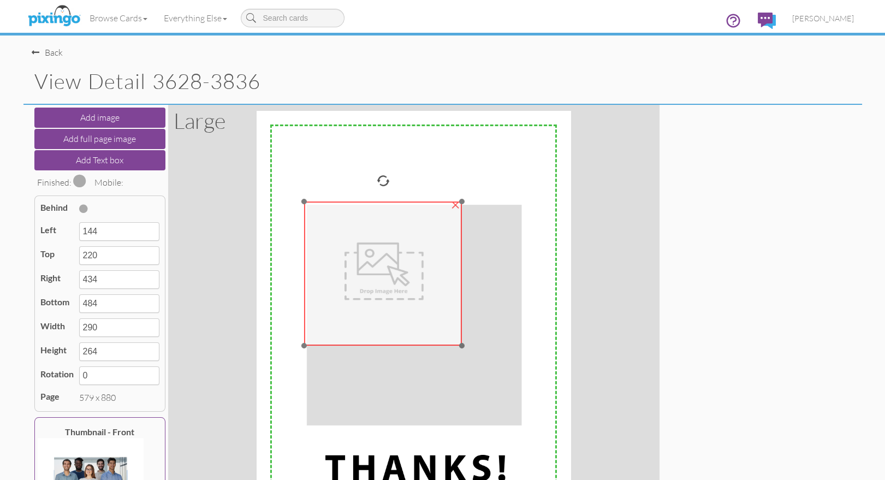
drag, startPoint x: 367, startPoint y: 273, endPoint x: 337, endPoint y: 244, distance: 42.1
click at [337, 244] on img at bounding box center [383, 274] width 158 height 144
type input "88"
type input "166"
type input "378"
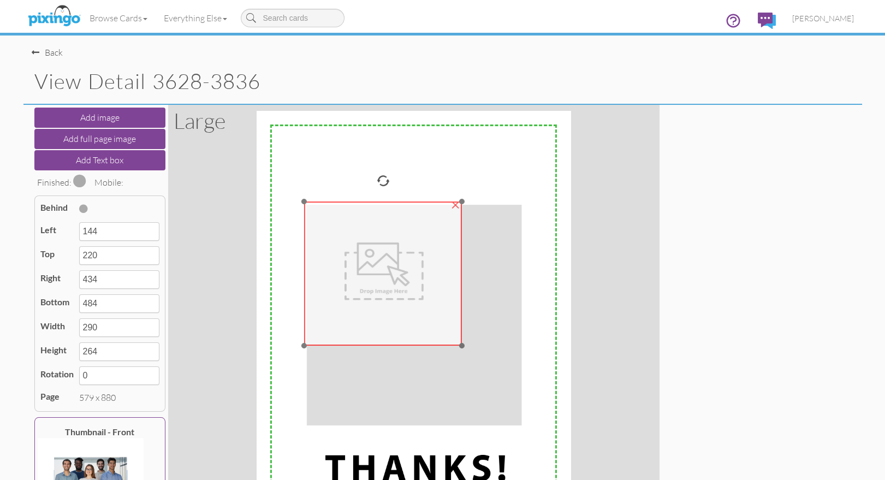
type input "430"
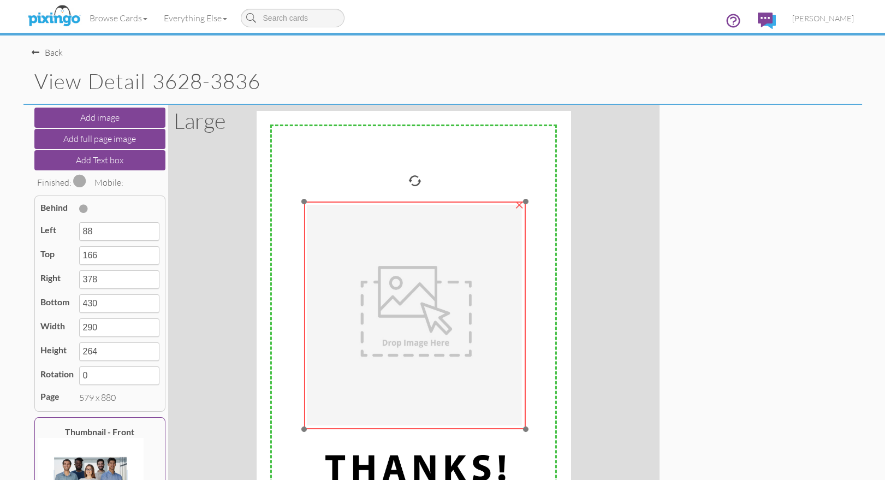
drag, startPoint x: 462, startPoint y: 344, endPoint x: 525, endPoint y: 427, distance: 104.7
click at [525, 427] on div at bounding box center [525, 428] width 5 height 5
type input "495"
type input "582"
type input "407"
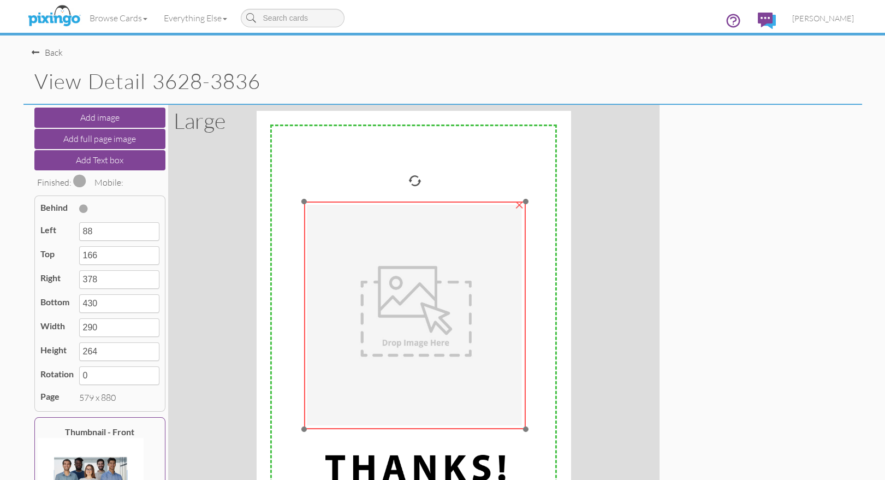
type input "416"
click at [84, 207] on span at bounding box center [83, 208] width 9 height 9
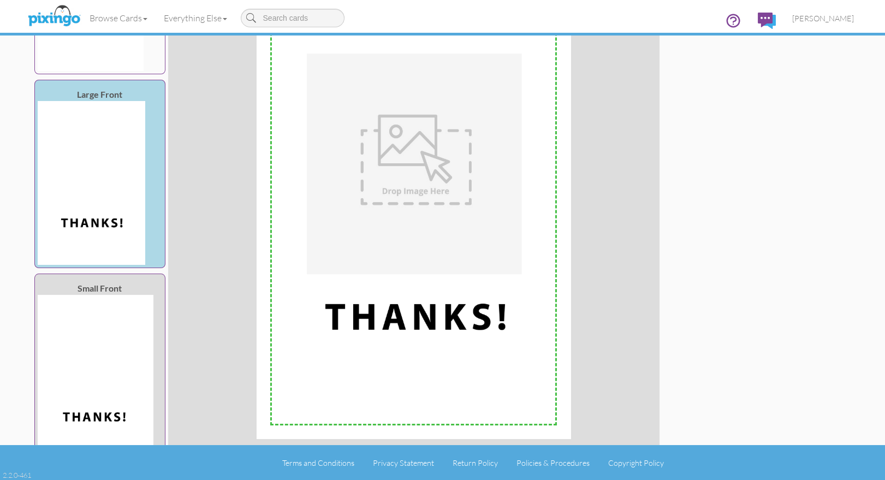
scroll to position [404, 0]
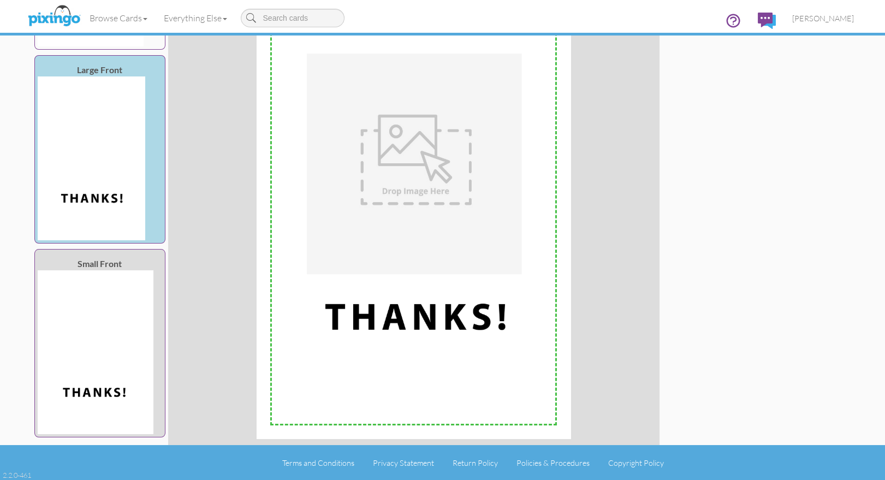
click at [106, 330] on img at bounding box center [96, 352] width 116 height 164
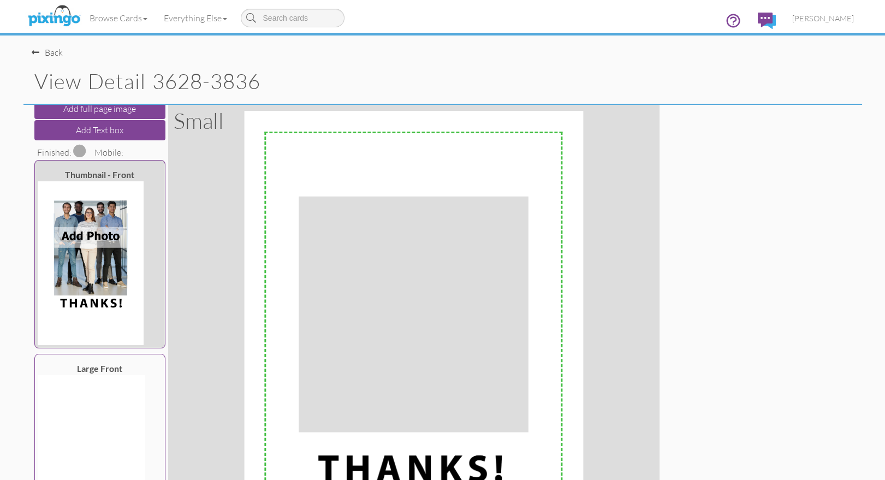
scroll to position [0, 0]
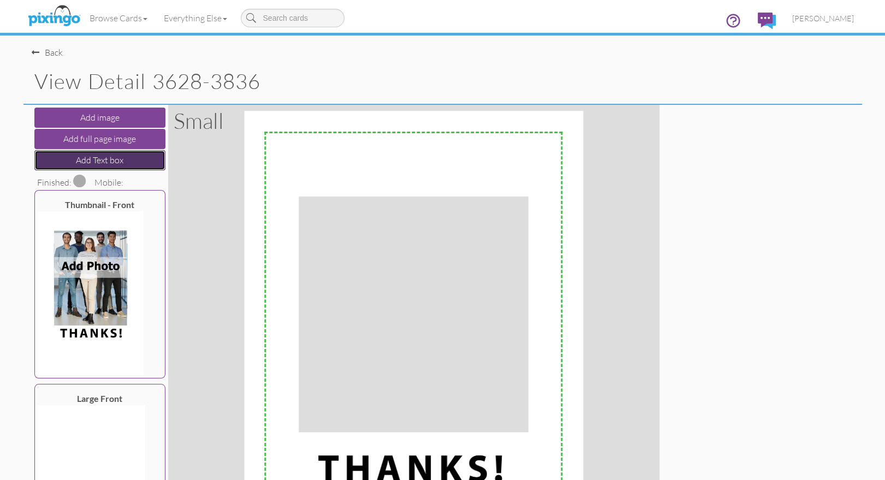
click at [86, 159] on button "Add Text box" at bounding box center [99, 160] width 131 height 20
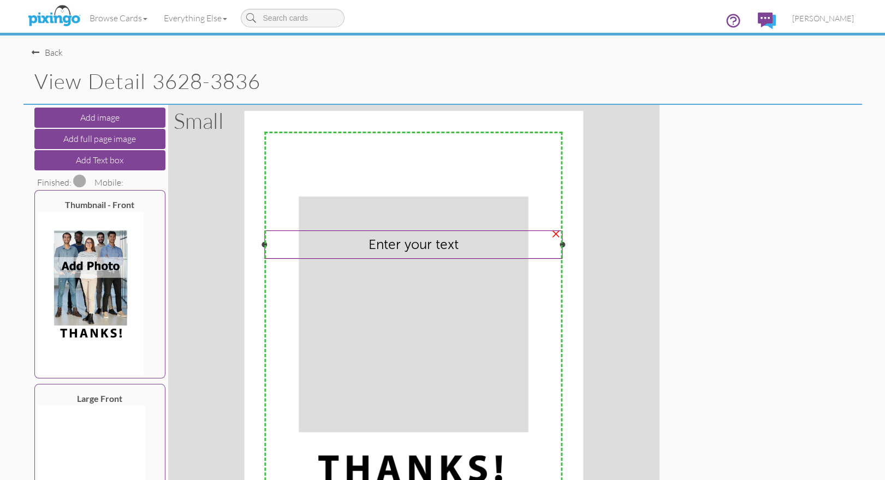
click at [397, 247] on span "Enter your text" at bounding box center [413, 244] width 90 height 16
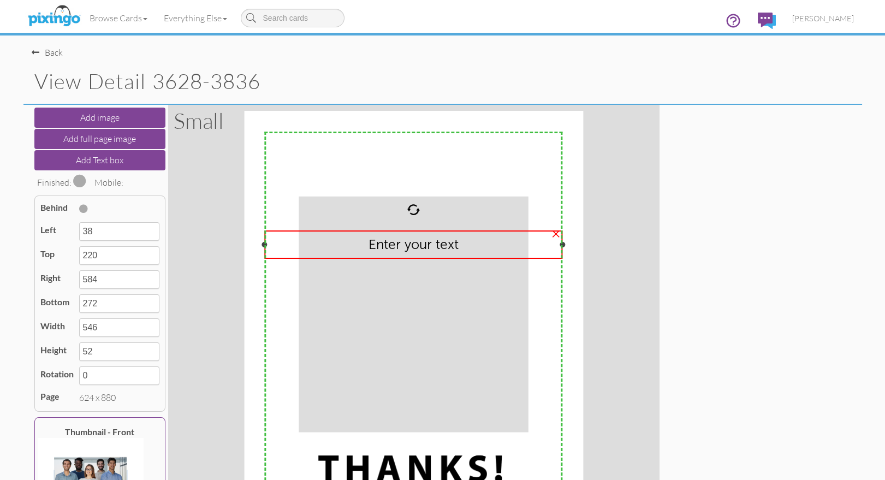
click at [555, 235] on div "×" at bounding box center [555, 232] width 17 height 17
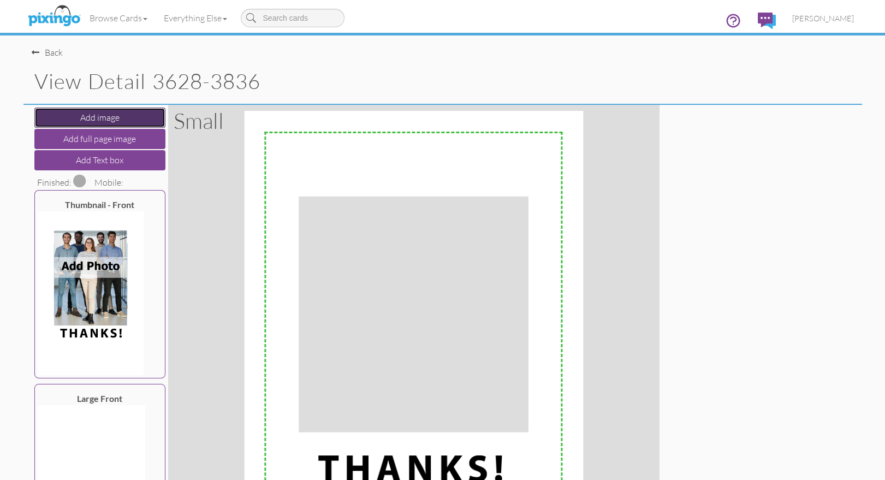
click at [97, 112] on button "Add image" at bounding box center [99, 117] width 131 height 20
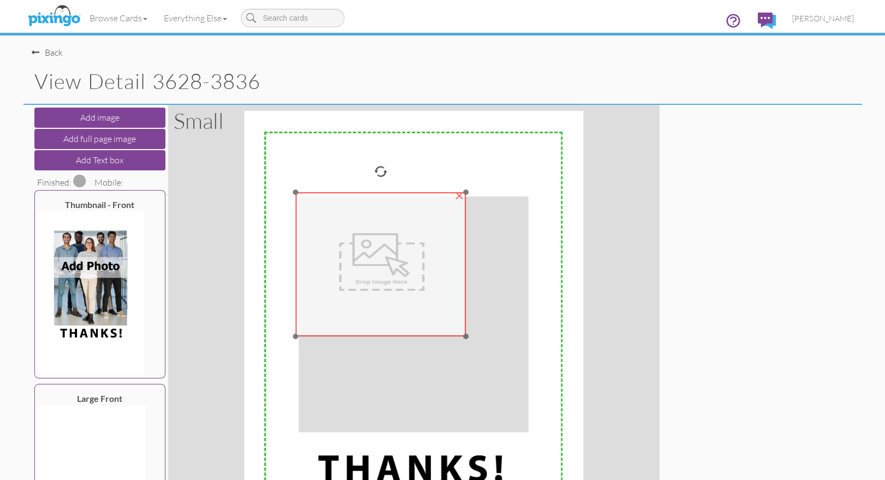
drag, startPoint x: 366, startPoint y: 277, endPoint x: 333, endPoint y: 238, distance: 50.3
click at [333, 238] on img at bounding box center [381, 265] width 170 height 144
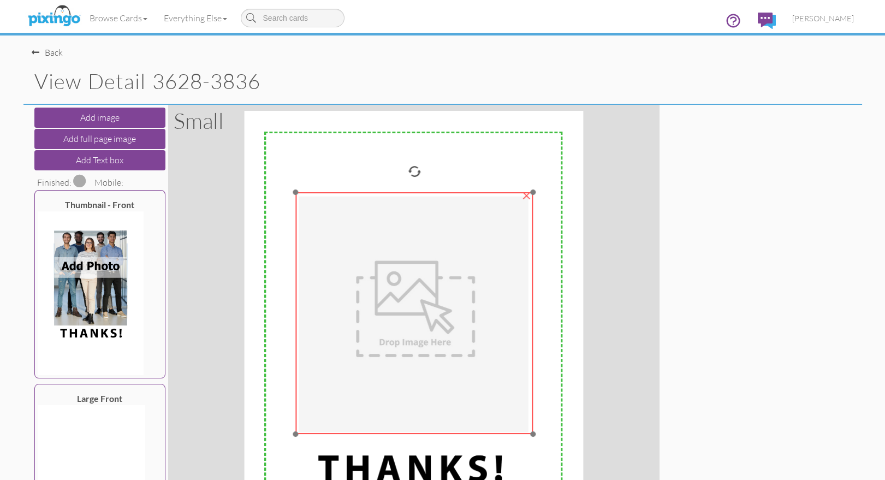
drag, startPoint x: 470, startPoint y: 348, endPoint x: 533, endPoint y: 432, distance: 104.4
click at [530, 433] on div at bounding box center [532, 433] width 5 height 5
click at [81, 178] on span at bounding box center [79, 180] width 13 height 13
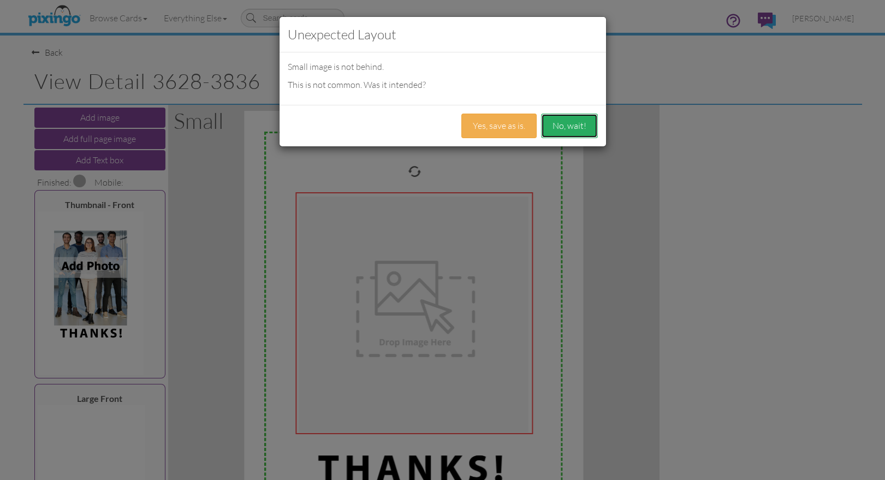
click at [571, 129] on button "No, wait!" at bounding box center [569, 125] width 57 height 25
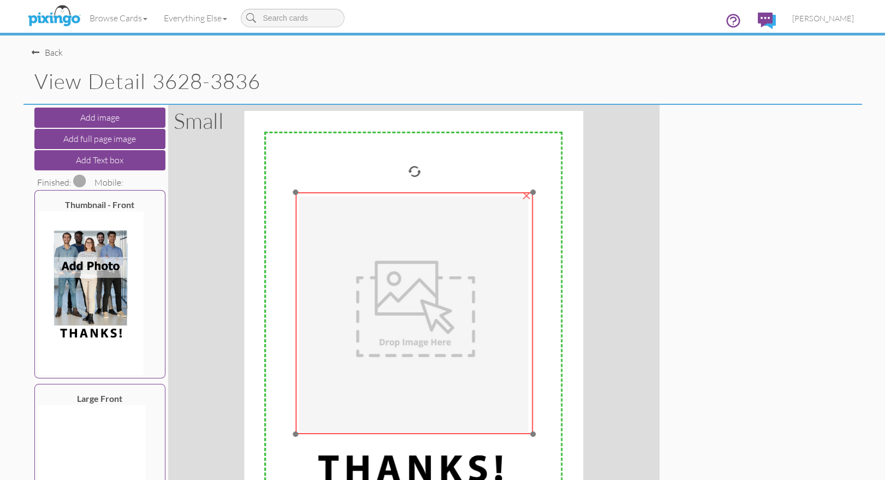
click at [383, 242] on img at bounding box center [414, 314] width 237 height 242
click at [366, 239] on img at bounding box center [414, 314] width 237 height 242
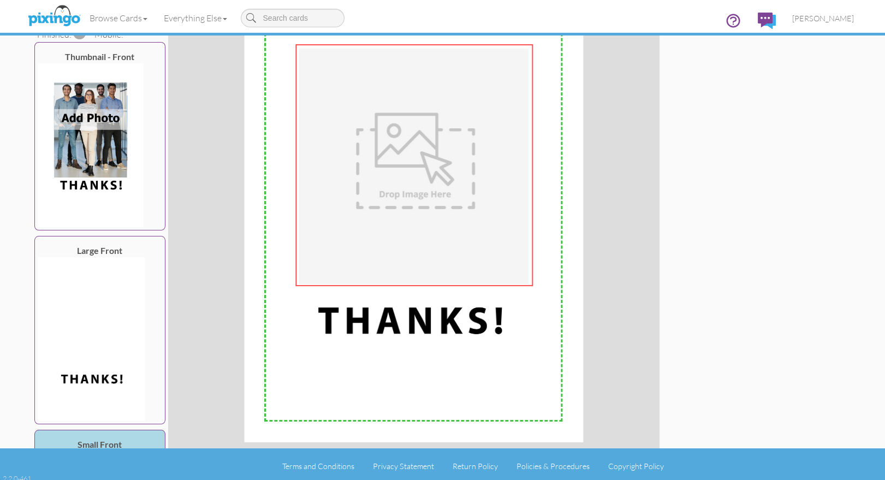
scroll to position [151, 0]
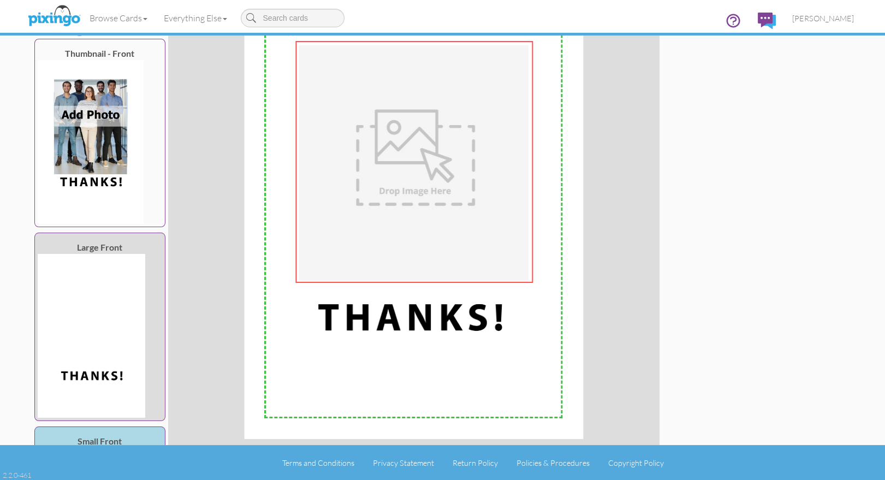
click at [101, 329] on img at bounding box center [91, 336] width 107 height 164
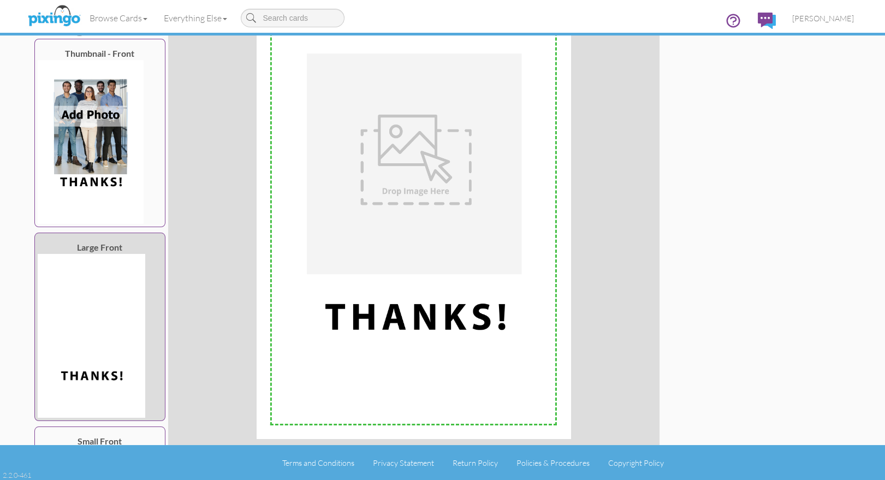
scroll to position [177, 0]
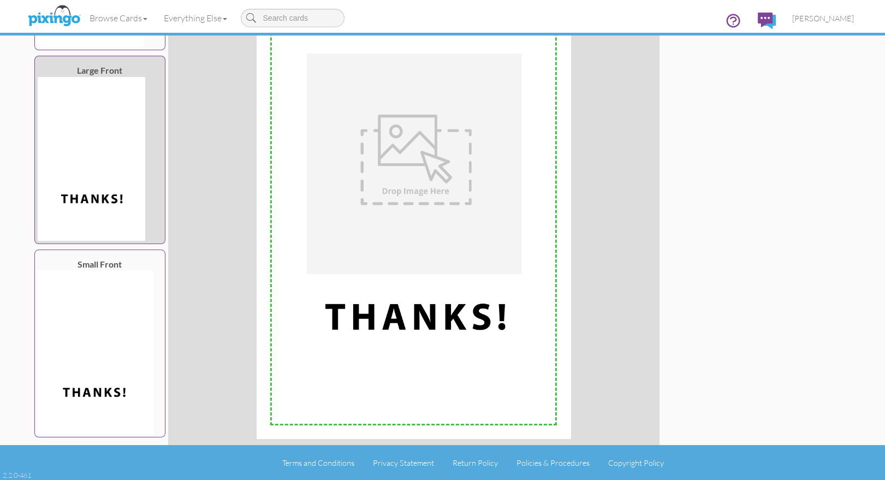
click at [101, 329] on img at bounding box center [96, 352] width 116 height 164
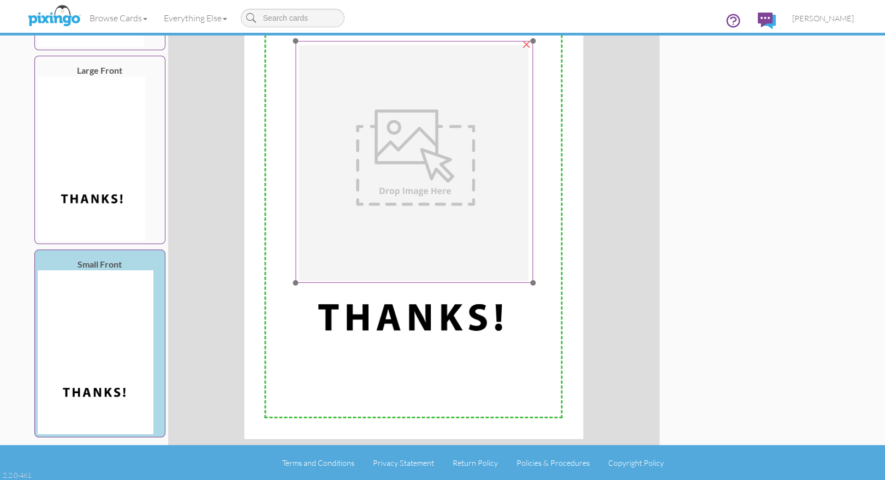
click at [433, 249] on img at bounding box center [414, 162] width 237 height 242
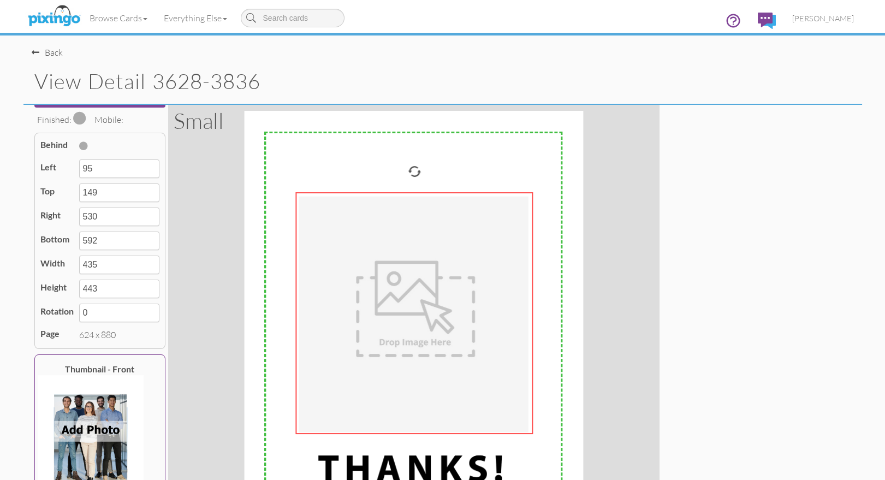
scroll to position [0, 0]
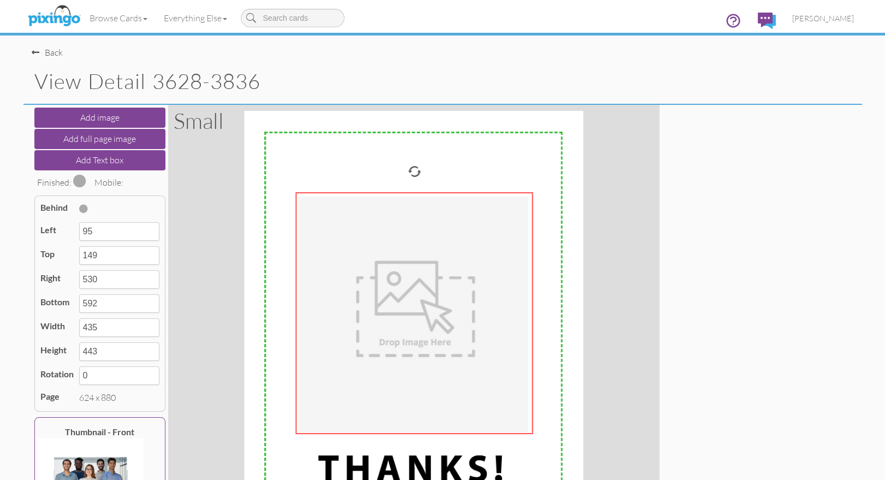
click at [83, 208] on span at bounding box center [83, 208] width 9 height 9
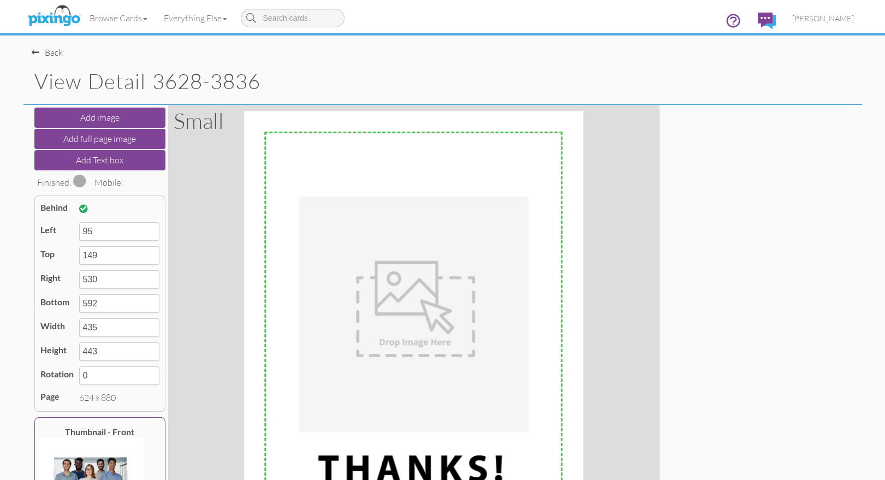
click at [80, 181] on span at bounding box center [79, 180] width 13 height 13
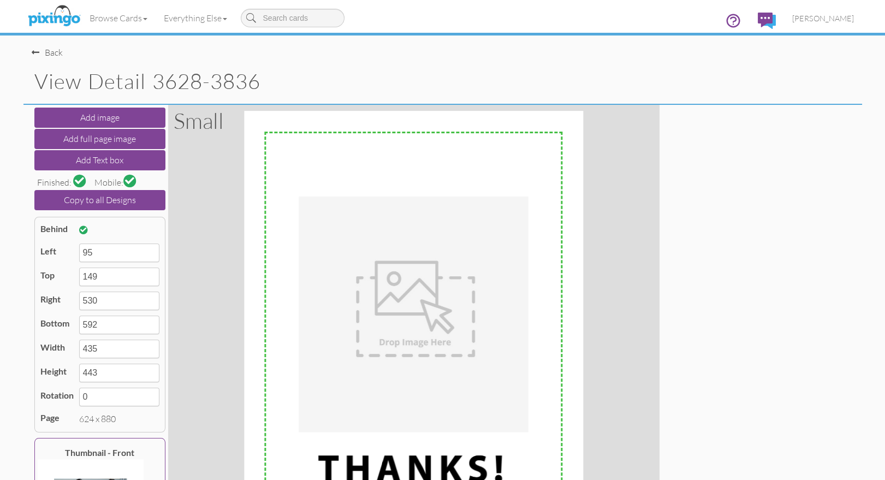
click at [133, 180] on span at bounding box center [129, 180] width 9 height 9
click at [45, 52] on div "Back" at bounding box center [47, 52] width 31 height 13
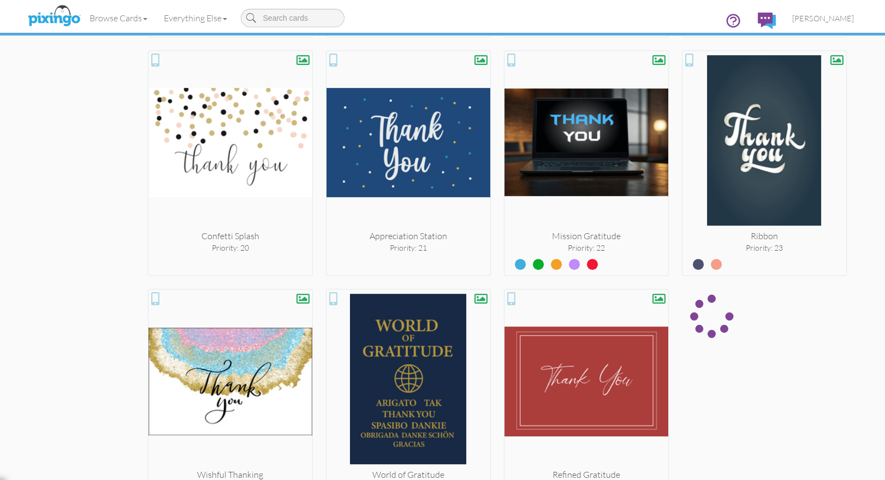
scroll to position [1331, 0]
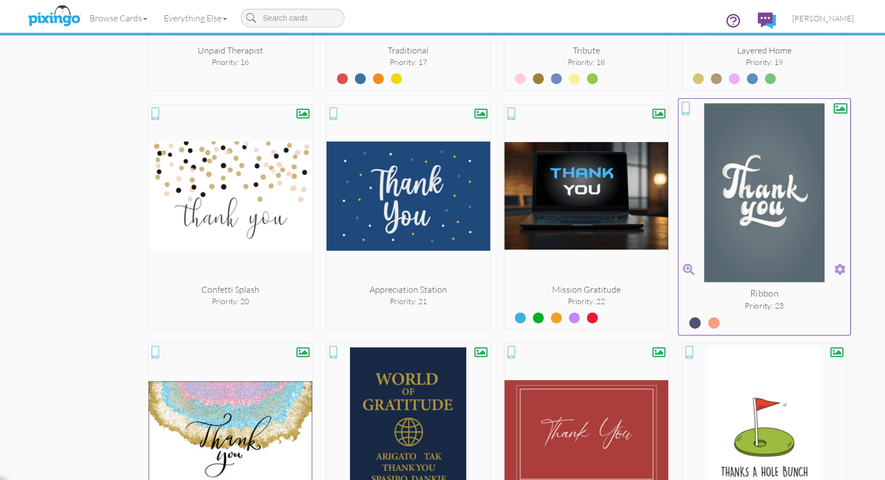
click at [842, 267] on span at bounding box center [839, 269] width 11 height 16
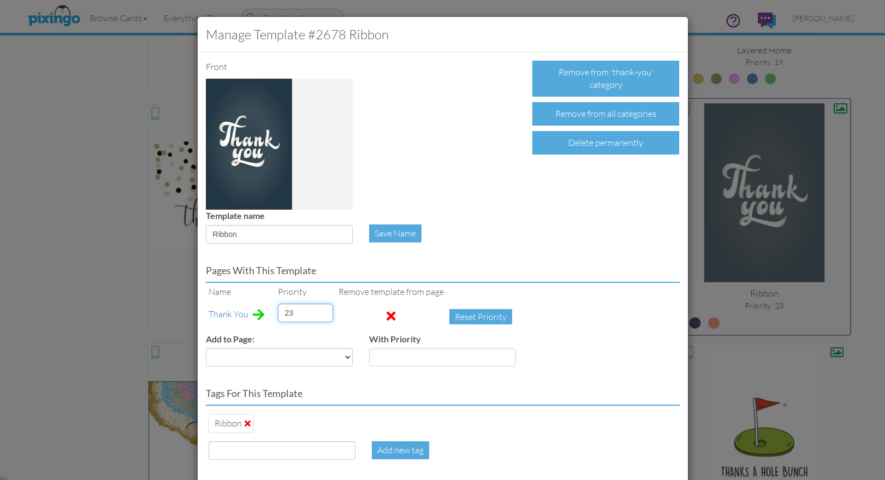
click at [298, 311] on input "23" at bounding box center [305, 312] width 55 height 19
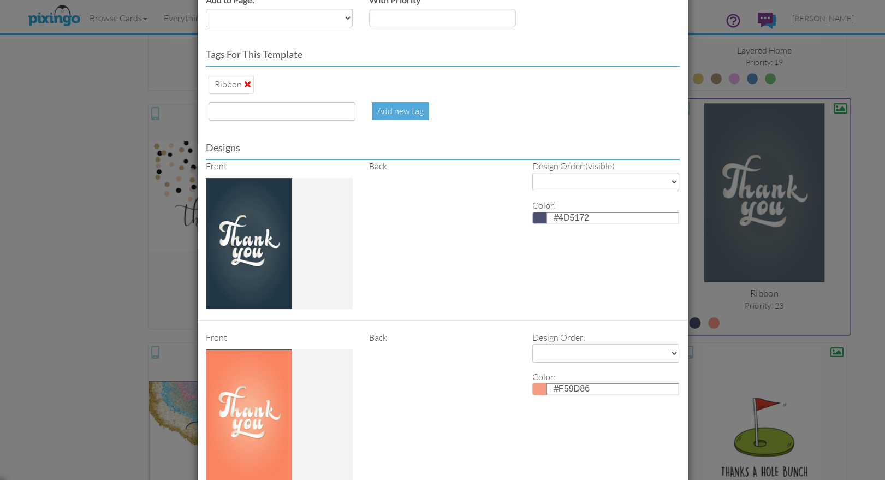
scroll to position [427, 0]
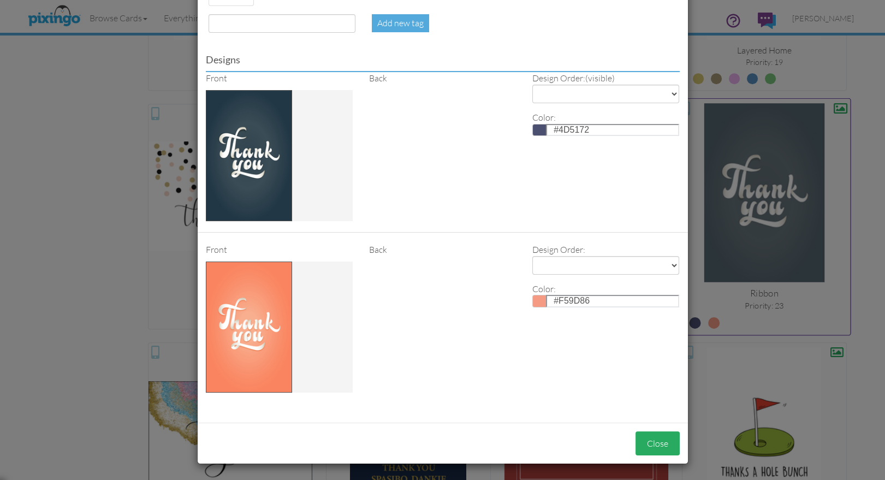
type input "22"
click at [649, 441] on button "Close" at bounding box center [657, 443] width 44 height 25
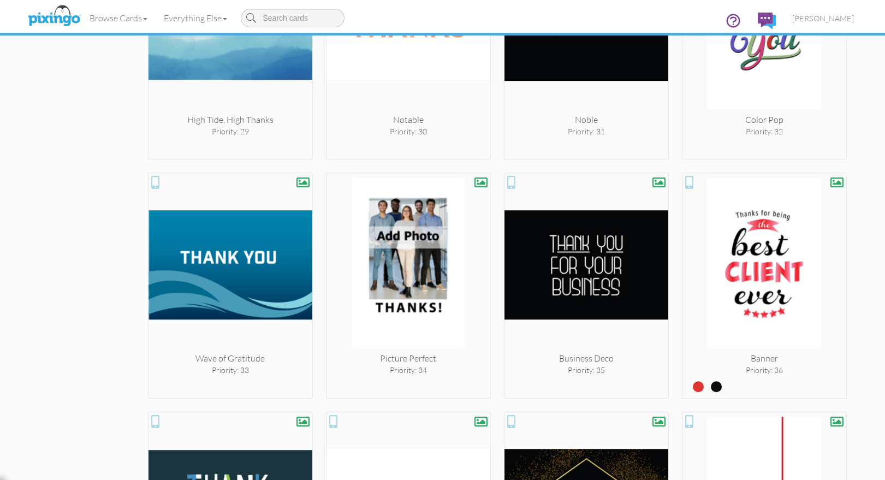
scroll to position [1990, 0]
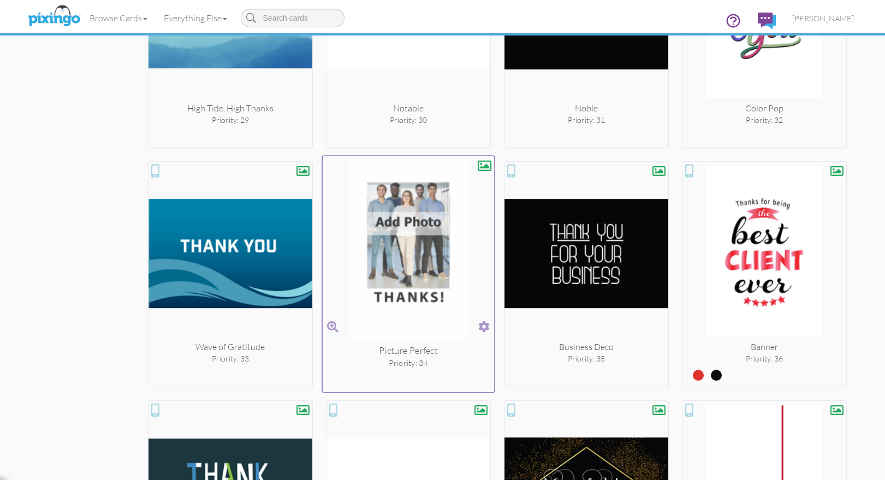
click at [386, 255] on img at bounding box center [408, 251] width 172 height 183
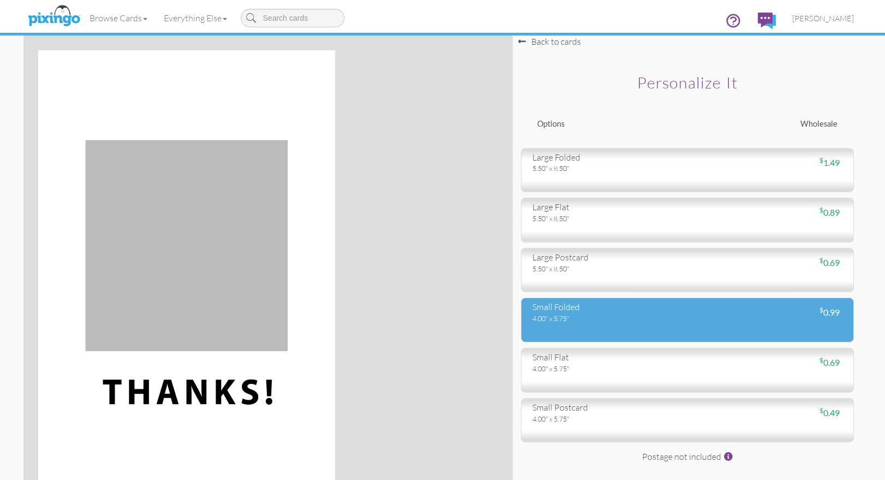
click at [587, 314] on div "4.00" x 5.75"" at bounding box center [605, 318] width 147 height 10
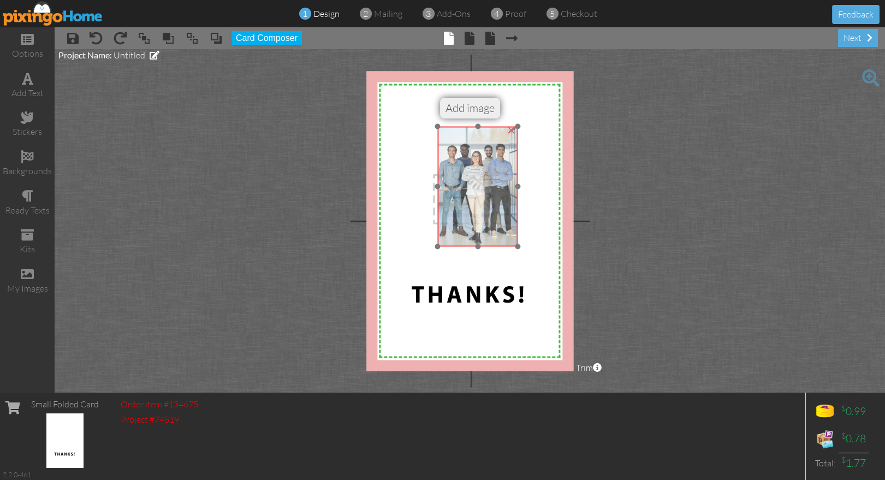
drag, startPoint x: 426, startPoint y: 158, endPoint x: 487, endPoint y: 199, distance: 73.3
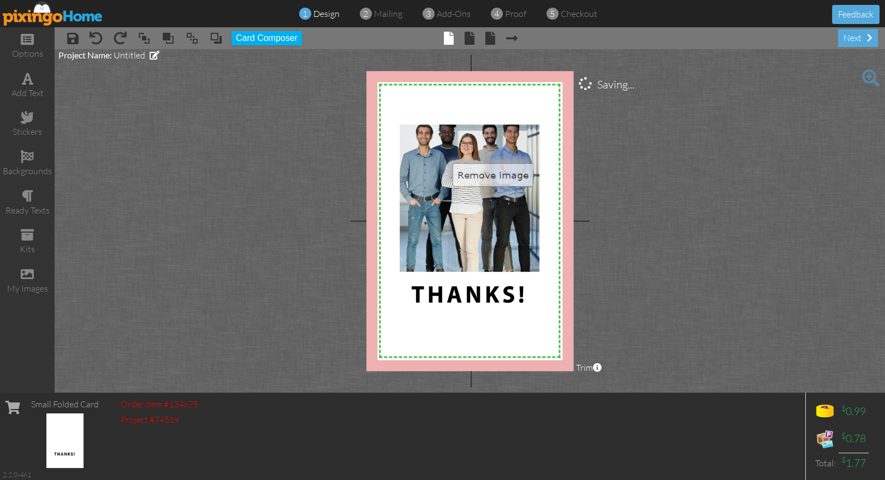
click at [651, 223] on project-studio-wrapper "X X X X X X X X X X X X X X X X X X X X X X X X X X X X X X X X X X X X X X X X…" at bounding box center [470, 220] width 830 height 343
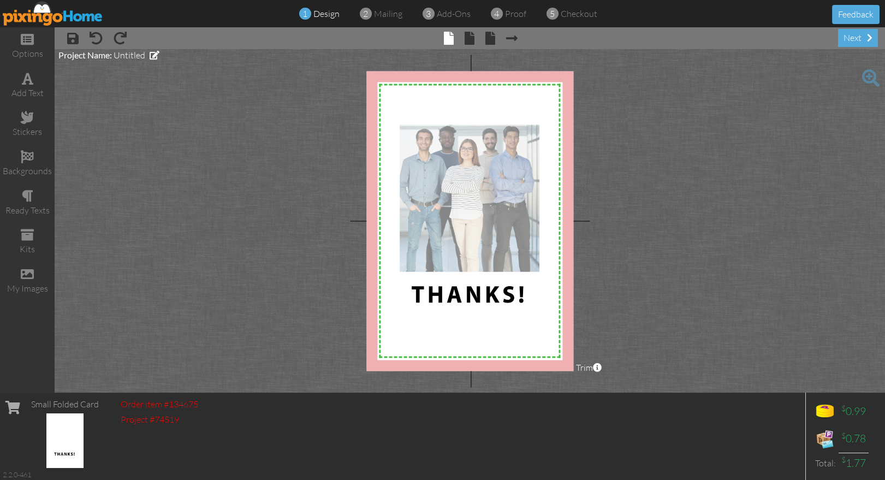
drag, startPoint x: 469, startPoint y: 209, endPoint x: 490, endPoint y: 217, distance: 22.1
click at [469, 214] on div at bounding box center [470, 197] width 144 height 151
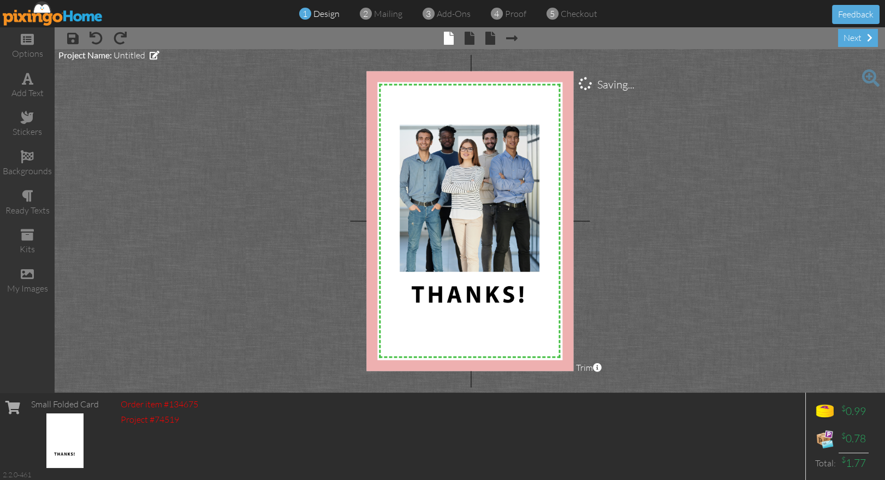
click at [710, 226] on project-studio-wrapper "X X X X X X X X X X X X X X X X X X X X X X X X X X X X X X X X X X X X X X X X…" at bounding box center [470, 220] width 830 height 343
click at [704, 226] on project-studio-wrapper "X X X X X X X X X X X X X X X X X X X X X X X X X X X X X X X X X X X X X X X X…" at bounding box center [470, 220] width 830 height 343
click at [698, 224] on project-studio-wrapper "X X X X X X X X X X X X X X X X X X X X X X X X X X X X X X X X X X X X X X X X…" at bounding box center [470, 220] width 830 height 343
click at [47, 11] on img at bounding box center [53, 13] width 100 height 25
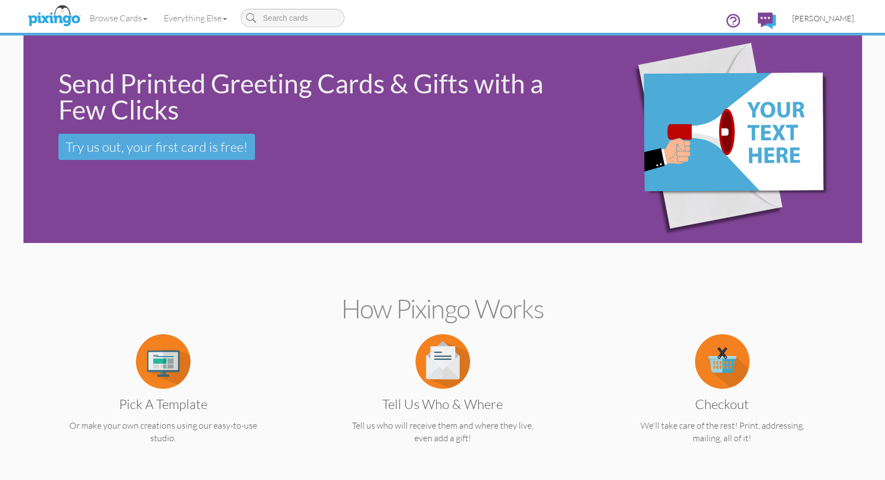
click at [843, 17] on span "[PERSON_NAME]" at bounding box center [823, 18] width 62 height 9
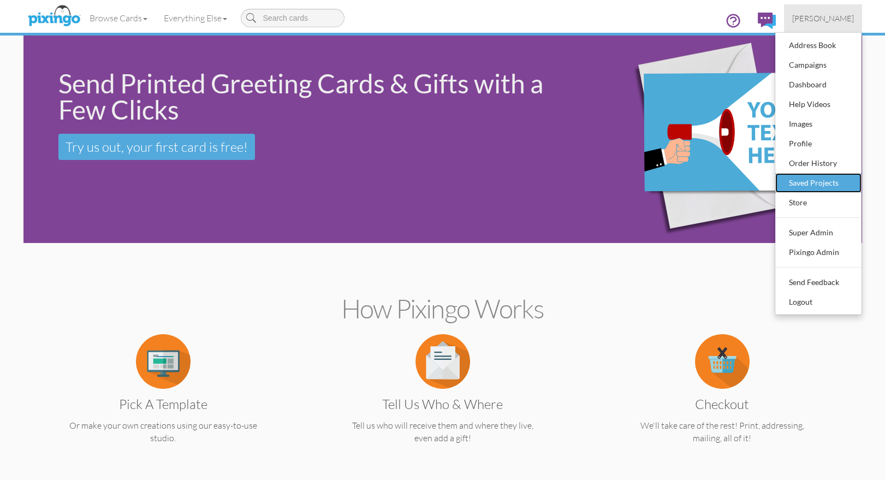
click at [810, 177] on div "Saved Projects" at bounding box center [818, 183] width 64 height 16
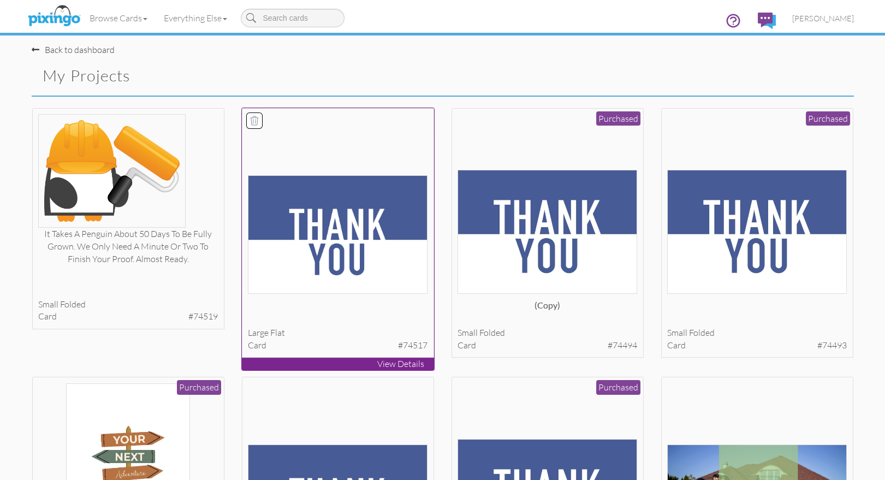
click at [401, 258] on img at bounding box center [338, 234] width 180 height 118
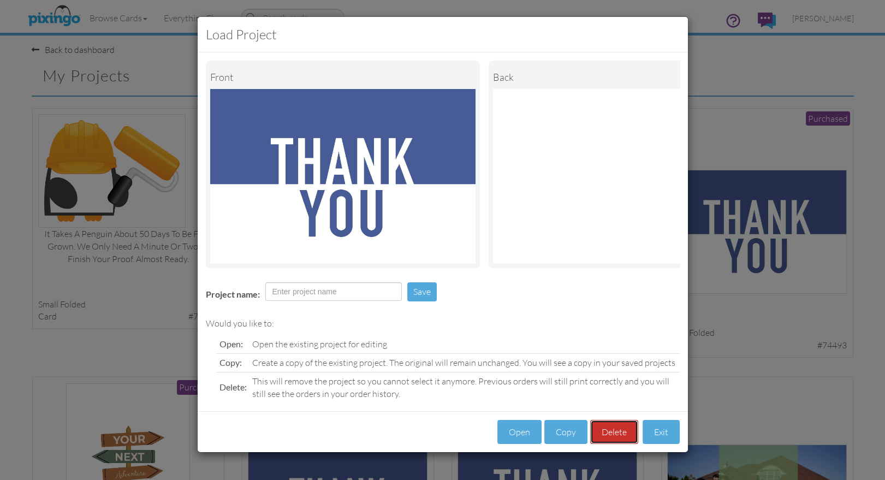
click at [616, 430] on button "Delete" at bounding box center [614, 432] width 48 height 25
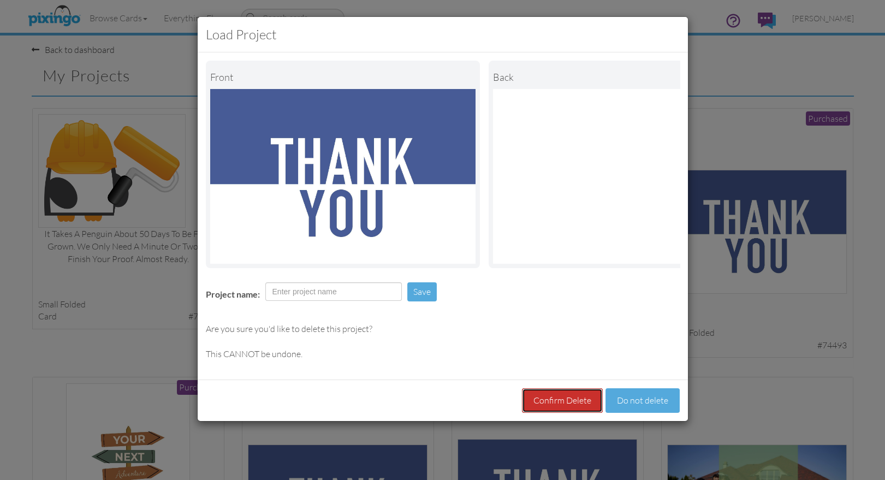
click at [551, 395] on button "Confirm Delete" at bounding box center [562, 400] width 81 height 25
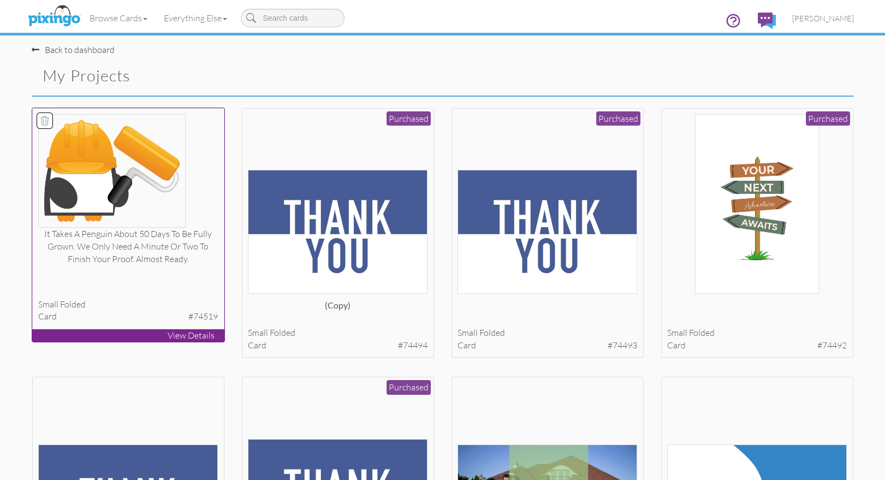
click at [160, 242] on div "It takes a penguin about 50 days to be fully grown. We only need a minute or tw…" at bounding box center [128, 247] width 180 height 38
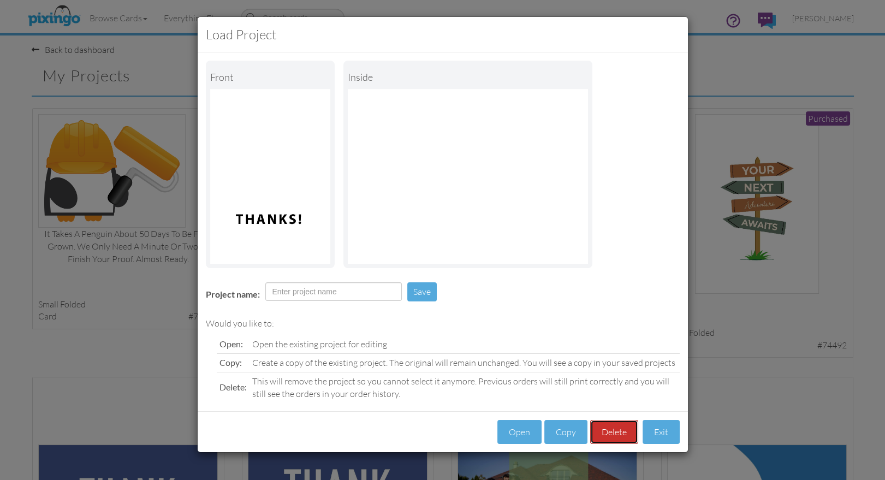
click at [605, 433] on button "Delete" at bounding box center [614, 432] width 48 height 25
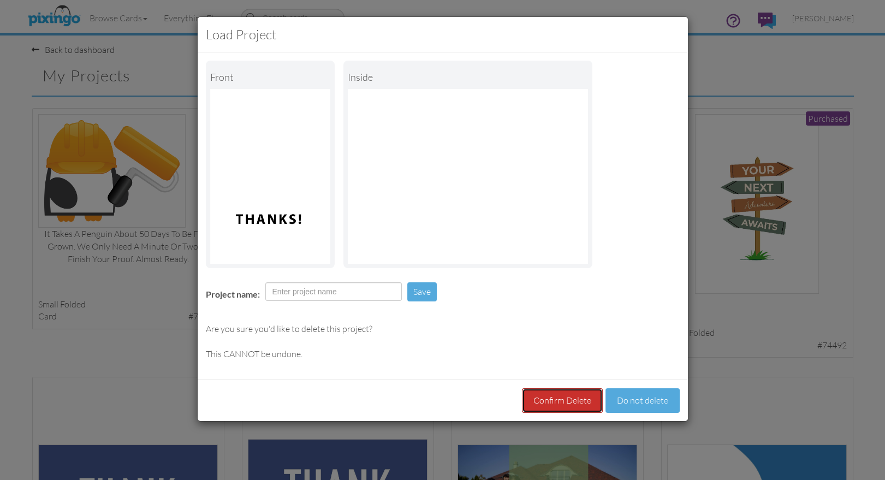
click at [559, 401] on button "Confirm Delete" at bounding box center [562, 400] width 81 height 25
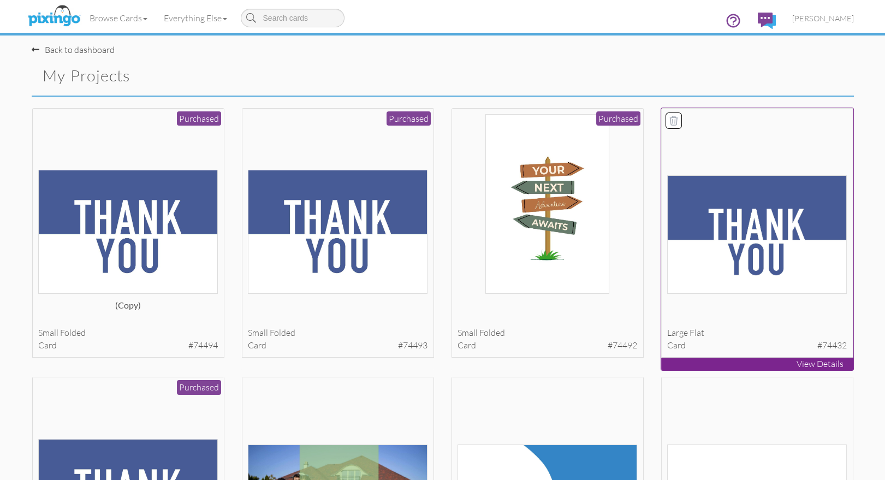
click at [793, 265] on img at bounding box center [757, 234] width 180 height 118
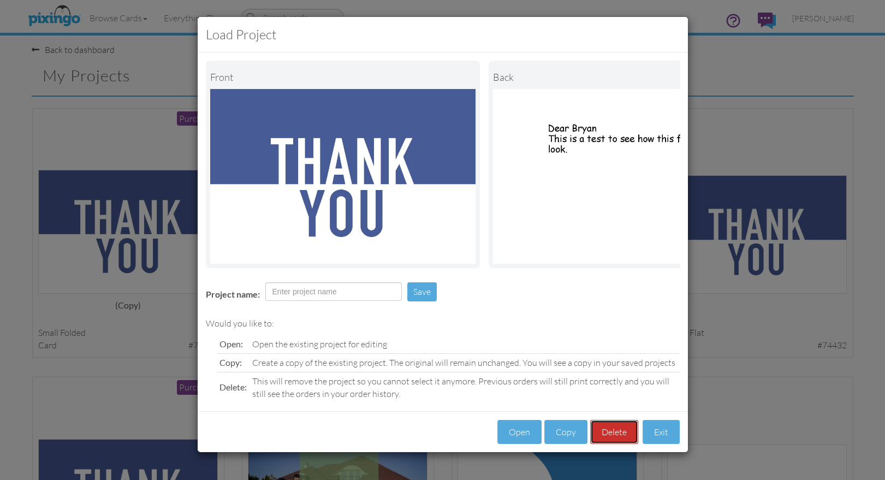
click at [601, 430] on button "Delete" at bounding box center [614, 432] width 48 height 25
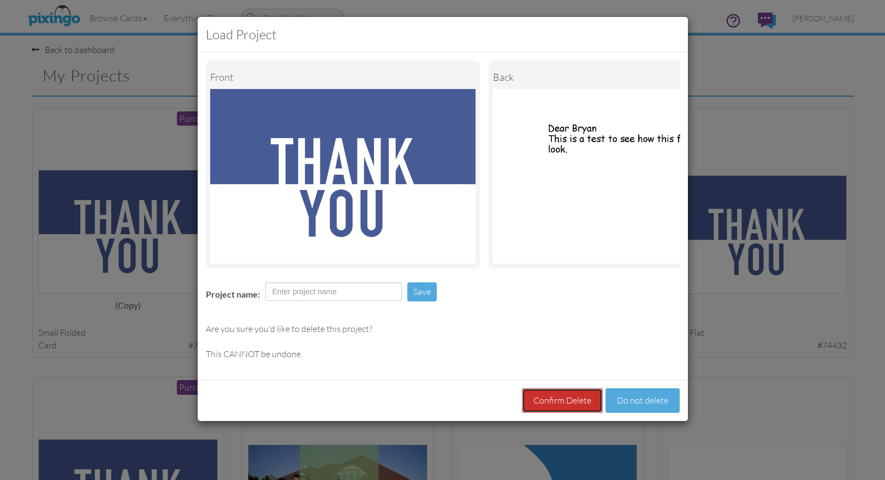
click at [567, 401] on button "Confirm Delete" at bounding box center [562, 400] width 81 height 25
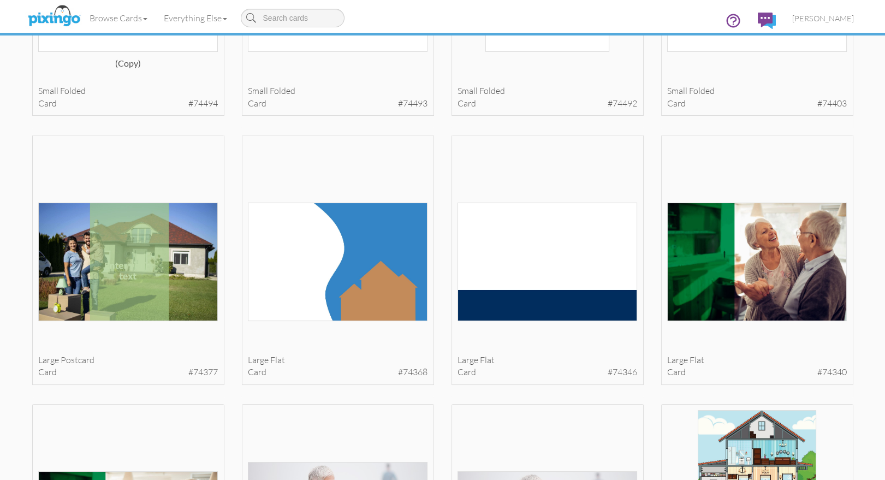
scroll to position [244, 0]
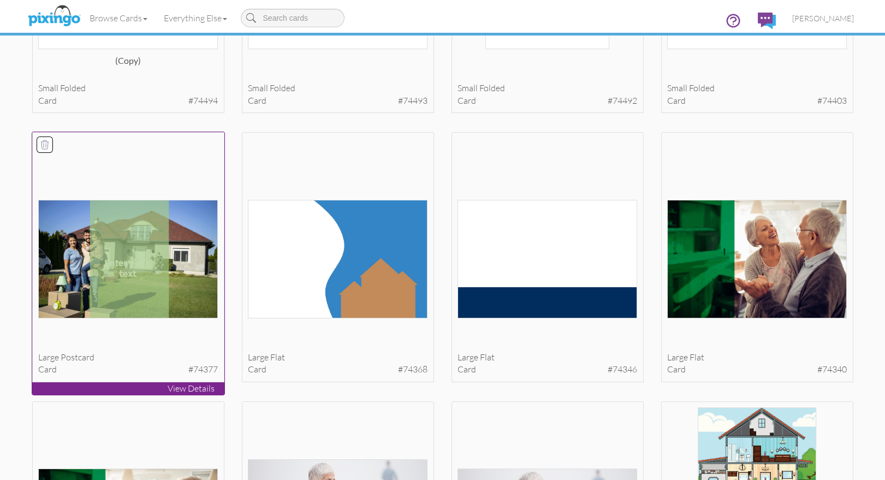
click at [182, 292] on img at bounding box center [128, 259] width 180 height 118
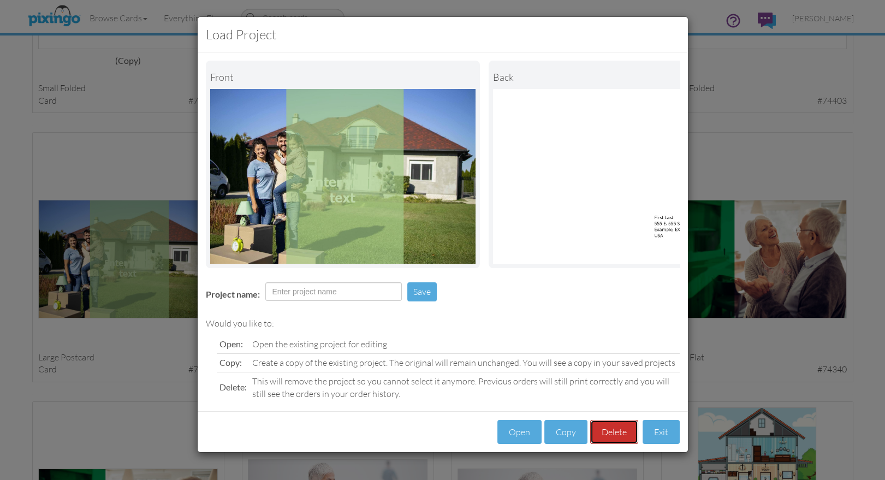
click at [616, 431] on button "Delete" at bounding box center [614, 432] width 48 height 25
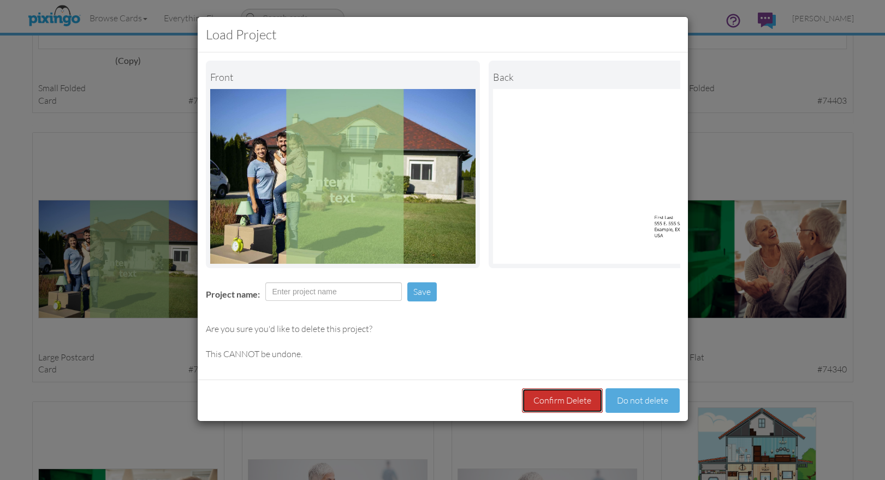
click at [566, 400] on button "Confirm Delete" at bounding box center [562, 400] width 81 height 25
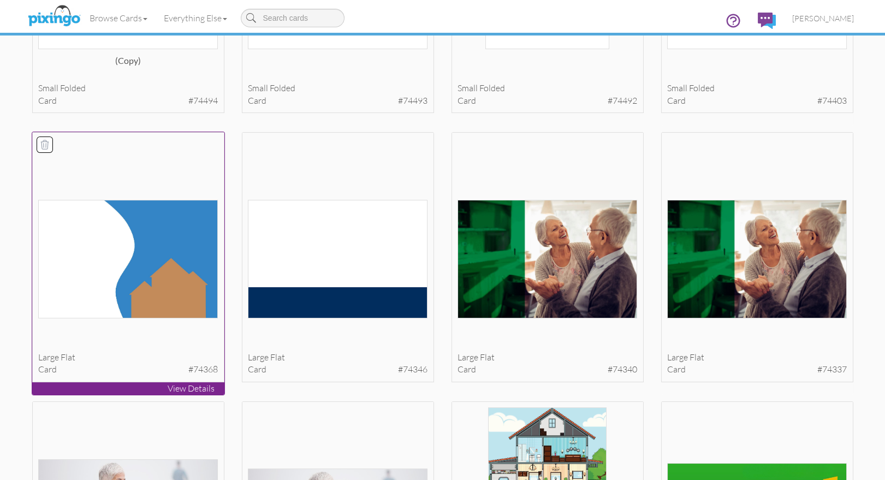
click at [177, 297] on img at bounding box center [128, 259] width 180 height 118
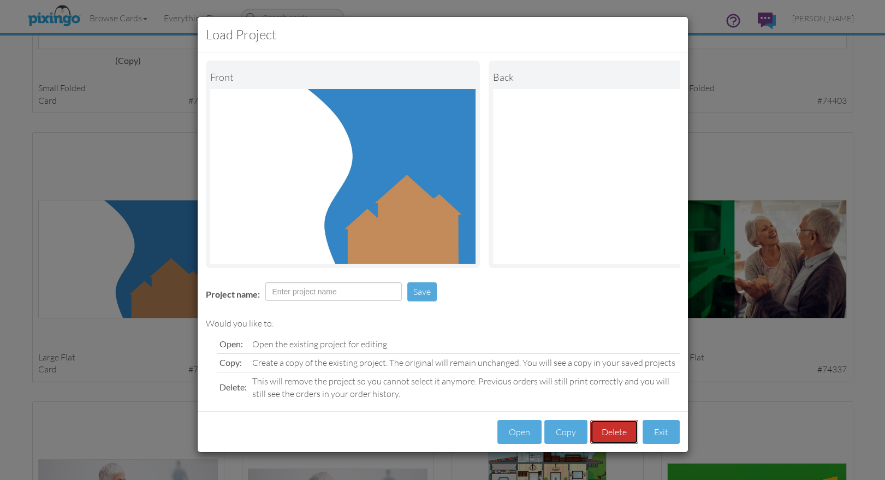
click at [615, 440] on button "Delete" at bounding box center [614, 432] width 48 height 25
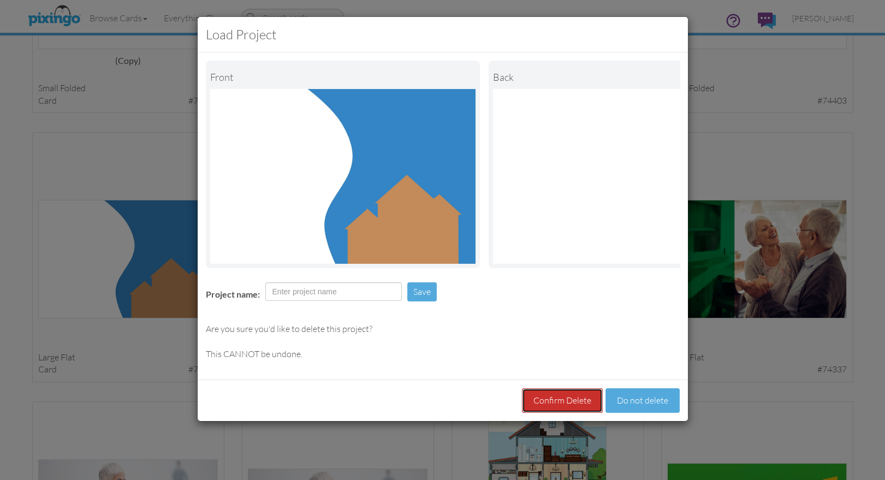
click at [554, 395] on button "Confirm Delete" at bounding box center [562, 400] width 81 height 25
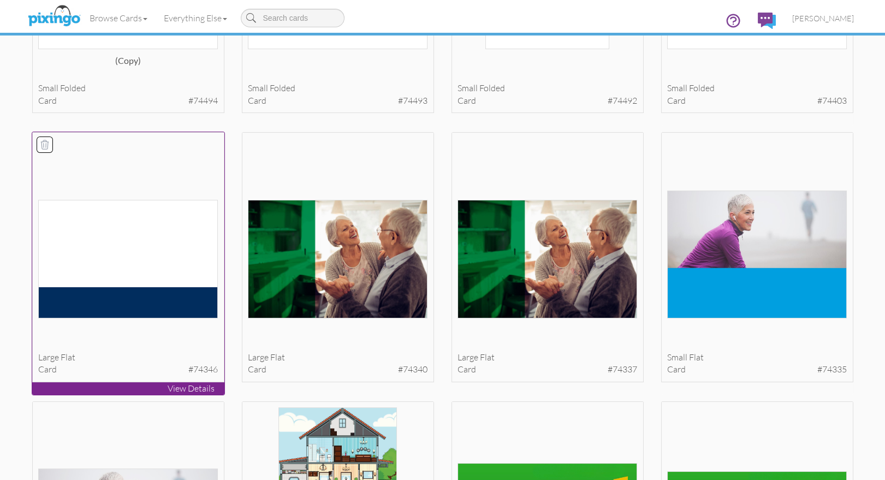
click at [152, 304] on img at bounding box center [128, 259] width 180 height 118
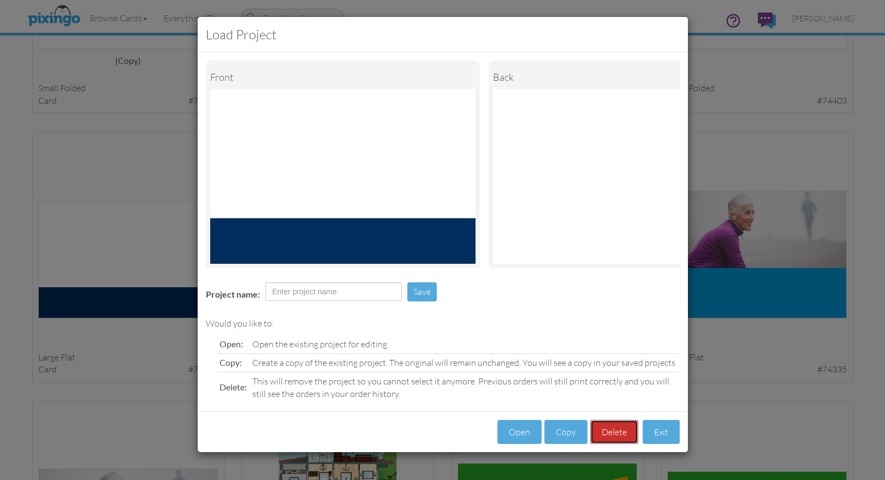
click at [628, 429] on button "Delete" at bounding box center [614, 432] width 48 height 25
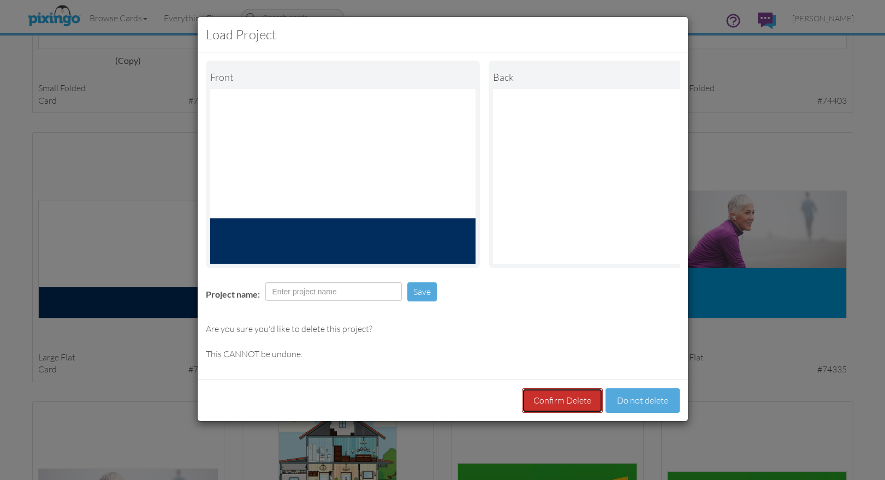
click at [558, 400] on button "Confirm Delete" at bounding box center [562, 400] width 81 height 25
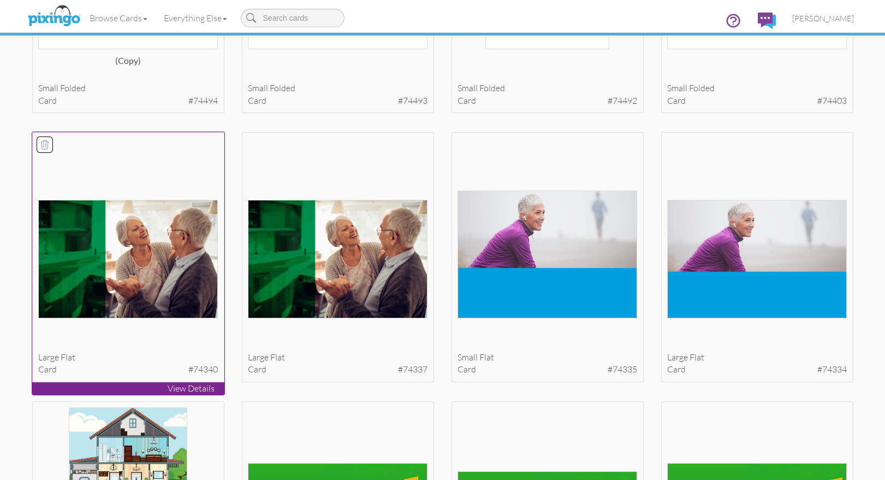
click at [45, 143] on icon at bounding box center [45, 144] width 8 height 9
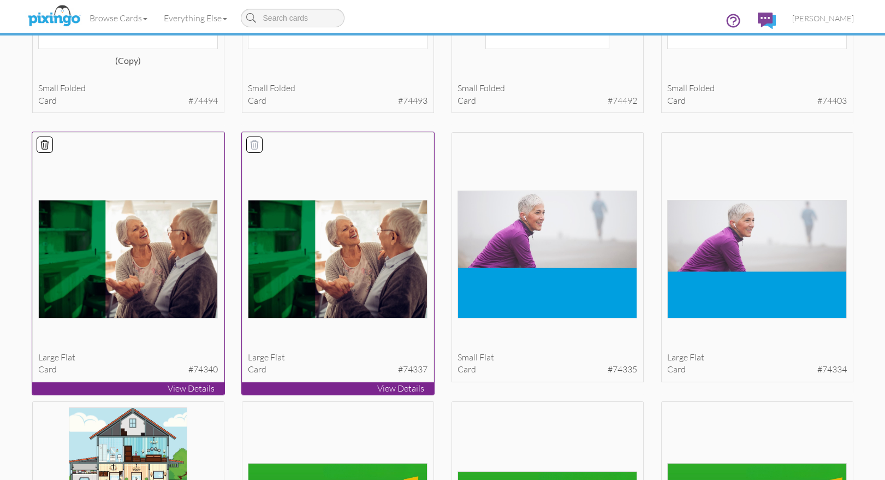
click at [259, 142] on icon at bounding box center [254, 144] width 11 height 11
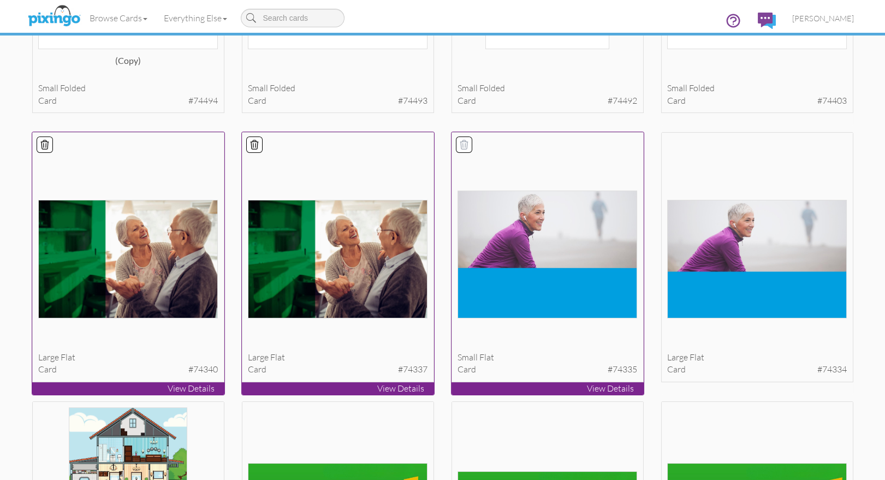
click at [469, 146] on icon at bounding box center [463, 144] width 11 height 11
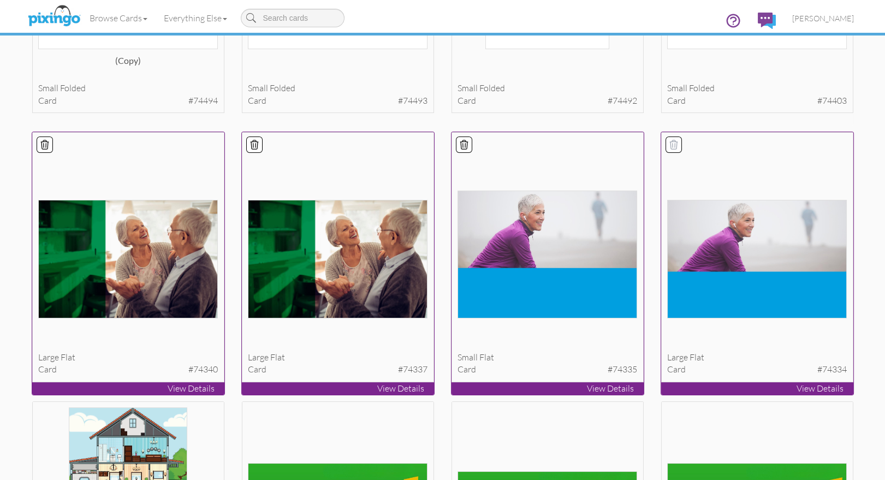
click at [671, 146] on icon at bounding box center [674, 144] width 8 height 9
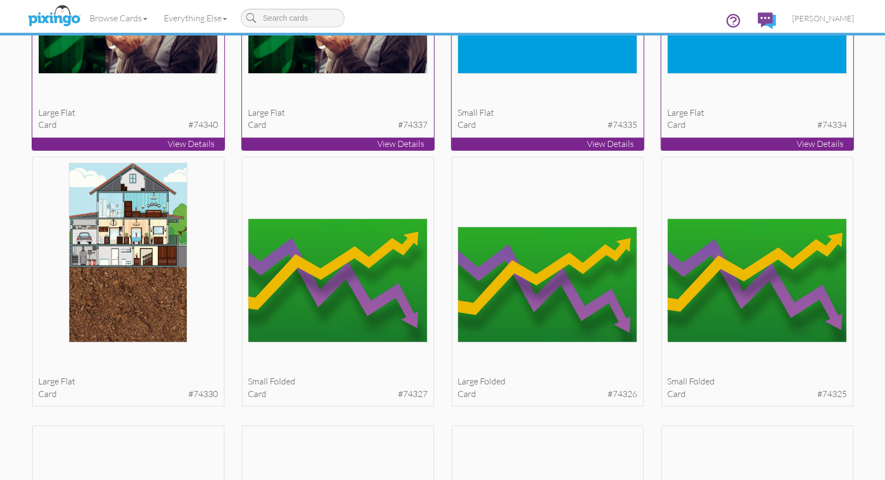
scroll to position [485, 0]
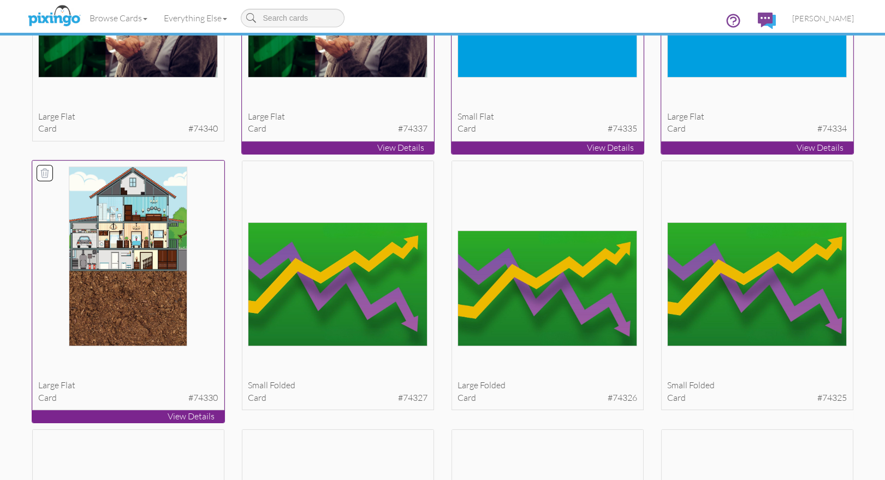
click at [43, 170] on icon at bounding box center [44, 173] width 11 height 11
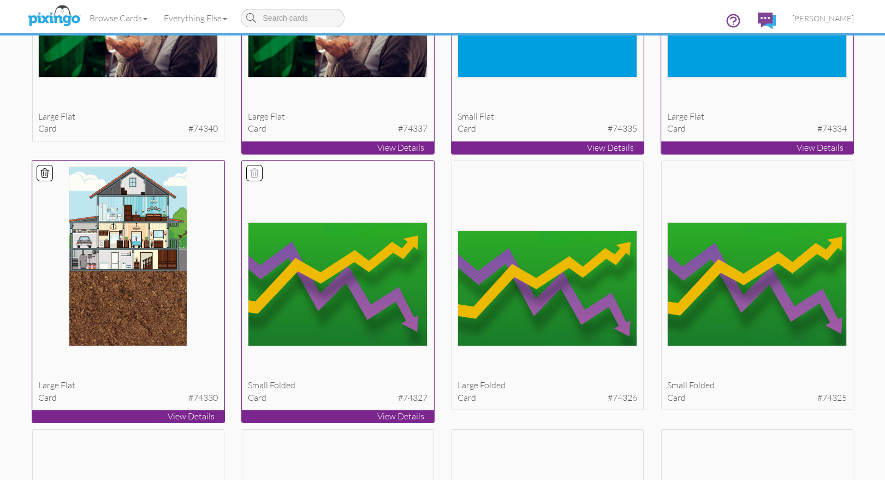
click at [244, 171] on div at bounding box center [254, 172] width 25 height 25
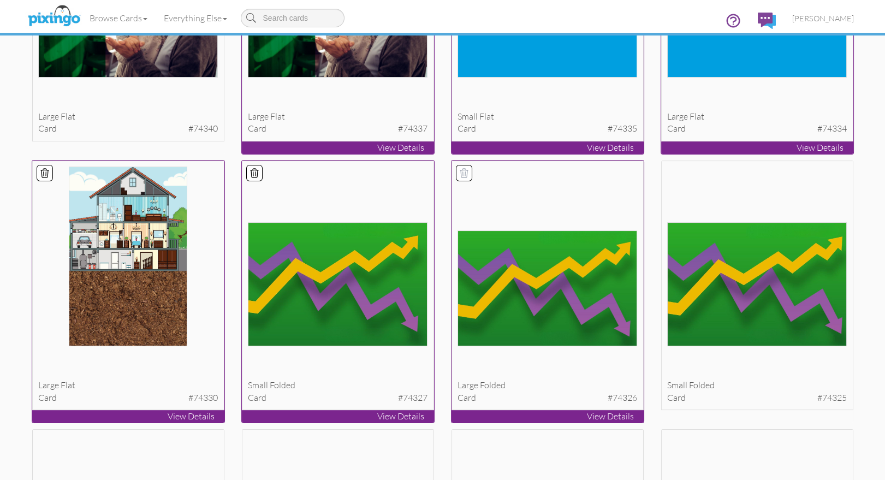
click at [464, 175] on icon at bounding box center [464, 172] width 8 height 9
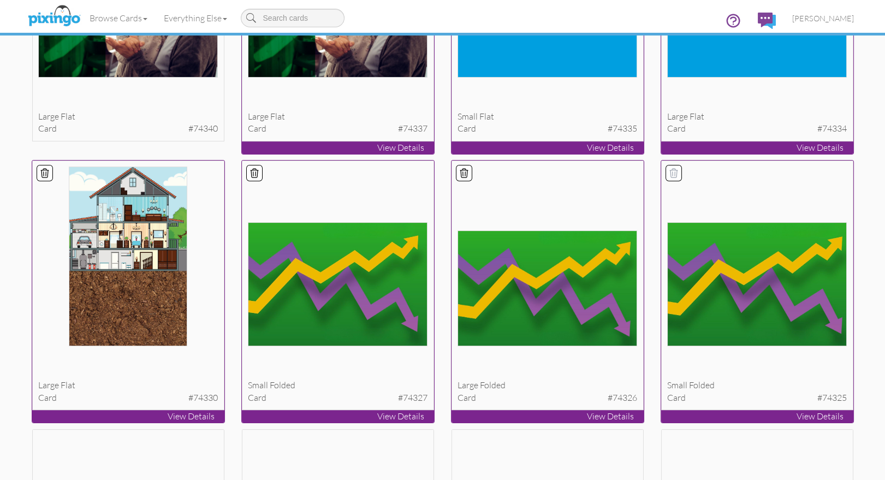
click at [666, 169] on div at bounding box center [673, 172] width 15 height 15
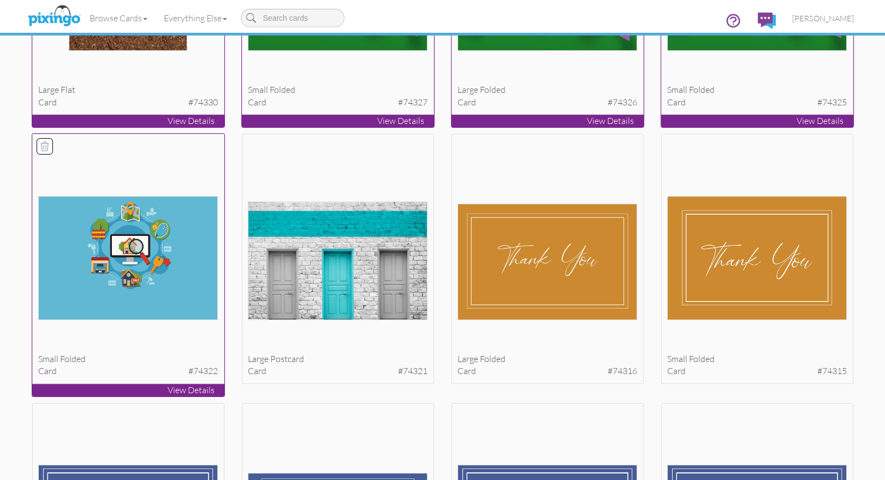
scroll to position [781, 0]
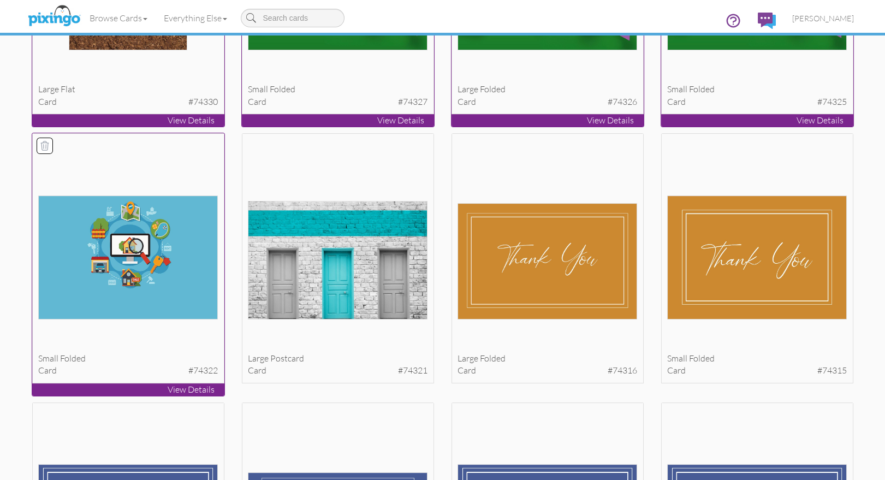
click at [41, 146] on icon at bounding box center [44, 145] width 11 height 11
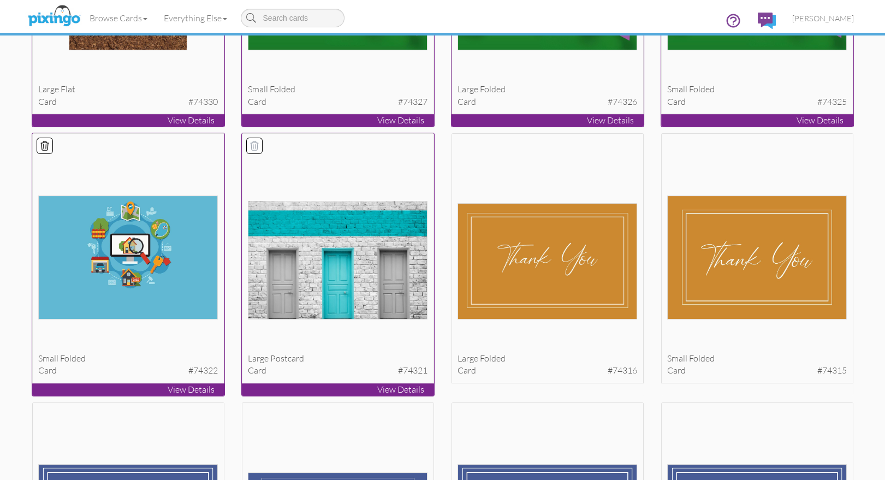
click at [256, 142] on icon at bounding box center [254, 145] width 11 height 11
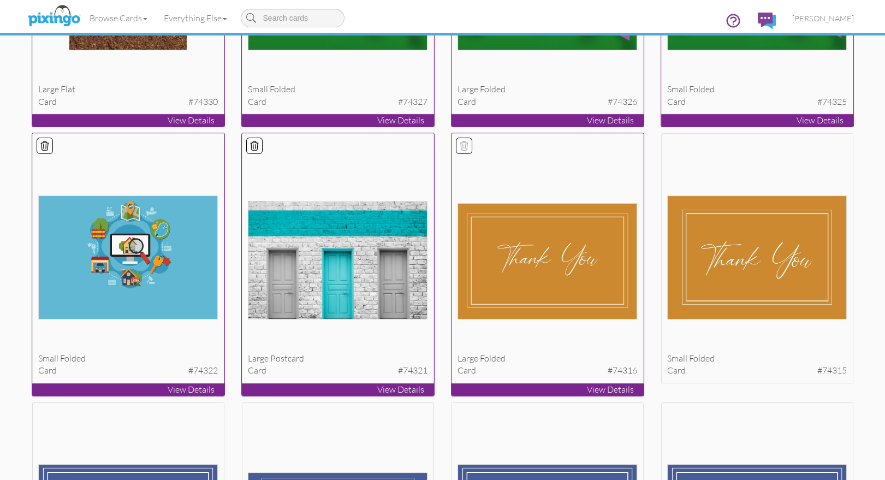
click at [467, 143] on icon at bounding box center [463, 145] width 11 height 11
drag, startPoint x: 670, startPoint y: 142, endPoint x: 655, endPoint y: 155, distance: 19.4
click at [670, 142] on icon at bounding box center [674, 145] width 8 height 9
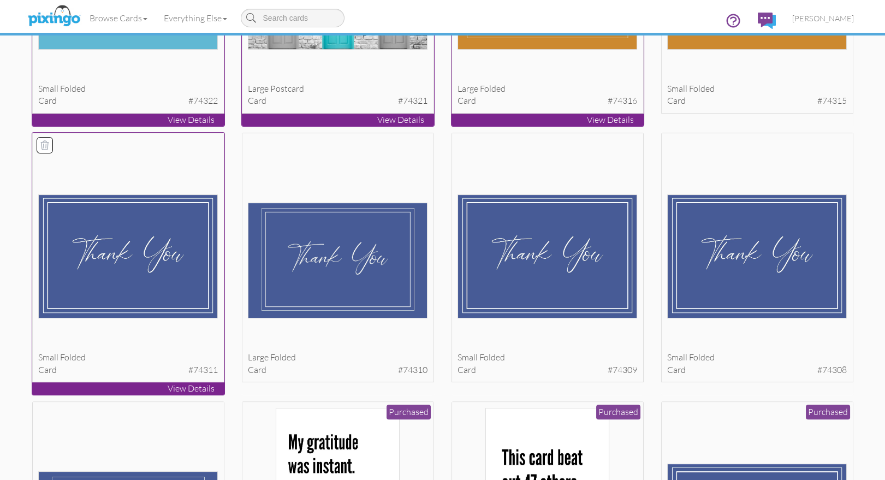
scroll to position [1055, 0]
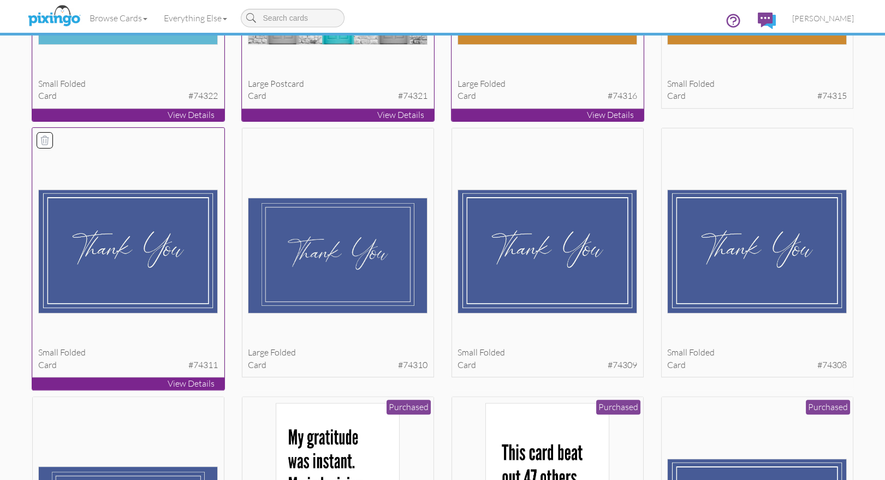
click at [41, 137] on icon at bounding box center [45, 140] width 8 height 9
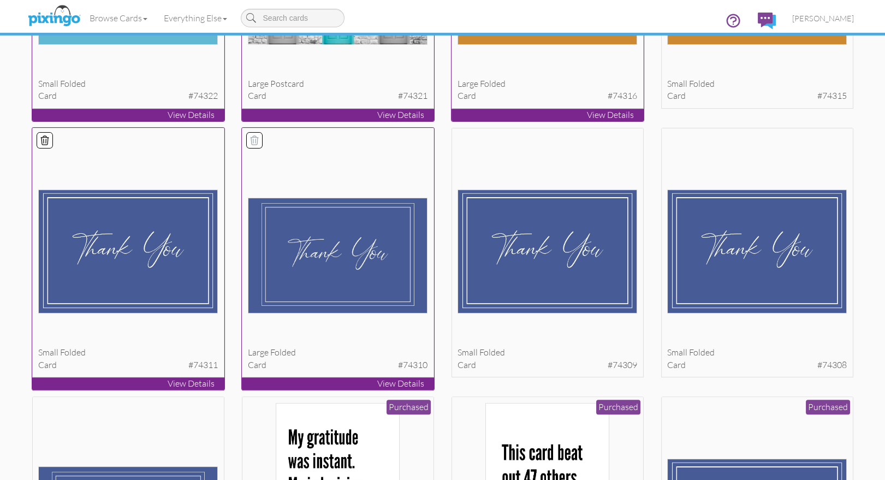
click at [252, 138] on icon at bounding box center [254, 140] width 8 height 9
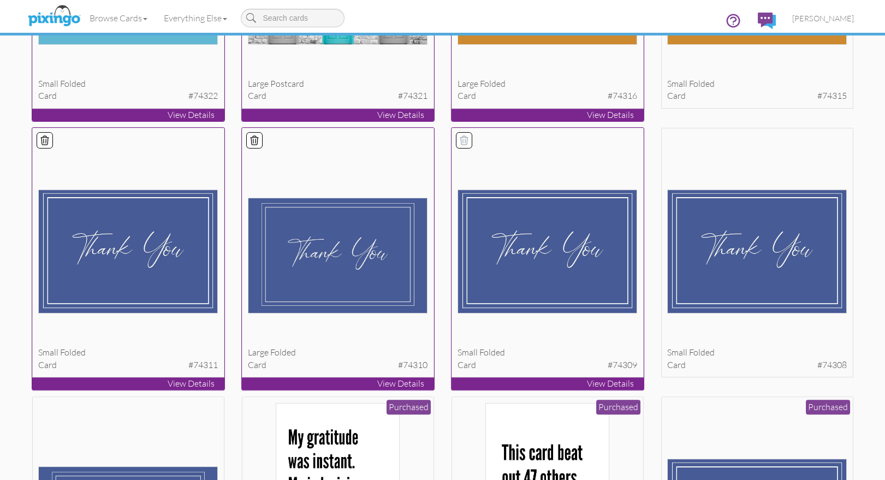
click at [464, 140] on icon at bounding box center [464, 140] width 8 height 9
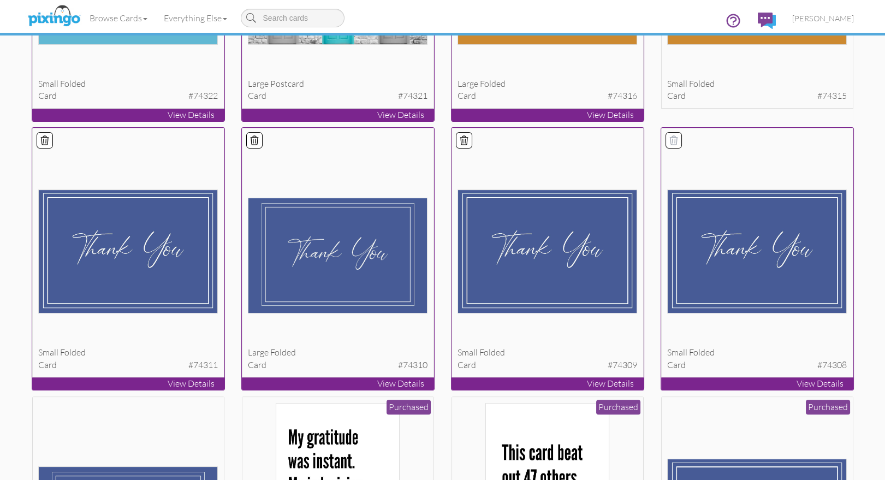
click at [672, 140] on icon at bounding box center [673, 140] width 11 height 11
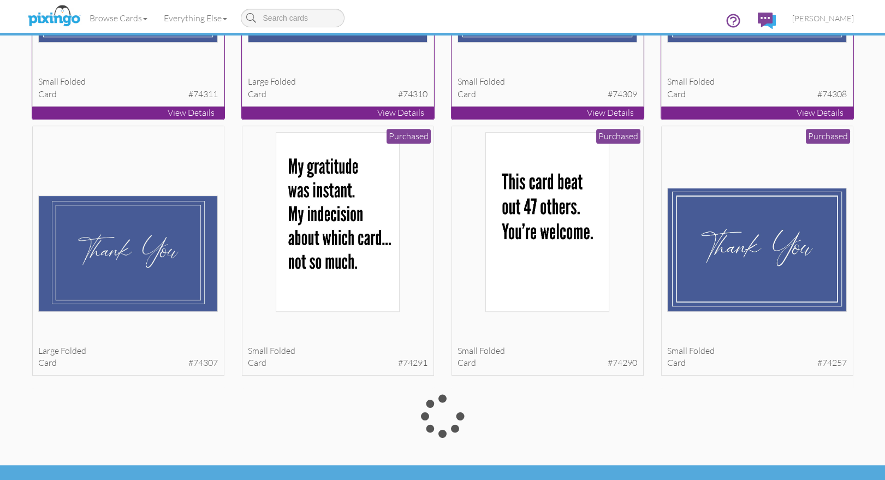
scroll to position [1327, 0]
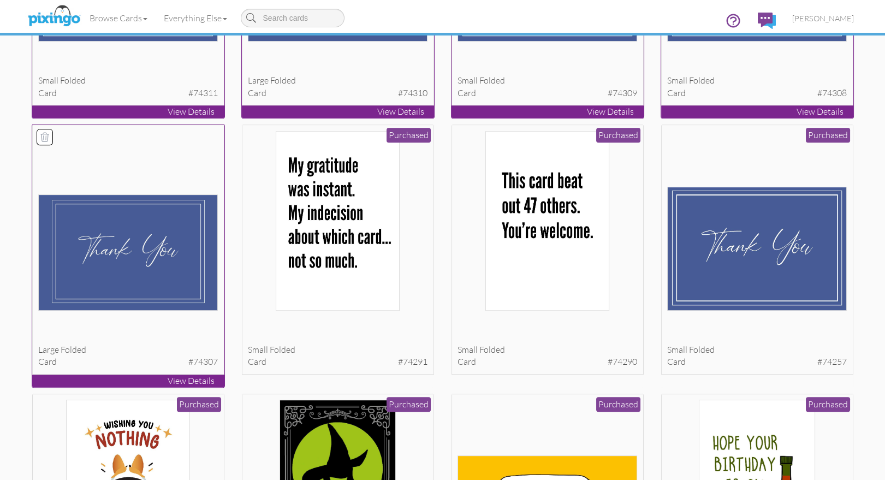
click at [40, 132] on icon at bounding box center [44, 137] width 11 height 11
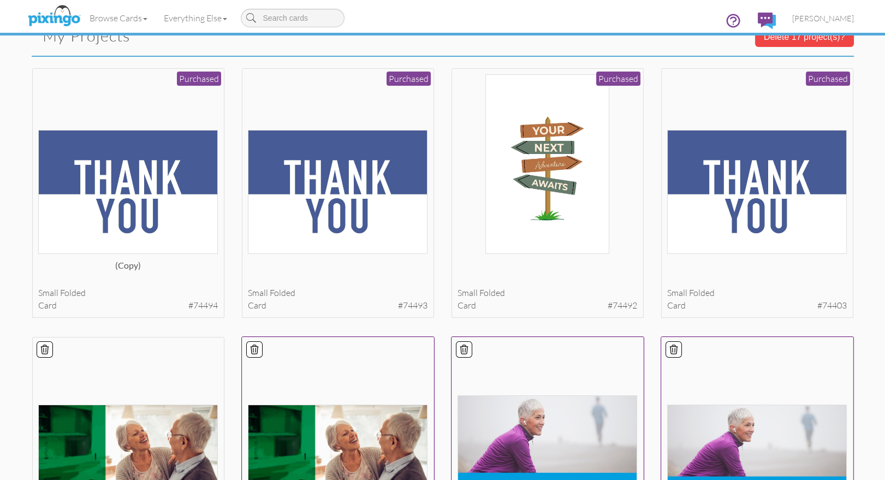
scroll to position [0, 0]
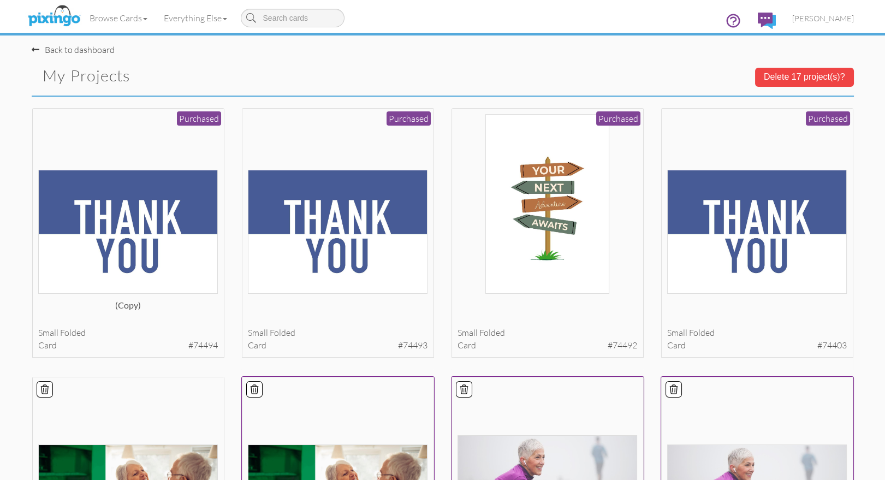
click at [782, 76] on button "Delete 17 project(s)?" at bounding box center [804, 77] width 99 height 19
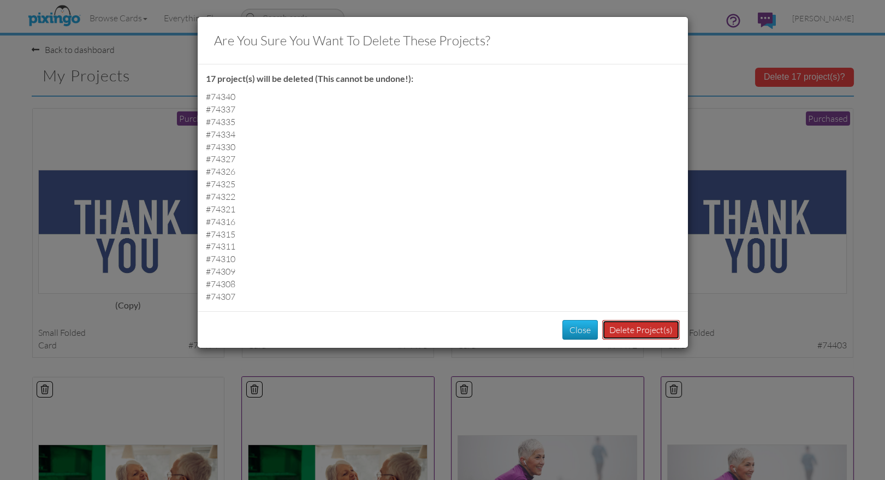
click at [642, 330] on button "Delete Project(s)" at bounding box center [640, 330] width 77 height 20
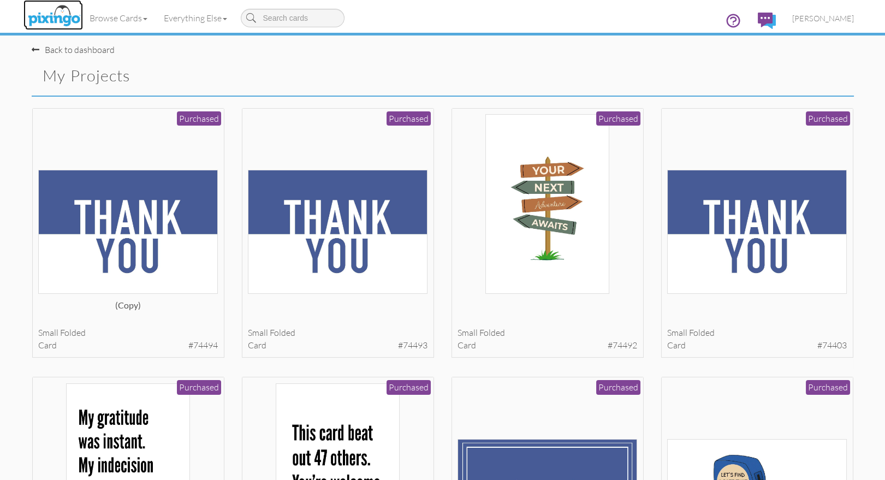
click at [61, 23] on img at bounding box center [54, 16] width 58 height 27
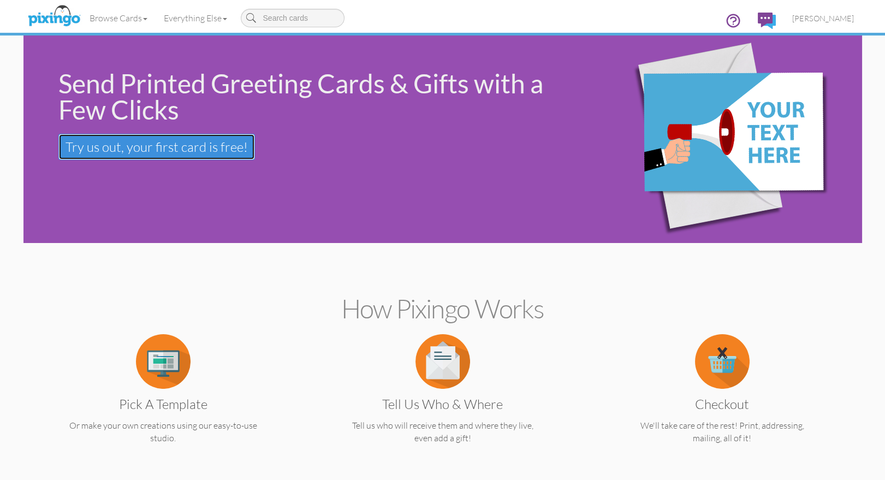
click at [151, 149] on span "Try us out, your first card is free!" at bounding box center [156, 147] width 182 height 16
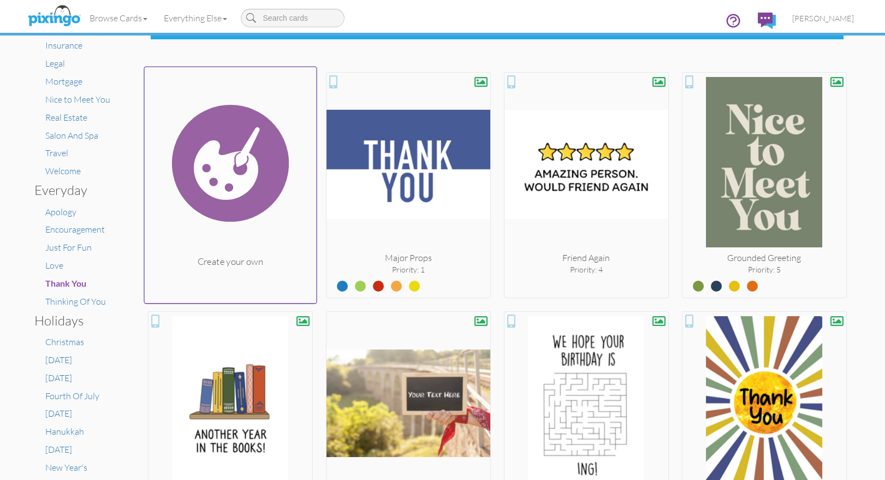
scroll to position [209, 0]
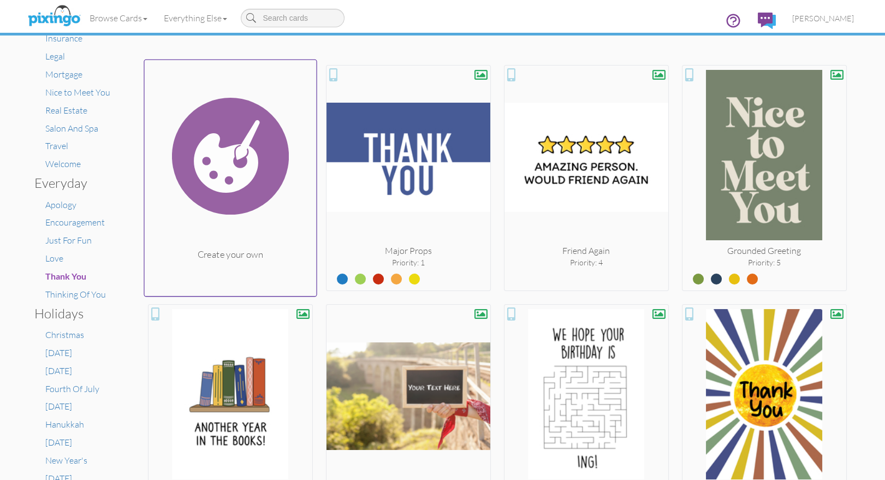
click at [238, 179] on img at bounding box center [230, 155] width 172 height 183
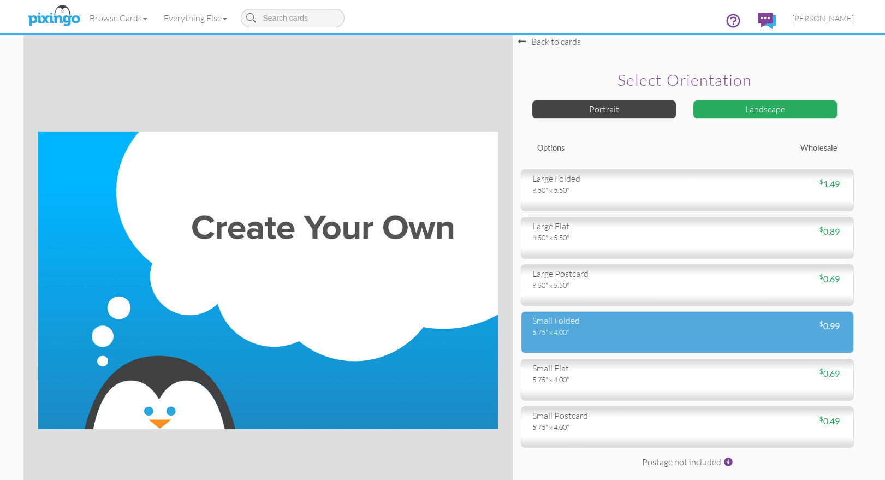
click at [564, 326] on div "small folded" at bounding box center [605, 320] width 147 height 13
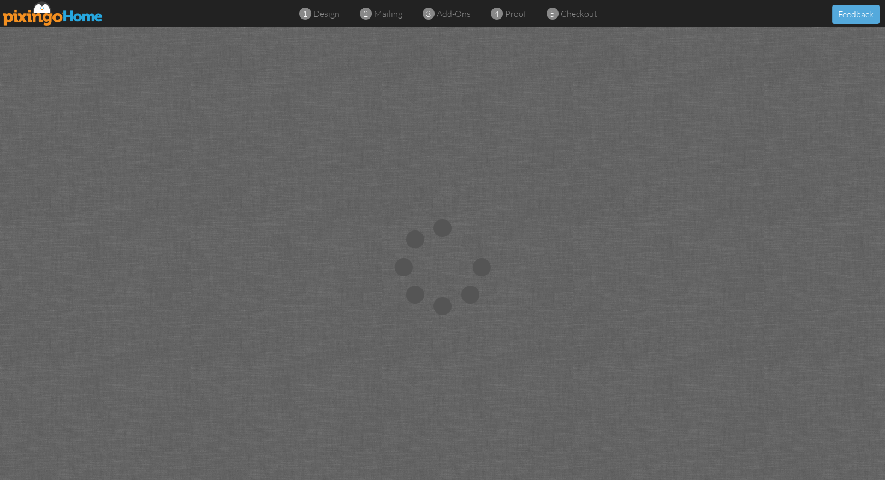
click at [12, 16] on img at bounding box center [53, 13] width 100 height 25
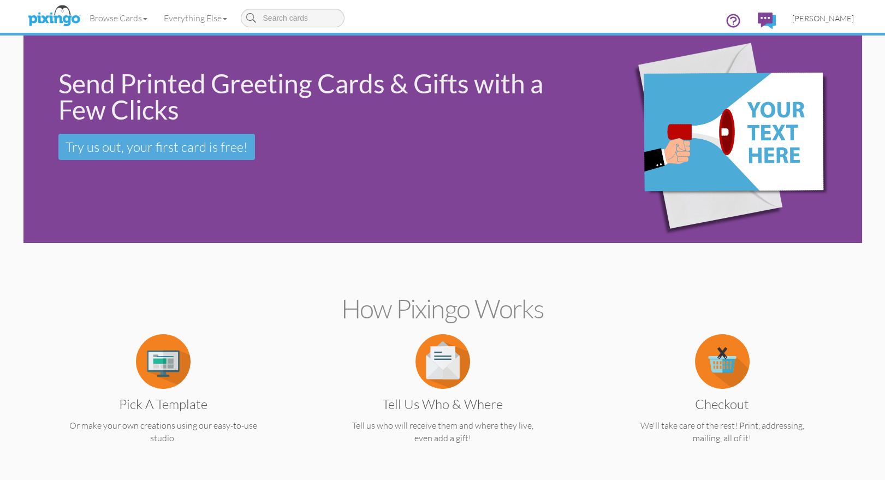
click at [837, 22] on span "[PERSON_NAME]" at bounding box center [823, 18] width 62 height 9
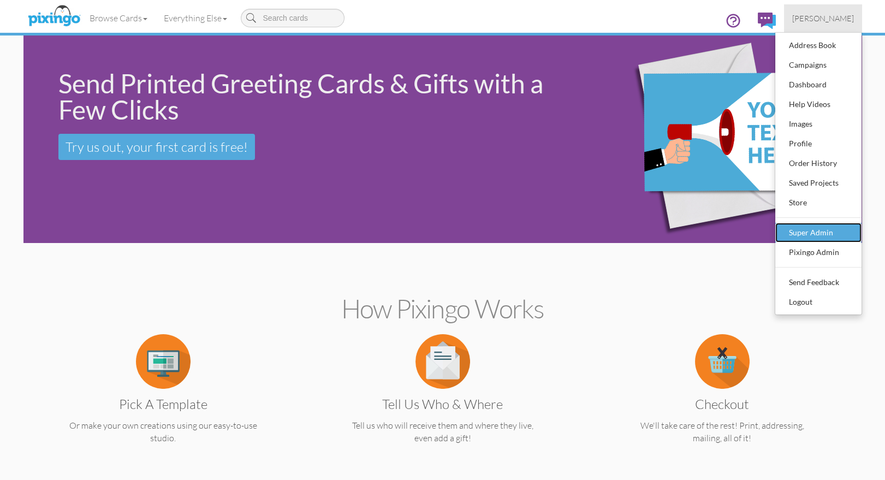
click at [821, 227] on div "Super Admin" at bounding box center [818, 232] width 64 height 16
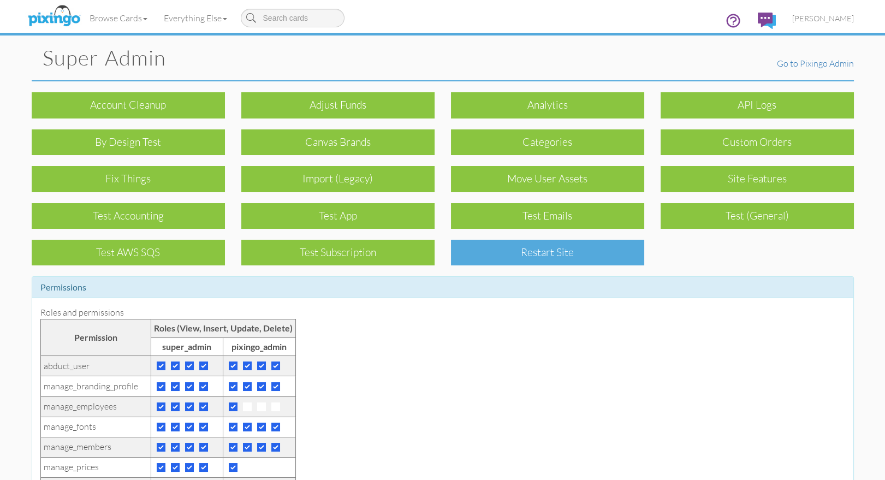
click at [506, 256] on div "Restart Site" at bounding box center [547, 253] width 193 height 26
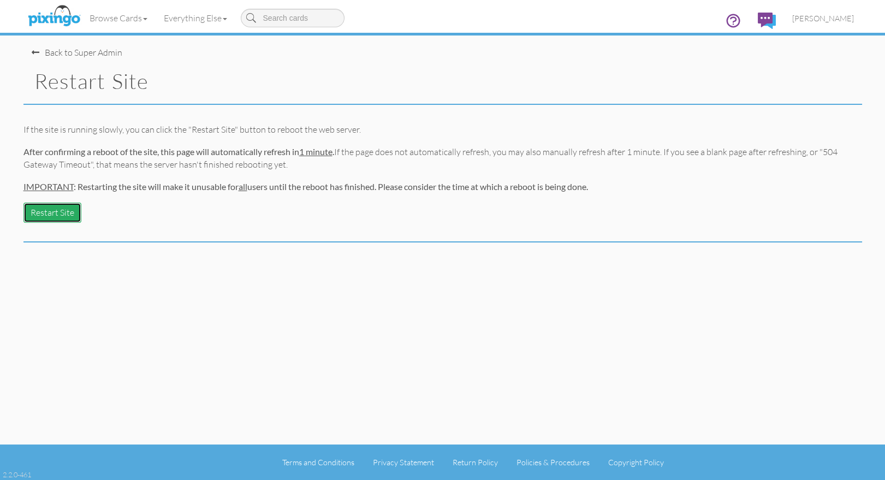
click at [52, 212] on button "Restart Site" at bounding box center [52, 212] width 58 height 20
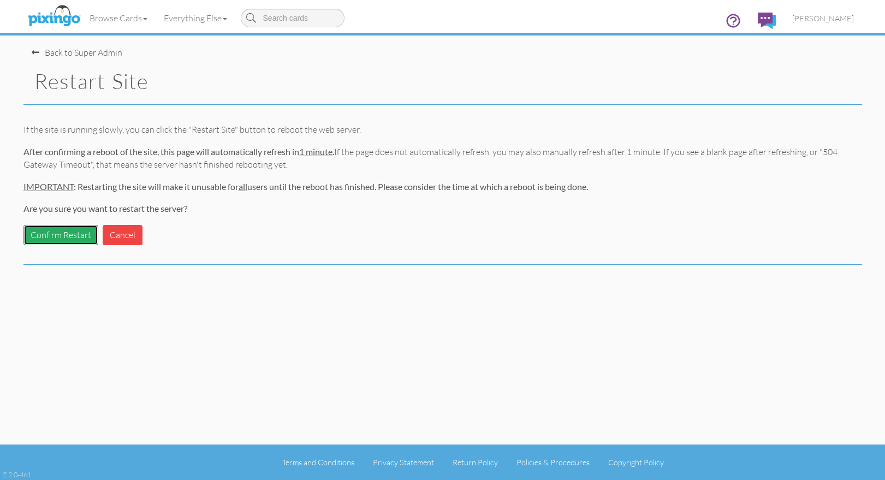
click at [68, 235] on button "Confirm Restart" at bounding box center [60, 235] width 75 height 20
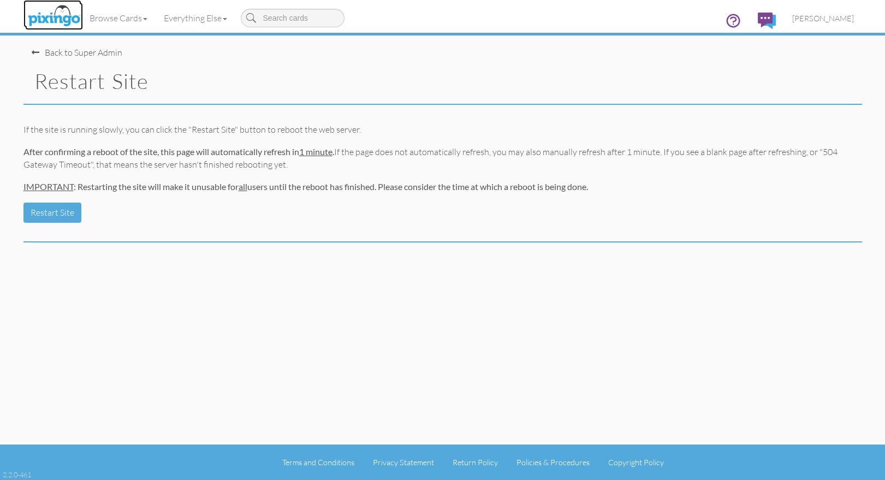
click at [57, 17] on img at bounding box center [54, 16] width 58 height 27
